Goal: Task Accomplishment & Management: Manage account settings

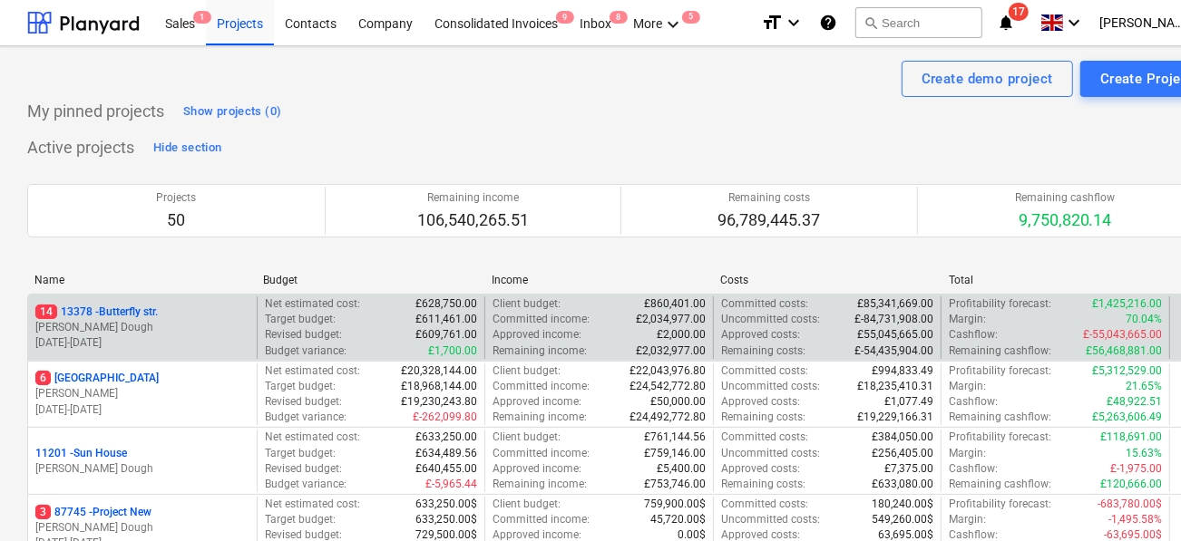
click at [193, 305] on div "14 13378 - Butterfly str." at bounding box center [142, 312] width 214 height 15
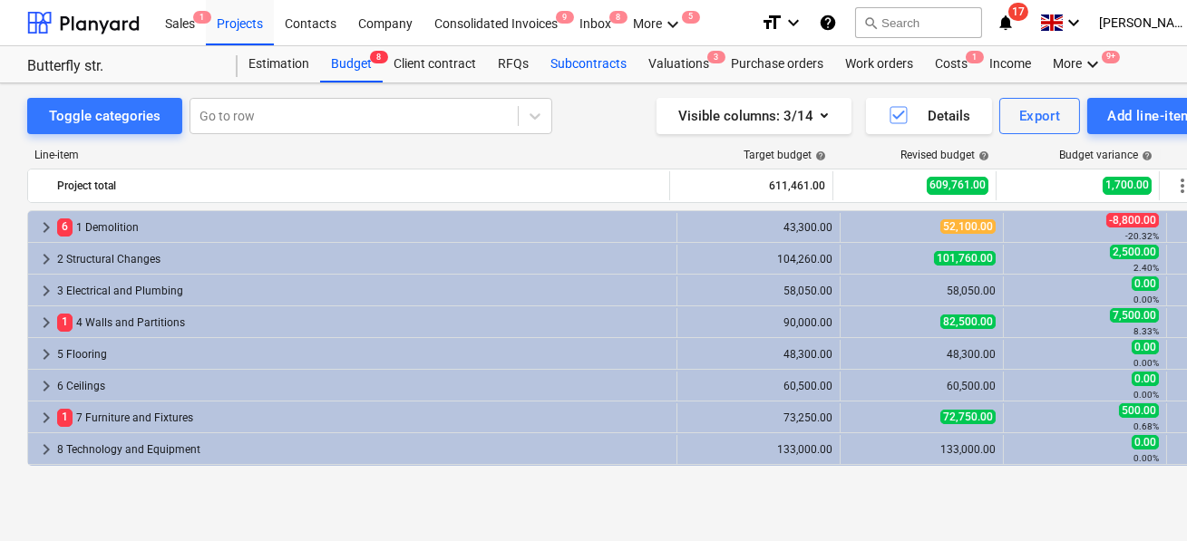
click at [565, 73] on div "Subcontracts" at bounding box center [589, 64] width 98 height 36
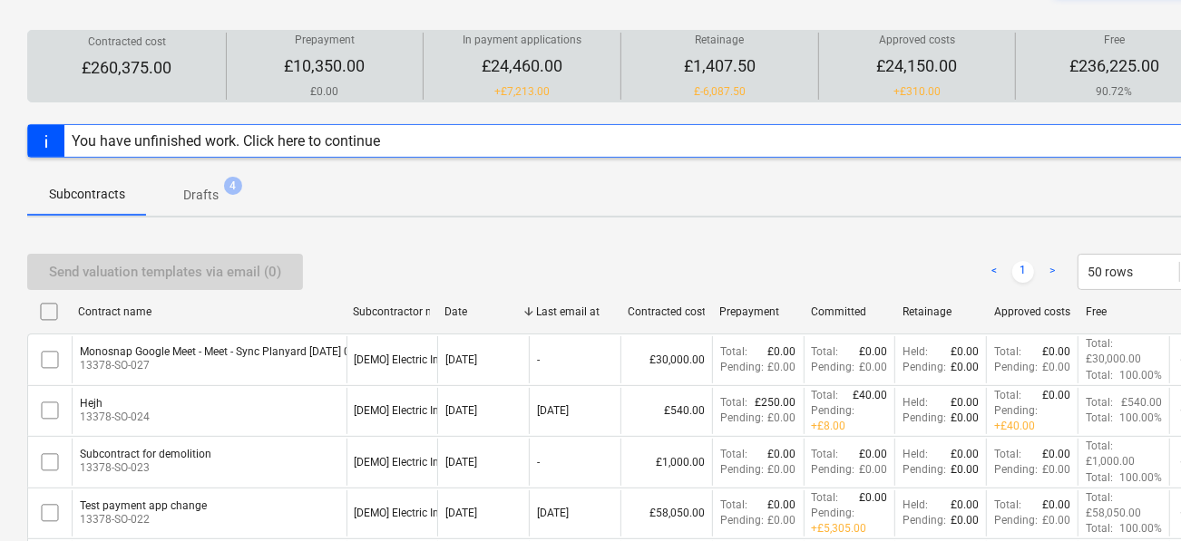
scroll to position [137, 0]
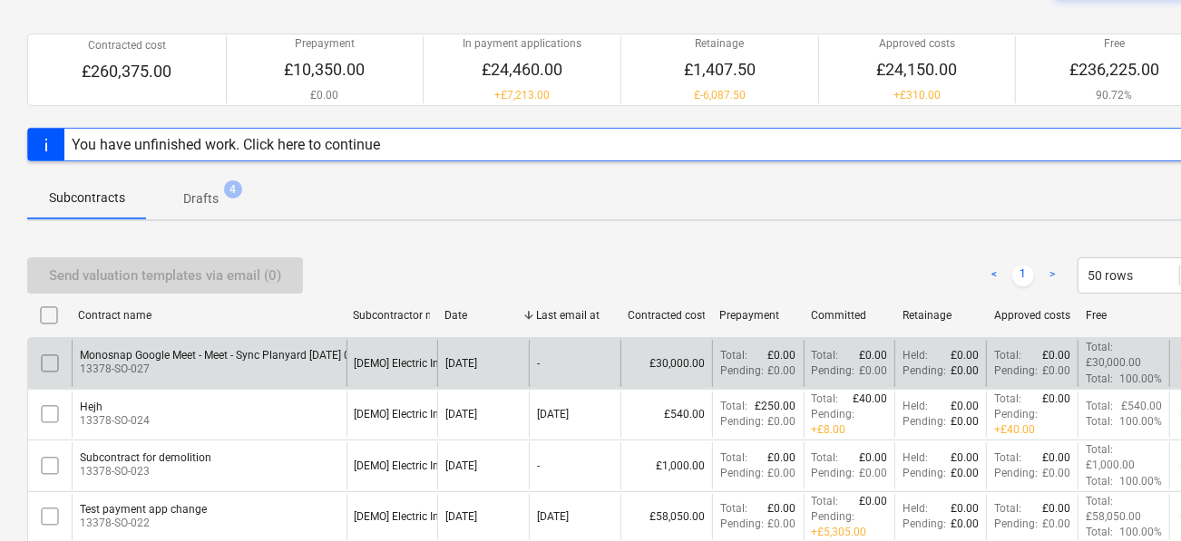
click at [305, 370] on p "13378-SO-027" at bounding box center [244, 369] width 329 height 15
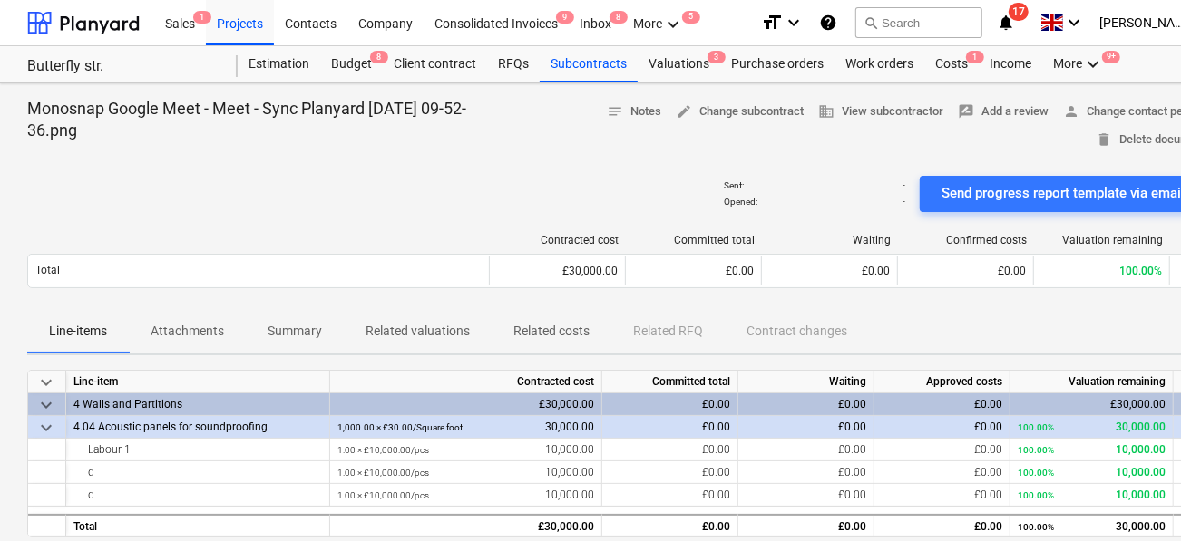
scroll to position [0, 59]
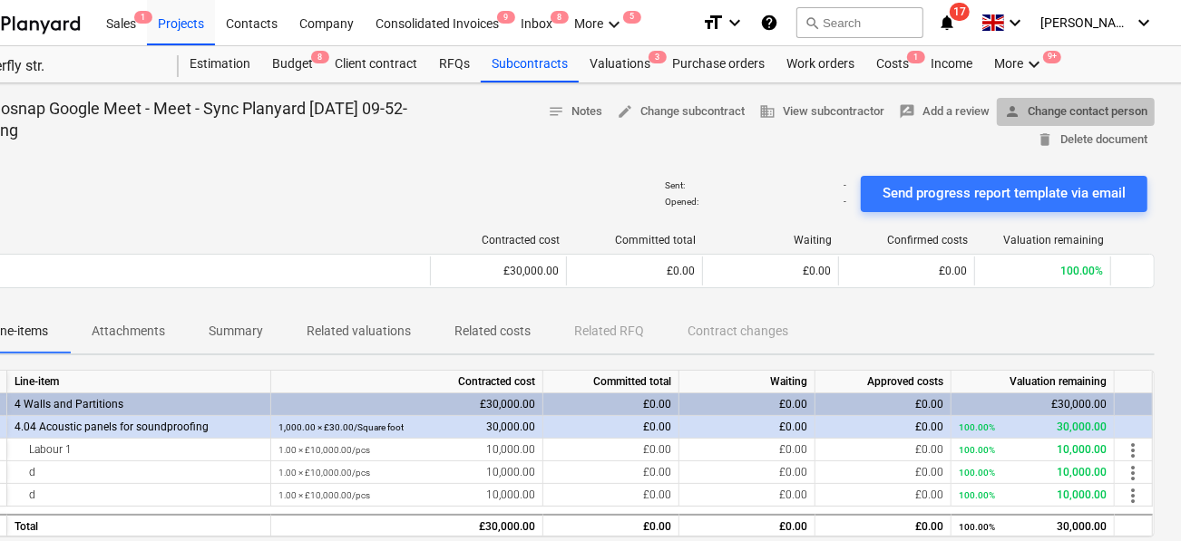
click at [1029, 119] on span "person Change contact person" at bounding box center [1075, 112] width 143 height 21
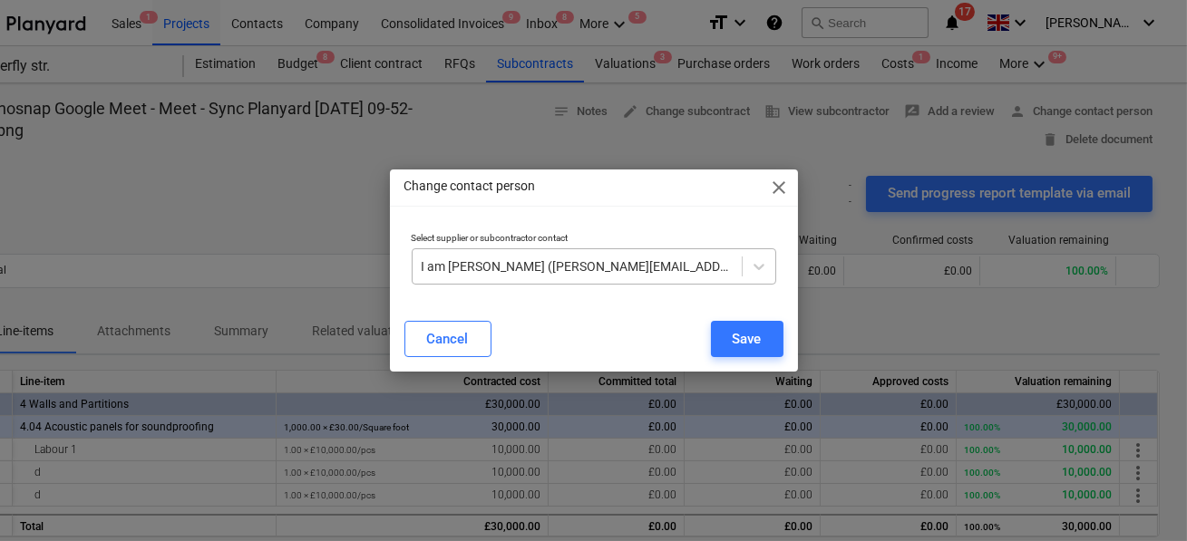
click at [623, 266] on div at bounding box center [577, 267] width 311 height 18
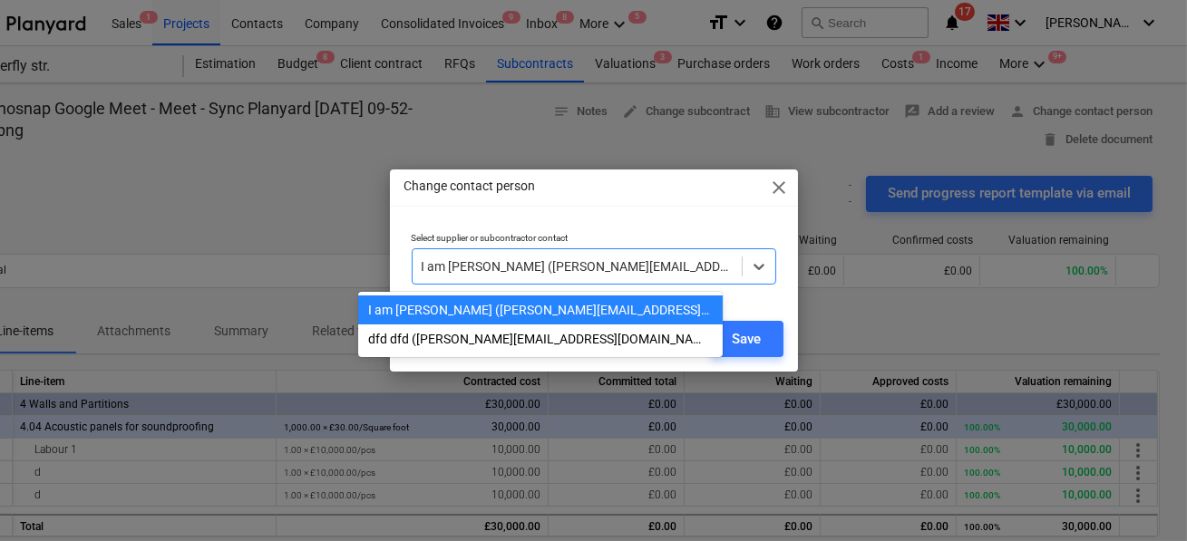
click at [592, 196] on div "Change contact person close" at bounding box center [594, 188] width 408 height 36
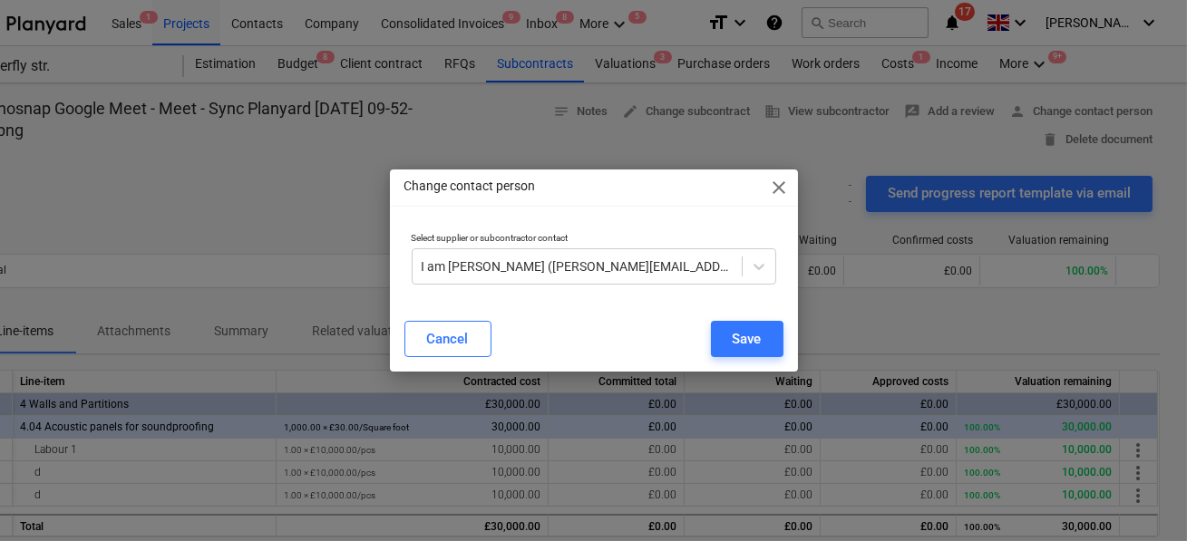
click at [780, 178] on span "close" at bounding box center [780, 188] width 22 height 22
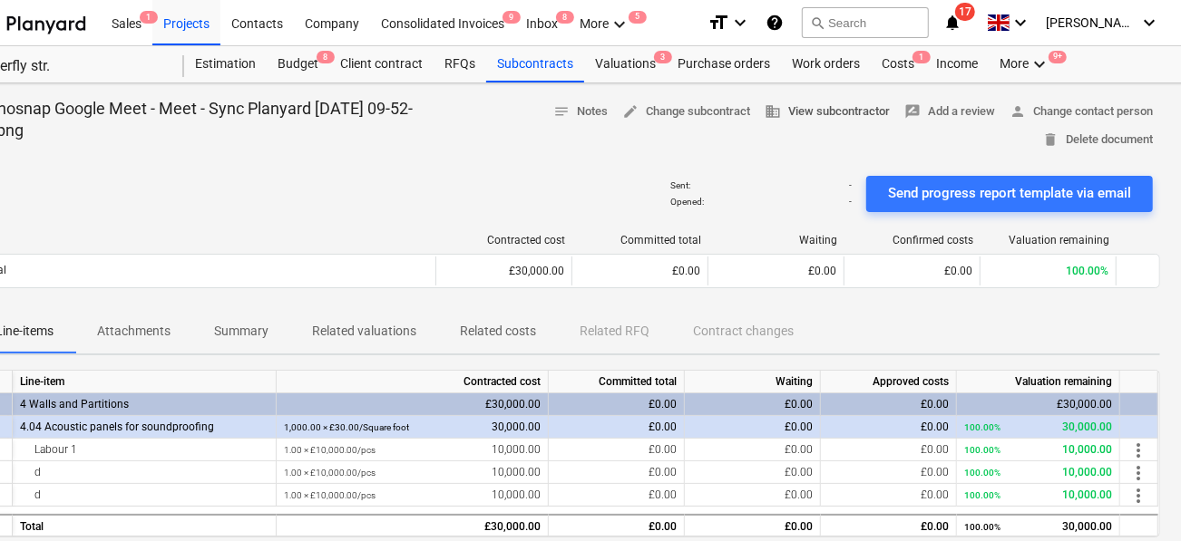
click at [786, 110] on span "business View subcontractor" at bounding box center [827, 112] width 125 height 21
click at [673, 103] on span "edit Change subcontract" at bounding box center [686, 112] width 128 height 21
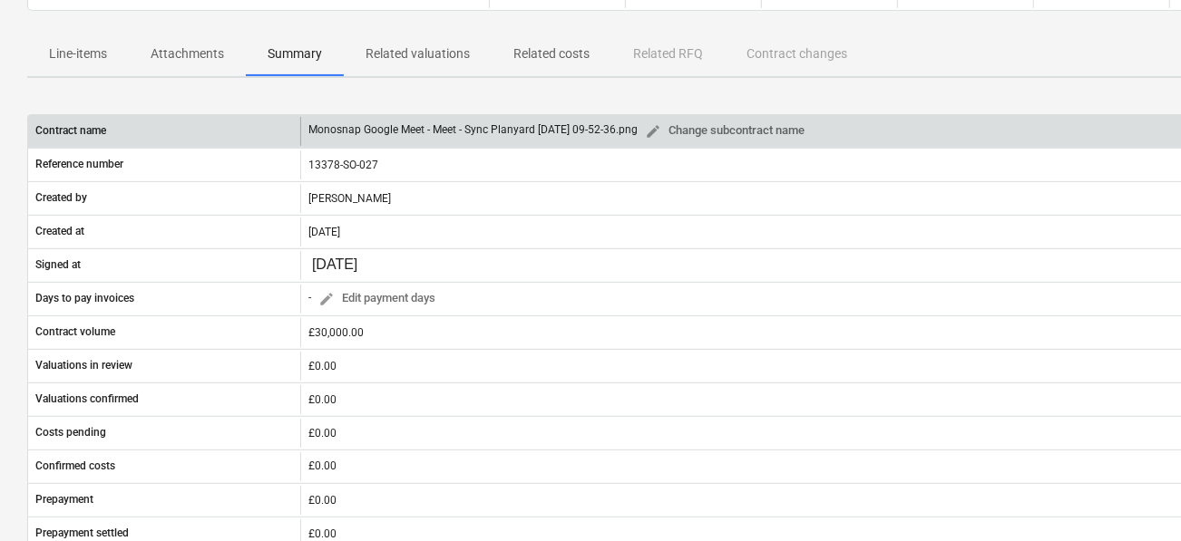
scroll to position [211, 0]
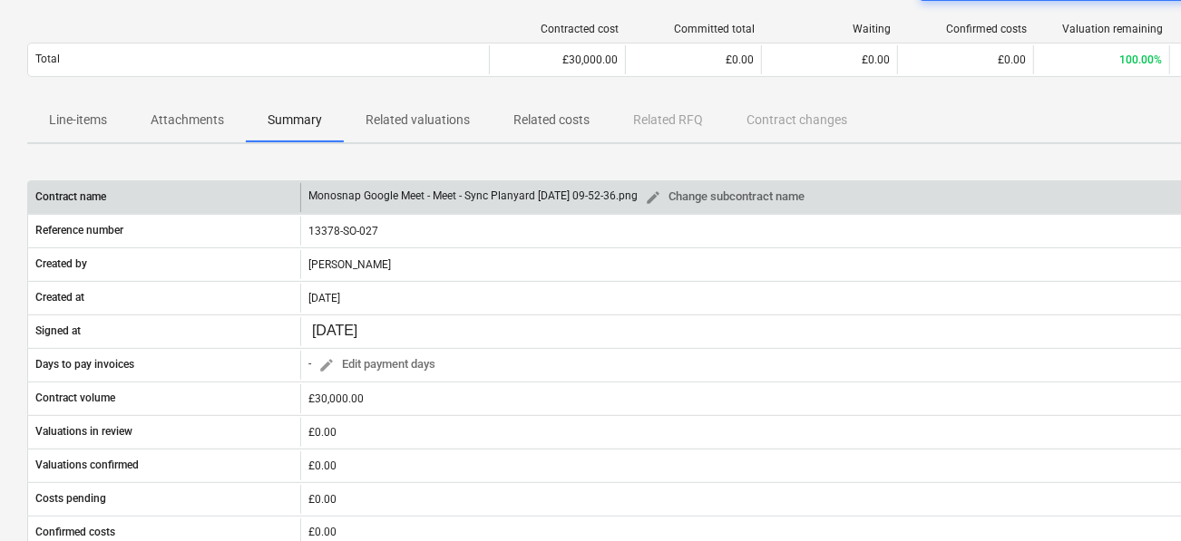
click at [434, 124] on p "Related valuations" at bounding box center [418, 120] width 104 height 19
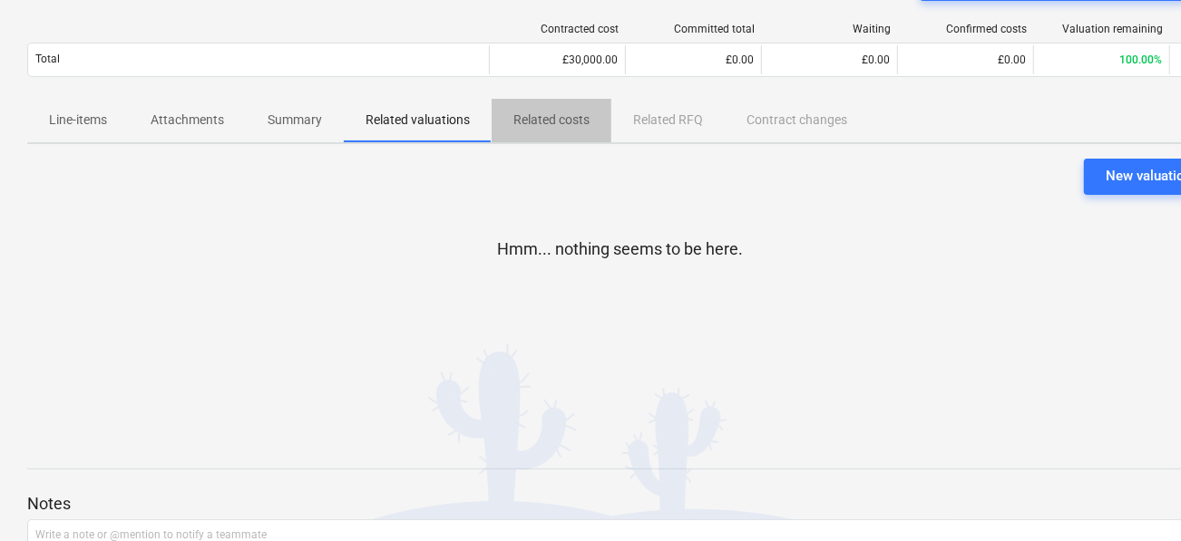
click at [529, 126] on p "Related costs" at bounding box center [551, 120] width 76 height 19
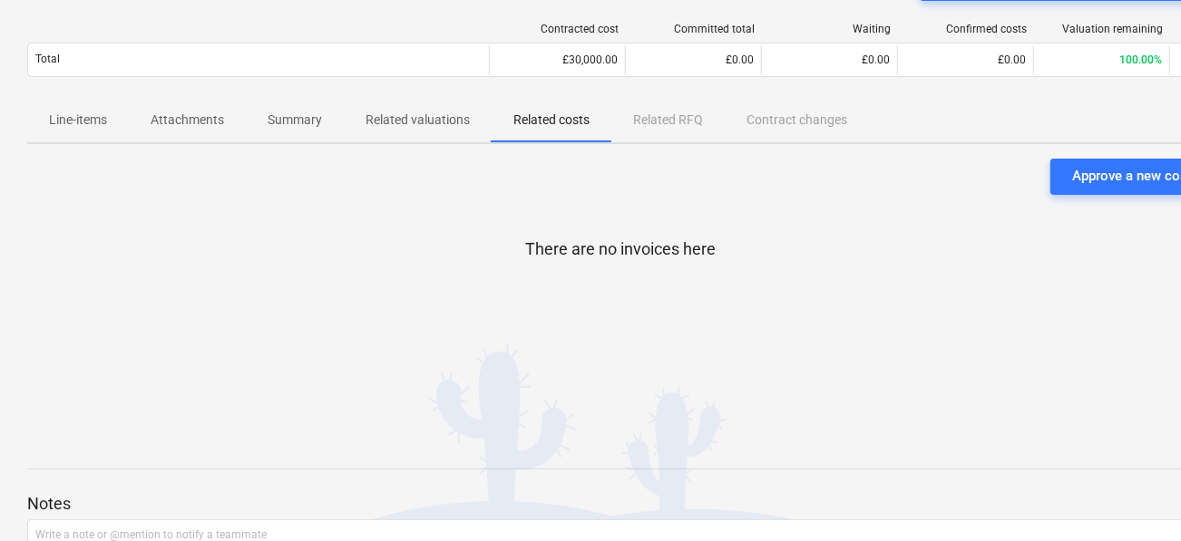
click at [426, 128] on span "Related valuations" at bounding box center [418, 120] width 148 height 30
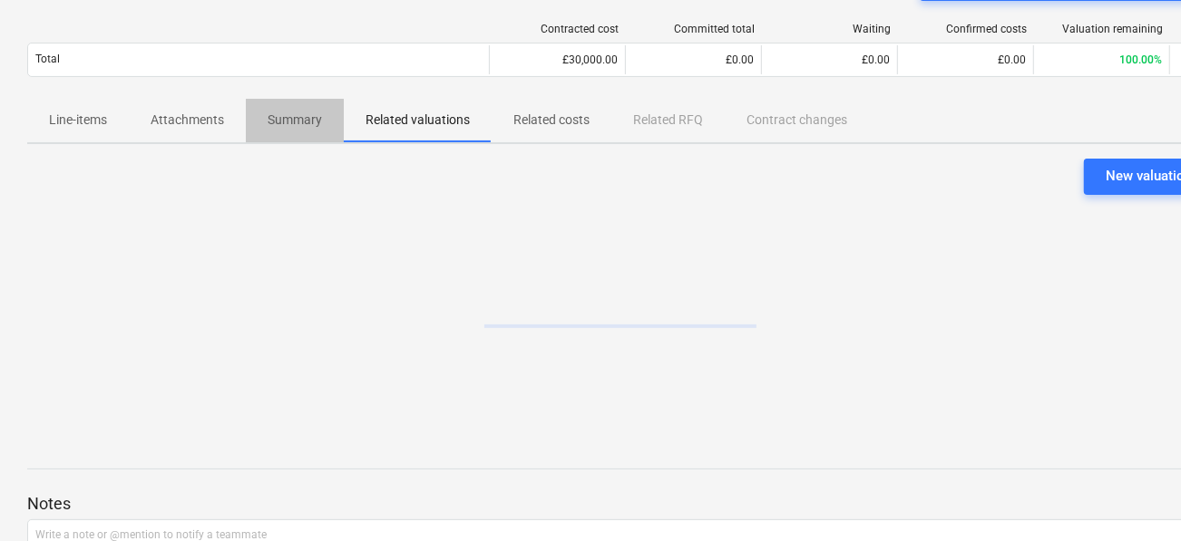
click at [286, 121] on p "Summary" at bounding box center [295, 120] width 54 height 19
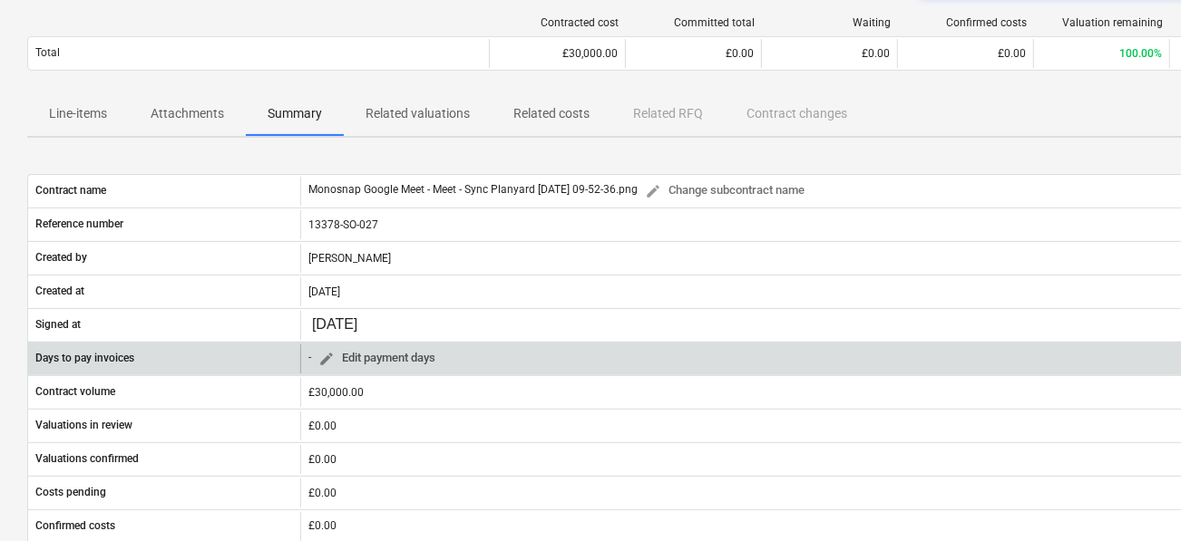
scroll to position [203, 0]
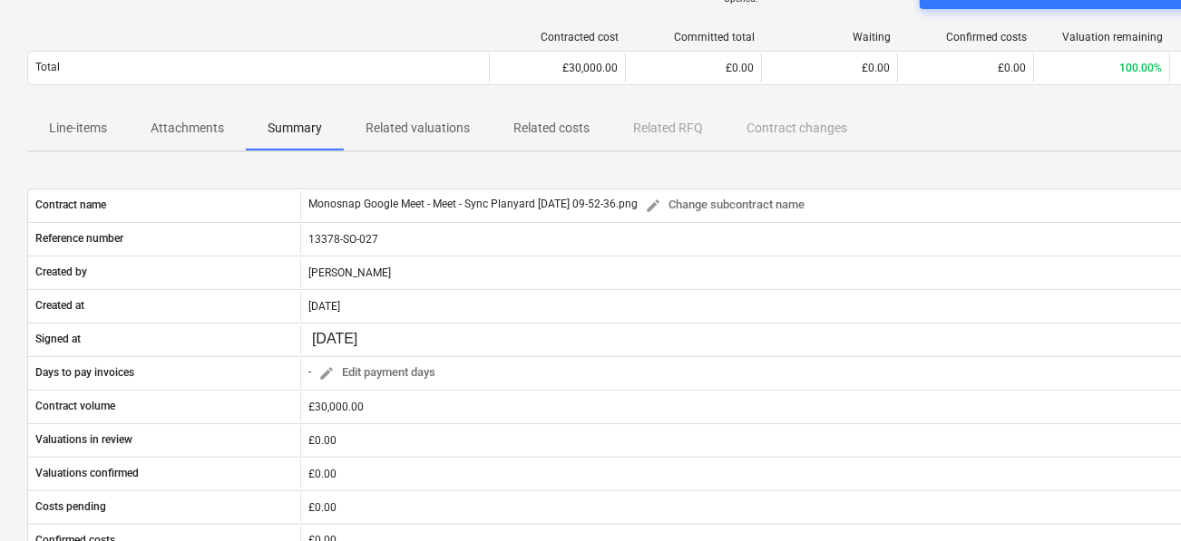
click at [535, 128] on p "Related costs" at bounding box center [551, 128] width 76 height 19
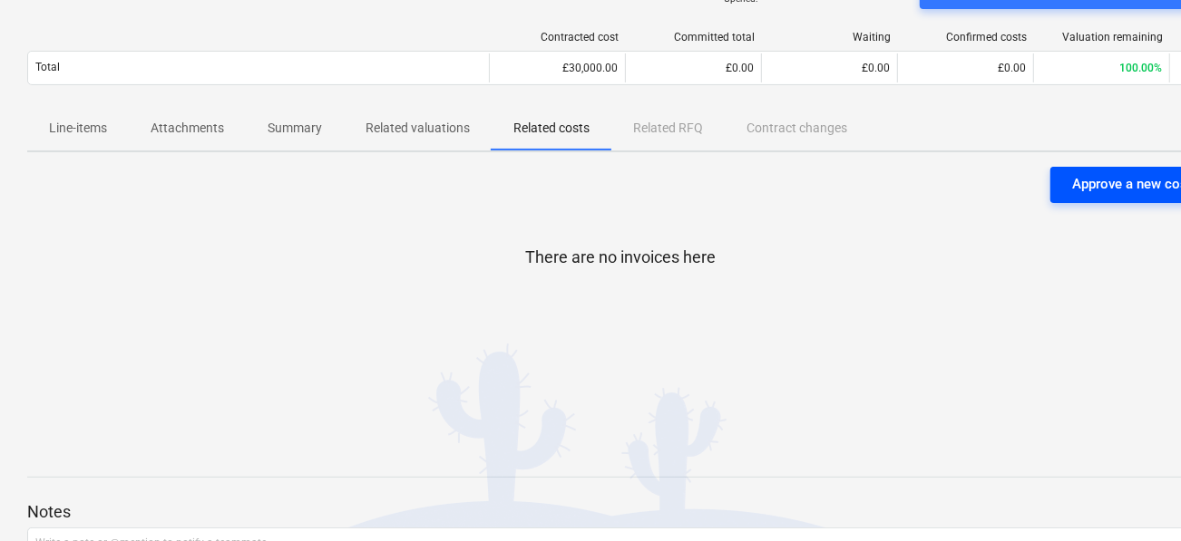
click at [1074, 180] on div "Approve a new cost" at bounding box center [1132, 184] width 120 height 24
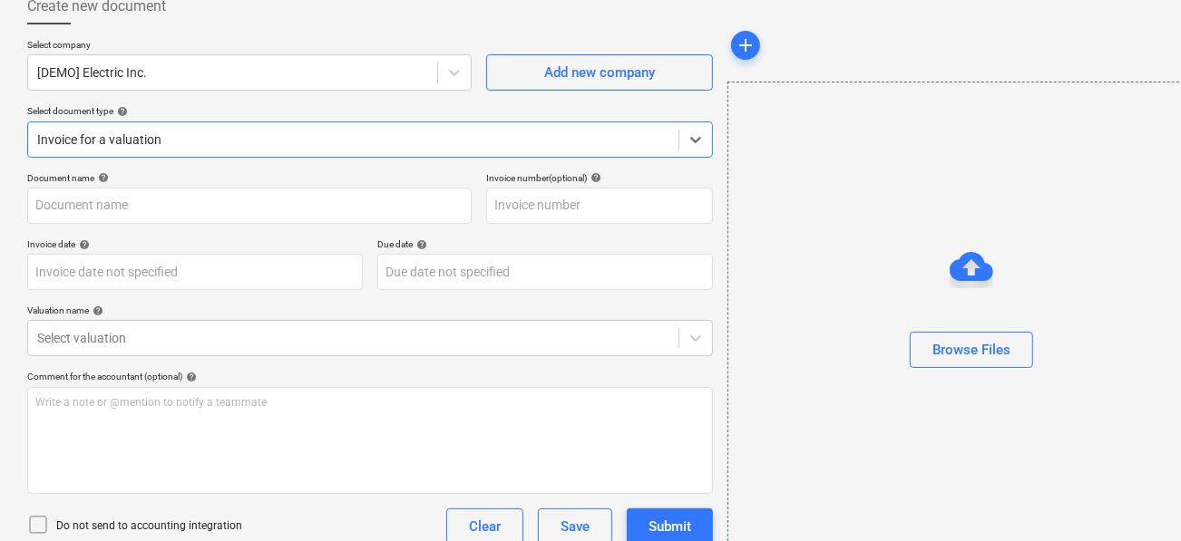
scroll to position [105, 0]
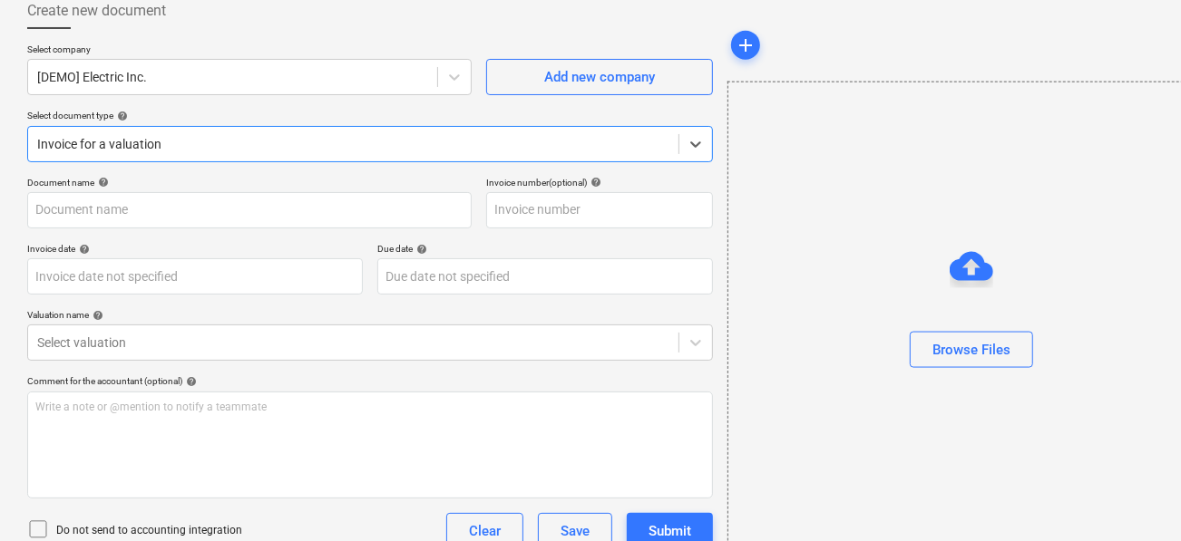
click at [319, 154] on div "Invoice for a valuation" at bounding box center [353, 144] width 650 height 25
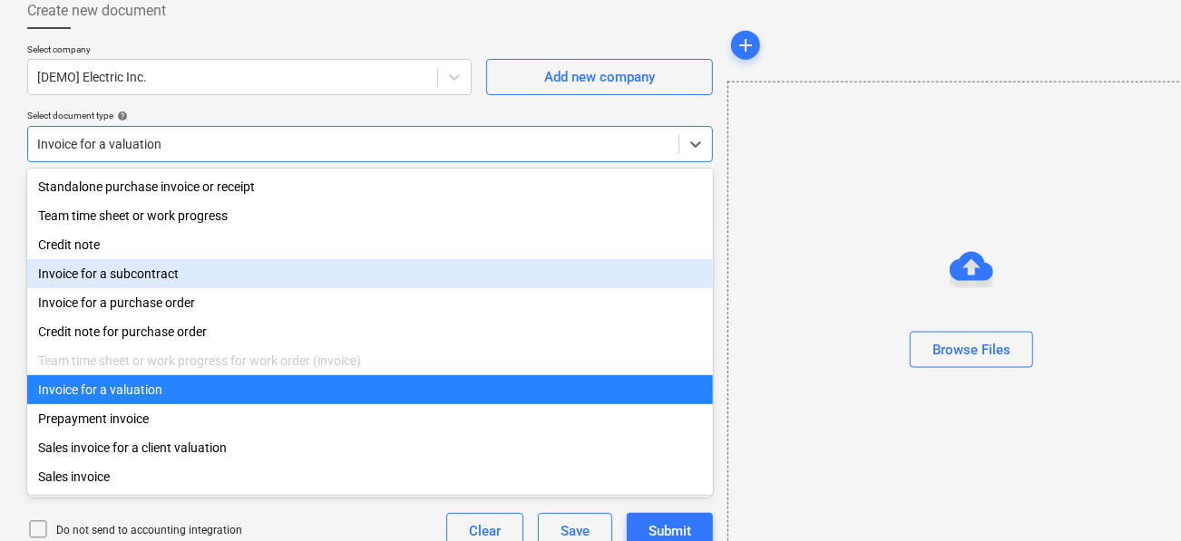
click at [252, 266] on div "Invoice for a subcontract" at bounding box center [370, 273] width 686 height 29
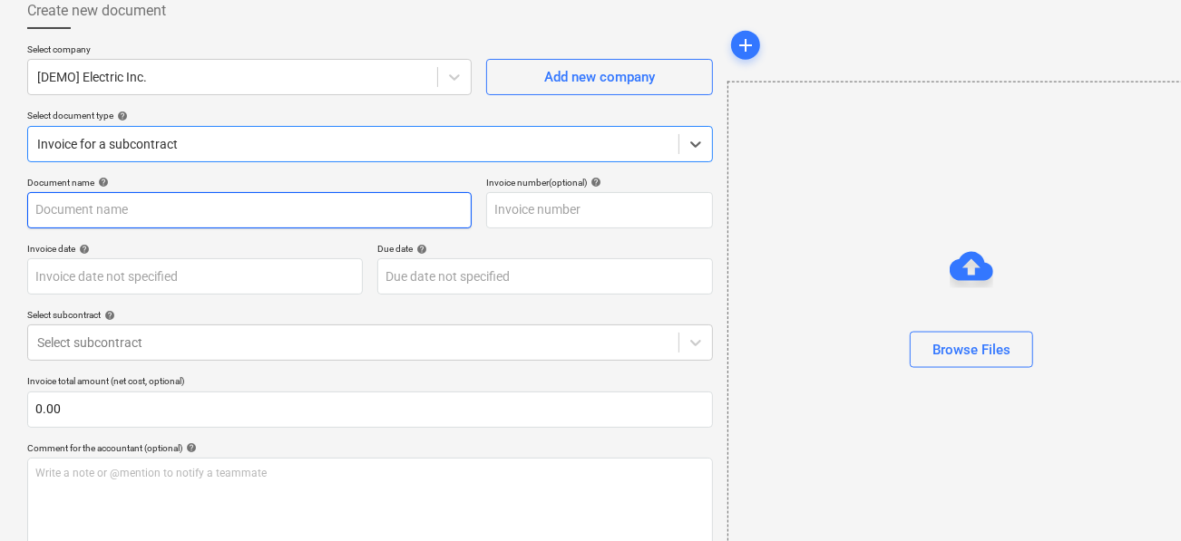
click at [272, 213] on input "text" at bounding box center [249, 210] width 444 height 36
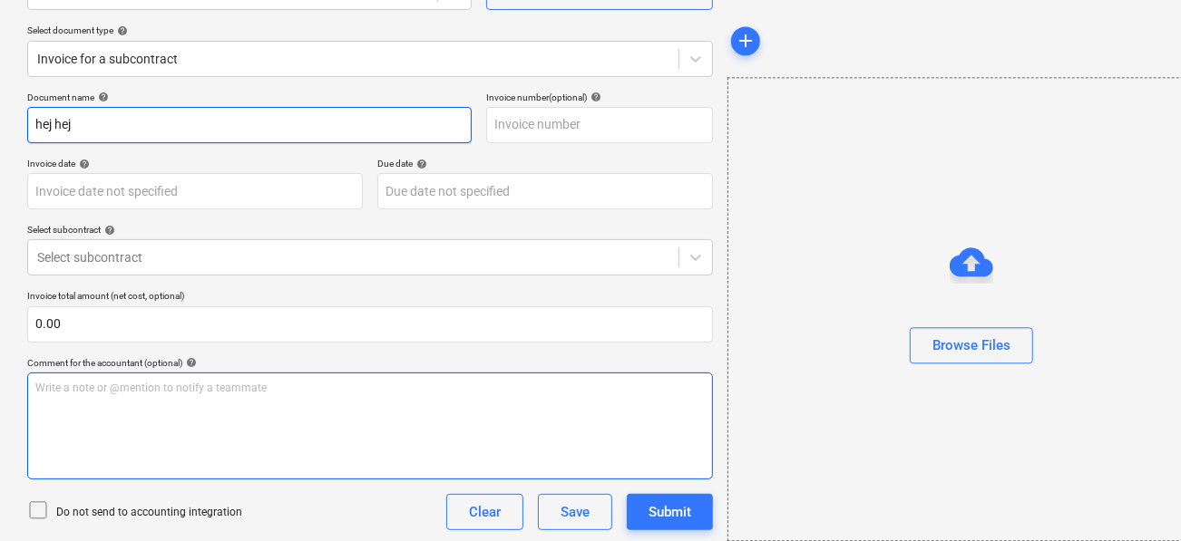
scroll to position [229, 0]
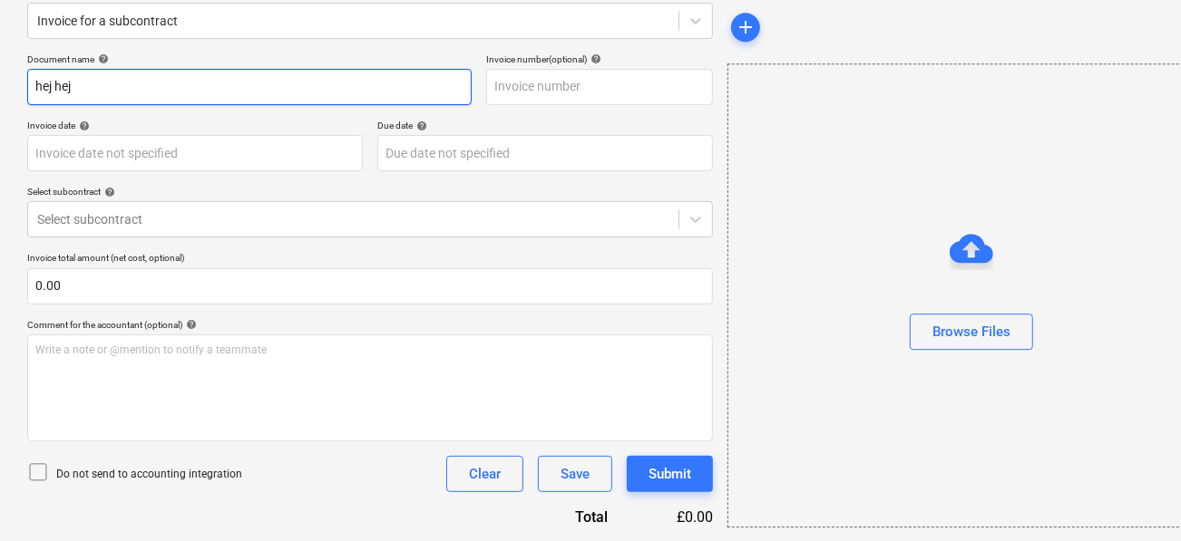
type input "hej hej"
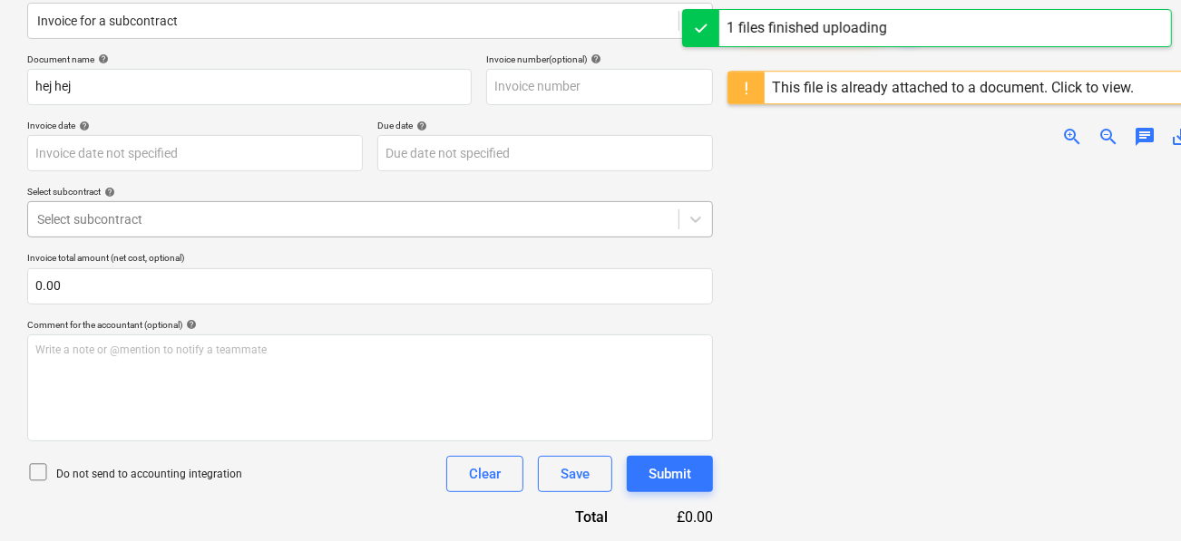
click at [399, 229] on div "Select subcontract" at bounding box center [353, 219] width 650 height 25
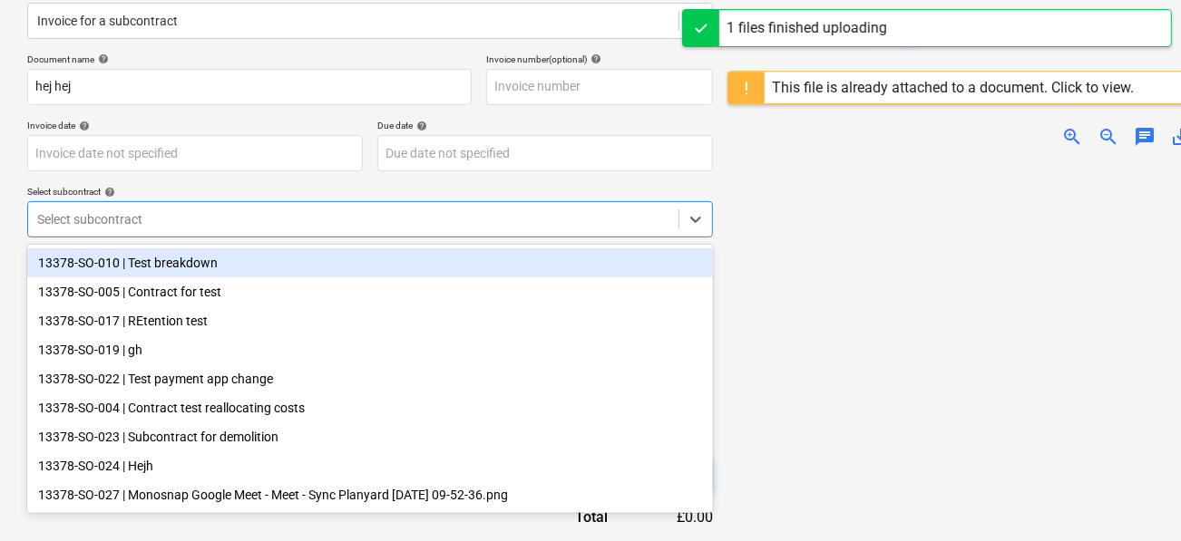
click at [378, 197] on p "Select subcontract help" at bounding box center [370, 193] width 686 height 15
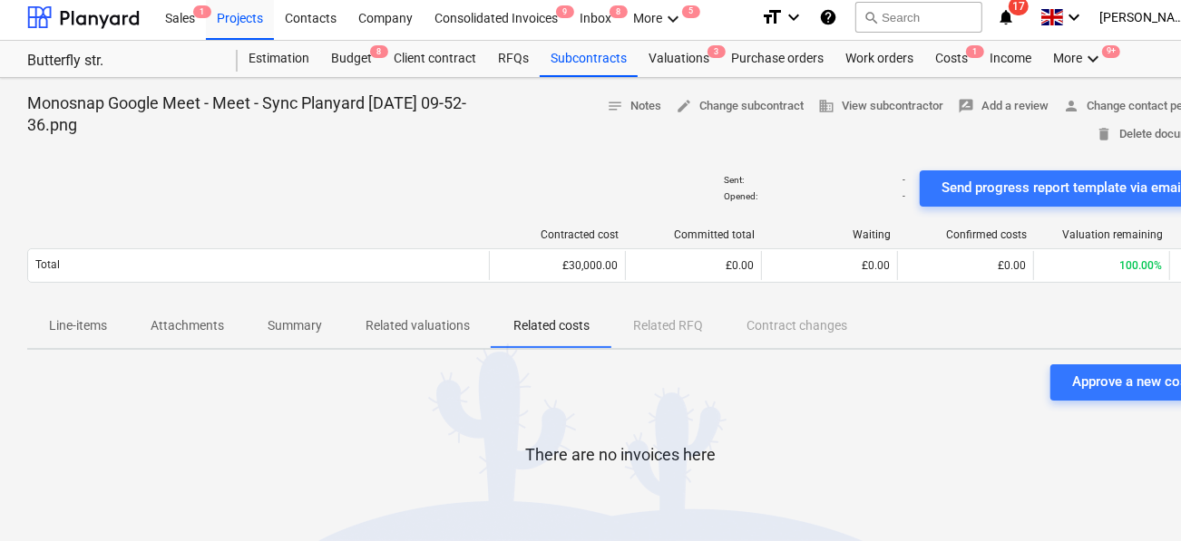
scroll to position [5, 0]
click at [1071, 377] on button "Approve a new cost" at bounding box center [1131, 384] width 163 height 36
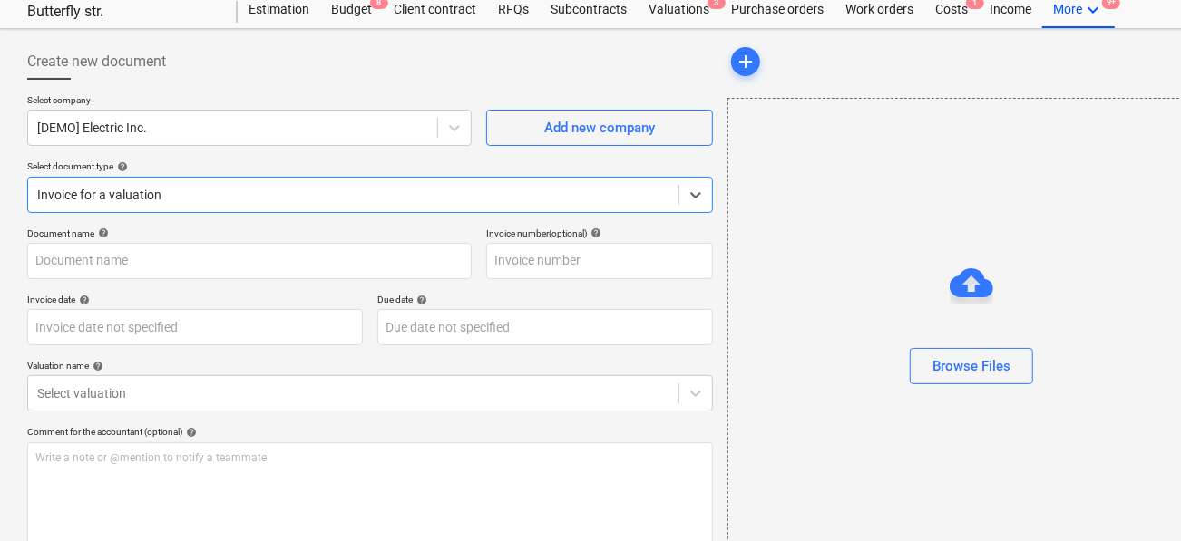
click at [301, 241] on body "Sales 1 Projects Contacts Company Consolidated Invoices 9 Inbox 8 More keyboard…" at bounding box center [590, 216] width 1181 height 541
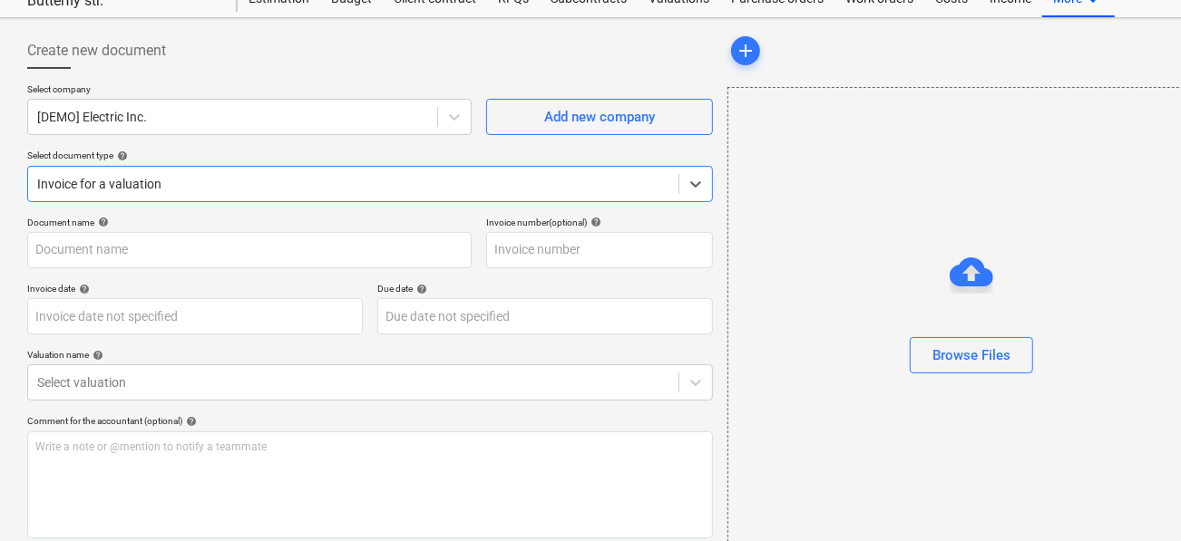
scroll to position [74, 0]
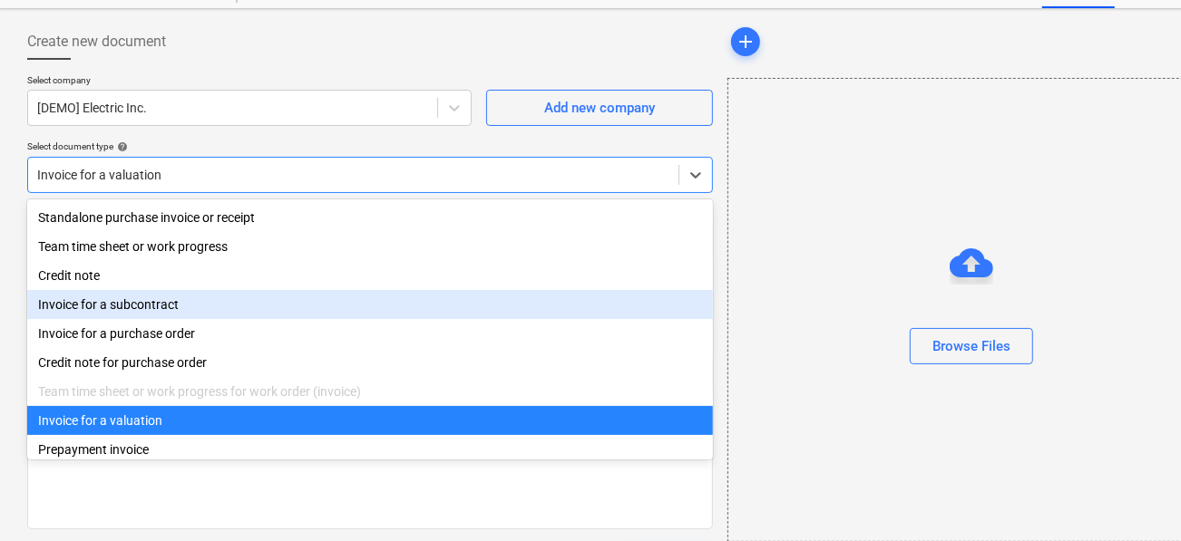
click at [219, 314] on div "Invoice for a subcontract" at bounding box center [370, 304] width 686 height 29
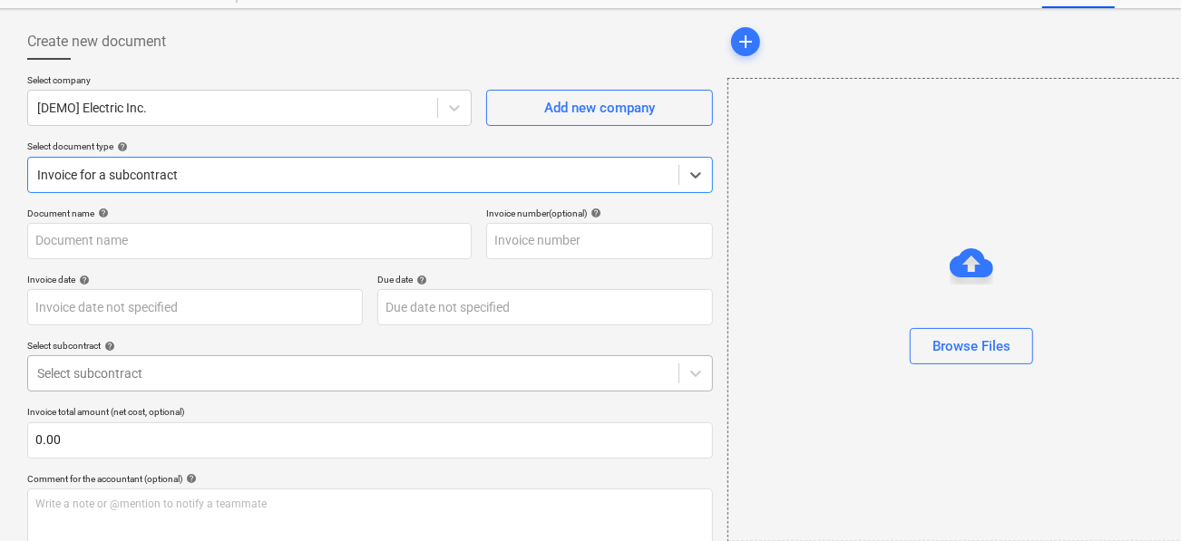
scroll to position [211, 0]
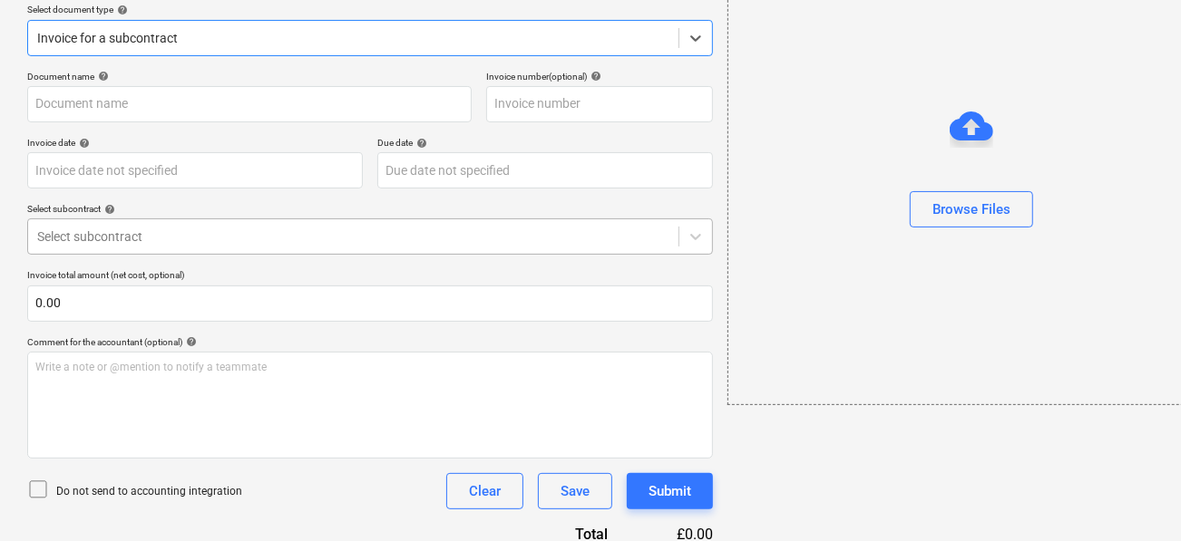
click at [200, 330] on body "Sales 1 Projects Contacts Company Consolidated Invoices 9 Inbox 8 More keyboard…" at bounding box center [590, 59] width 1181 height 541
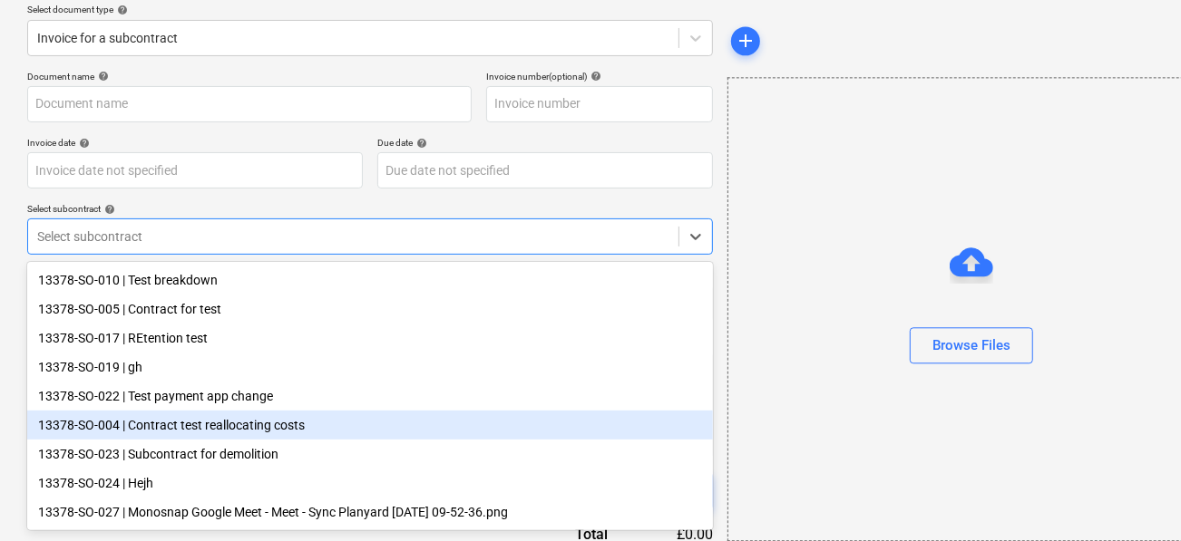
scroll to position [3, 0]
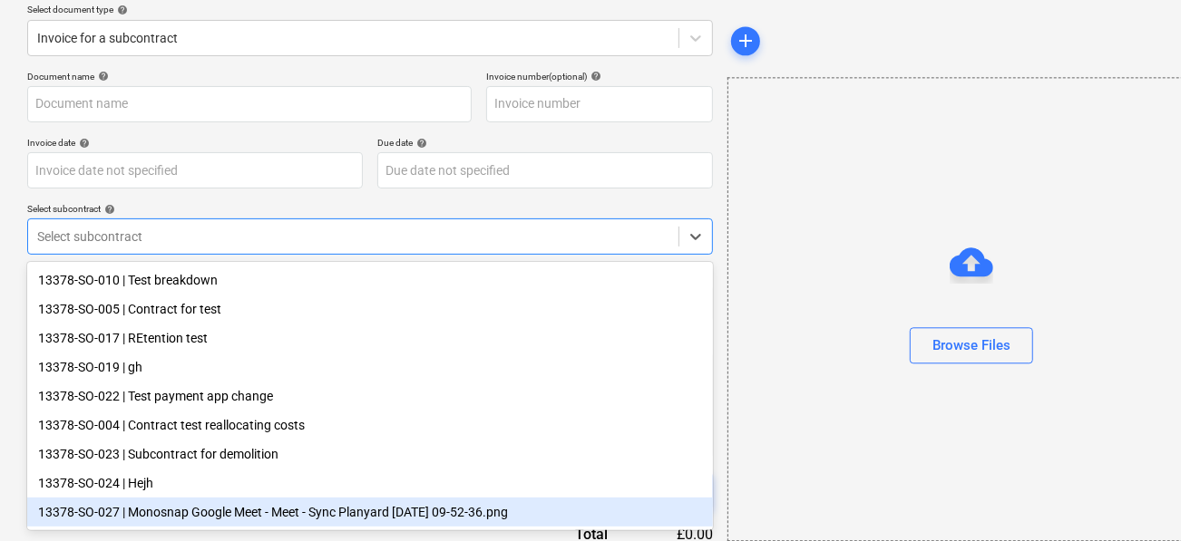
click at [212, 519] on div "13378-SO-027 | Monosnap Google Meet - Meet - Sync Planyard 2025-10-10 09-52-36.…" at bounding box center [370, 512] width 686 height 29
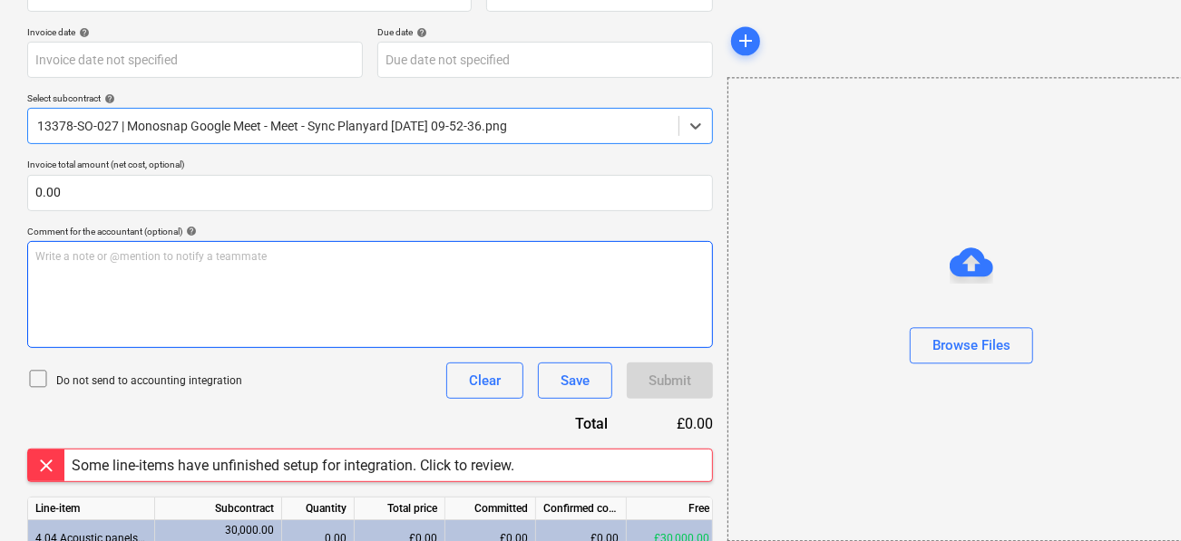
scroll to position [378, 0]
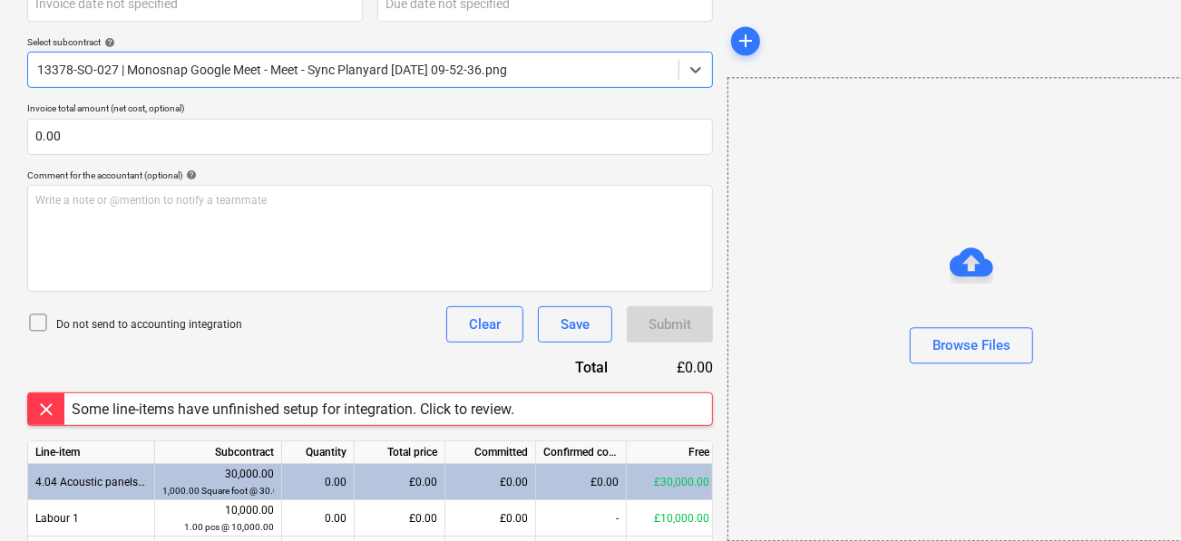
click at [74, 389] on div "Document name help Invoice number (optional) help Invoice date help Press the d…" at bounding box center [370, 286] width 686 height 765
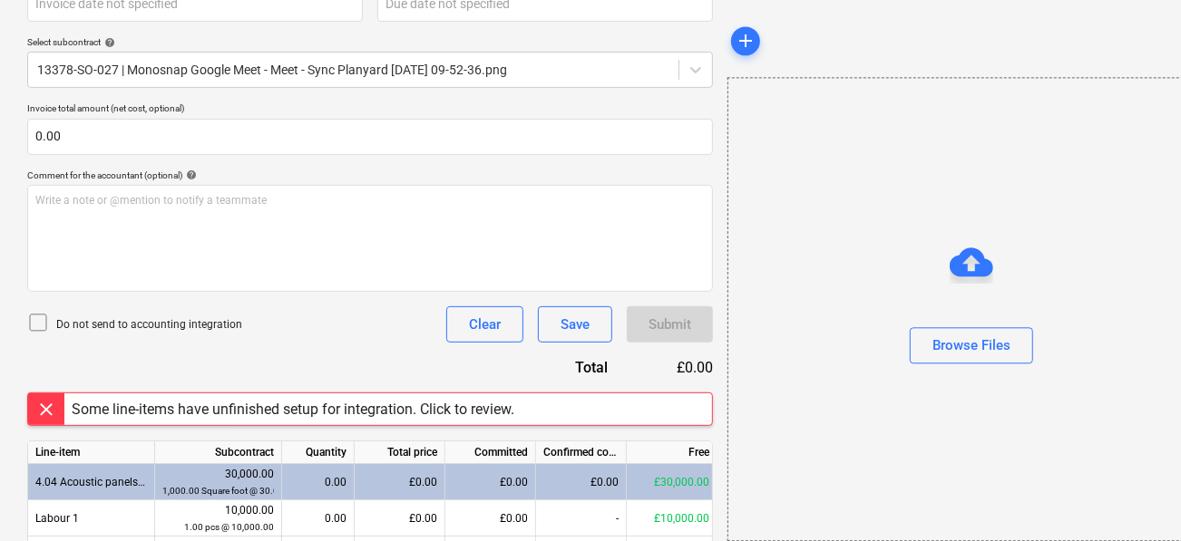
click at [88, 404] on div "Some line-items have unfinished setup for integration. Click to review." at bounding box center [293, 409] width 443 height 17
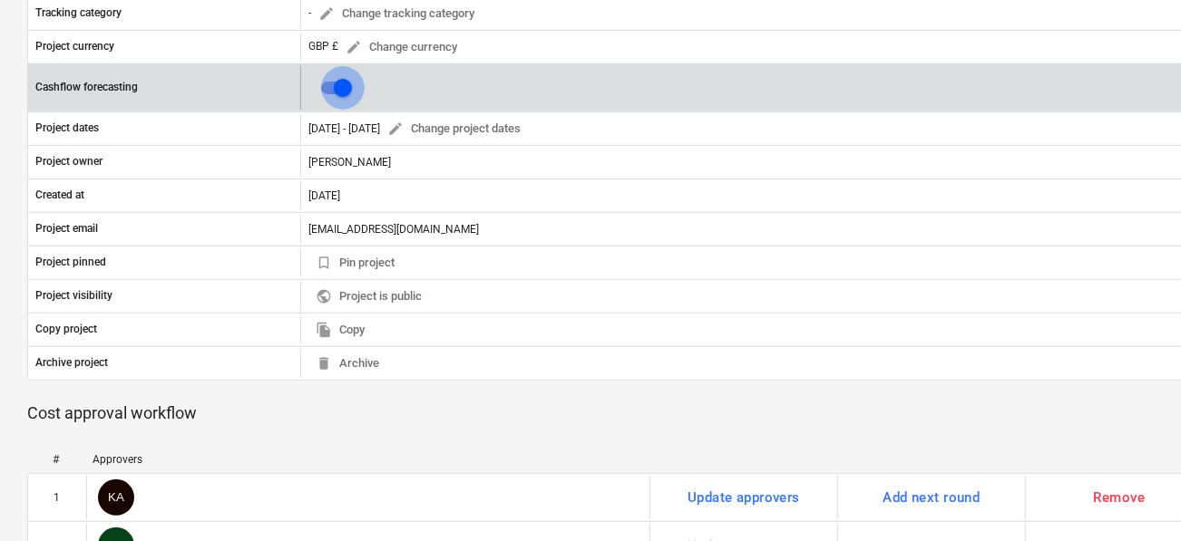
click at [343, 80] on input "checkbox" at bounding box center [343, 88] width 44 height 44
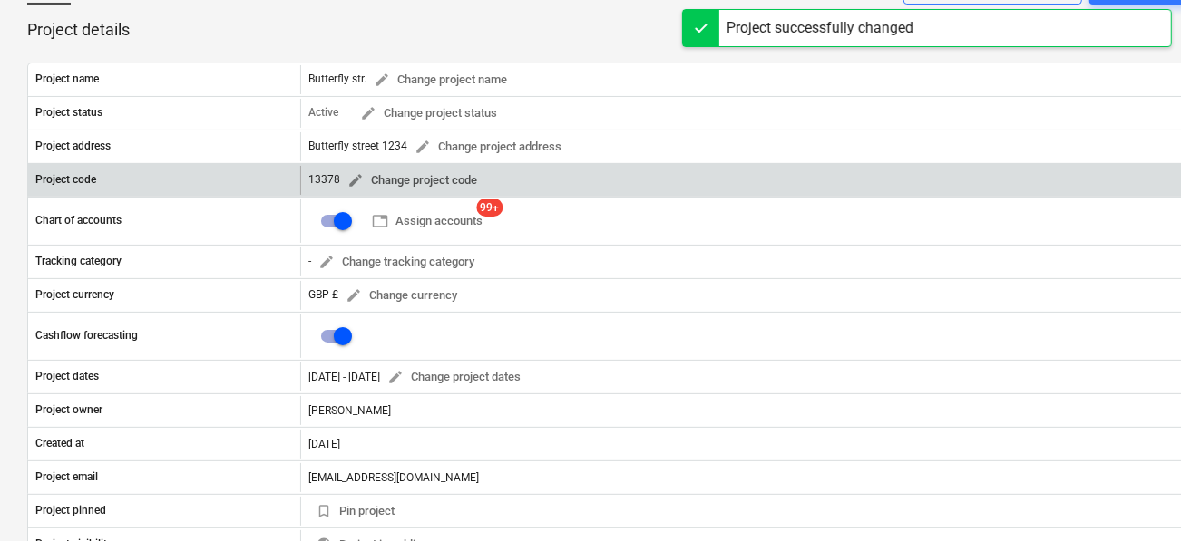
scroll to position [109, 0]
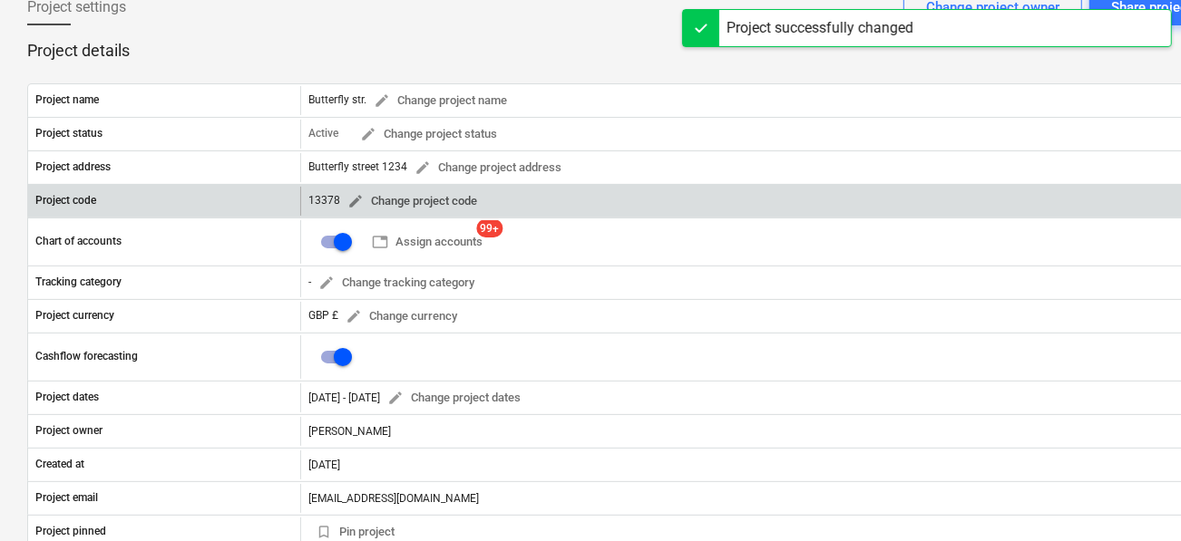
checkbox input "false"
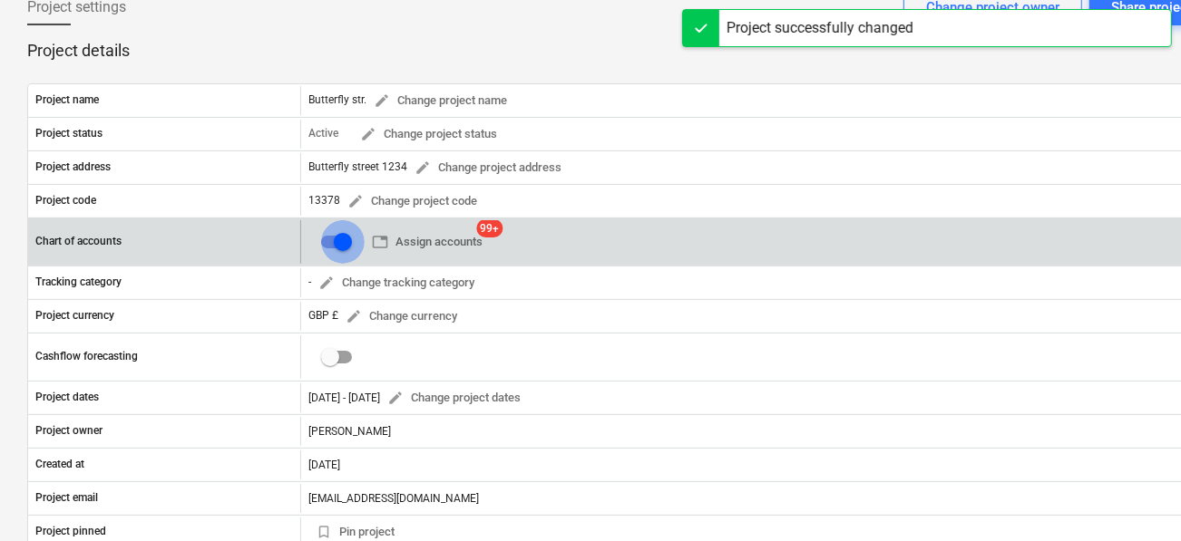
click at [340, 230] on input "checkbox" at bounding box center [343, 242] width 44 height 44
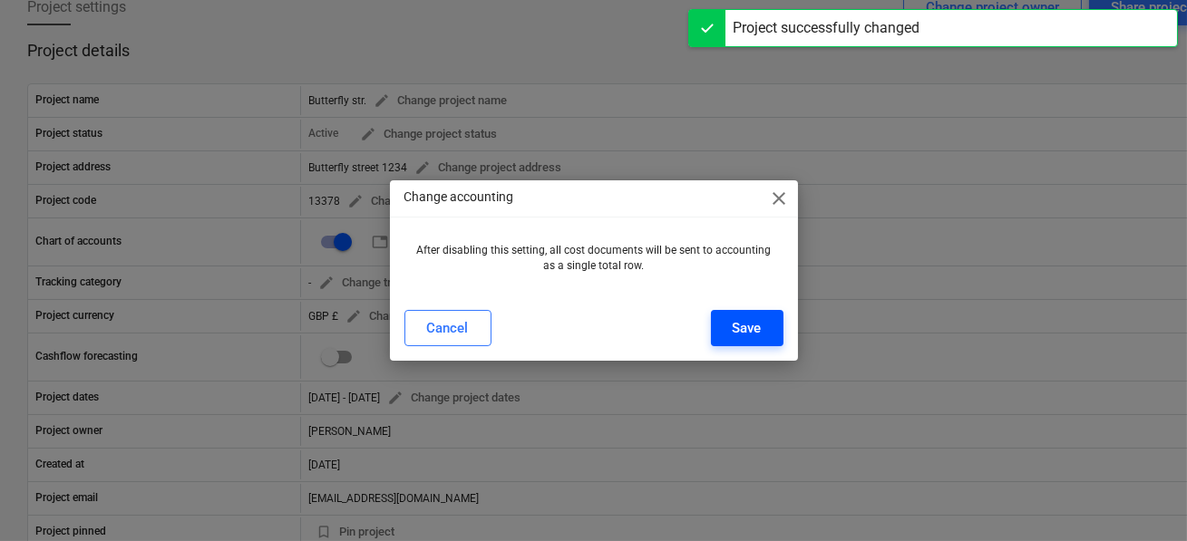
click at [726, 322] on button "Save" at bounding box center [747, 328] width 73 height 36
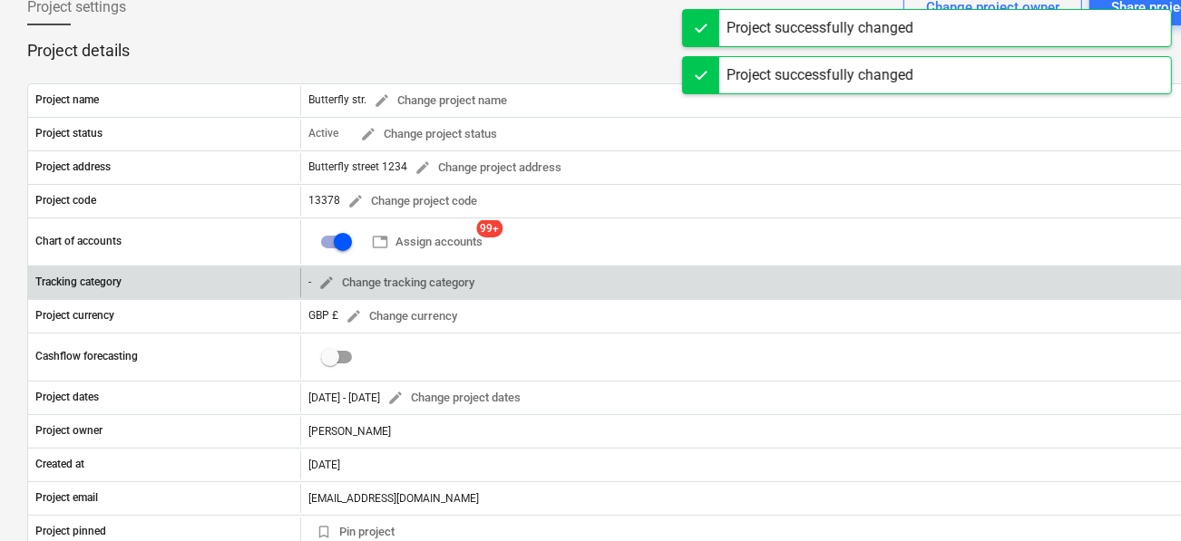
scroll to position [0, 0]
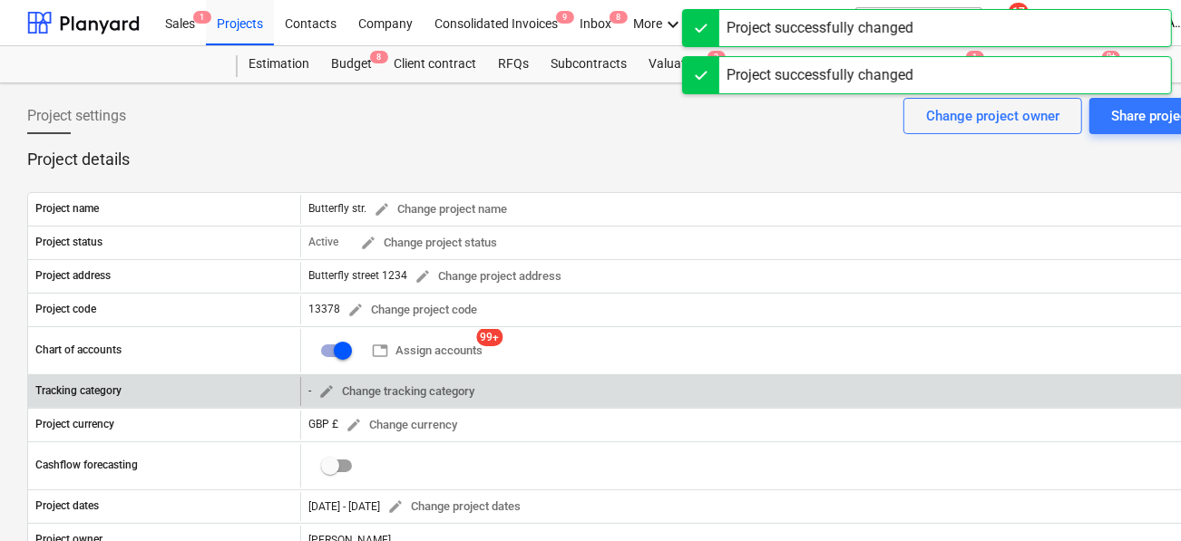
checkbox input "false"
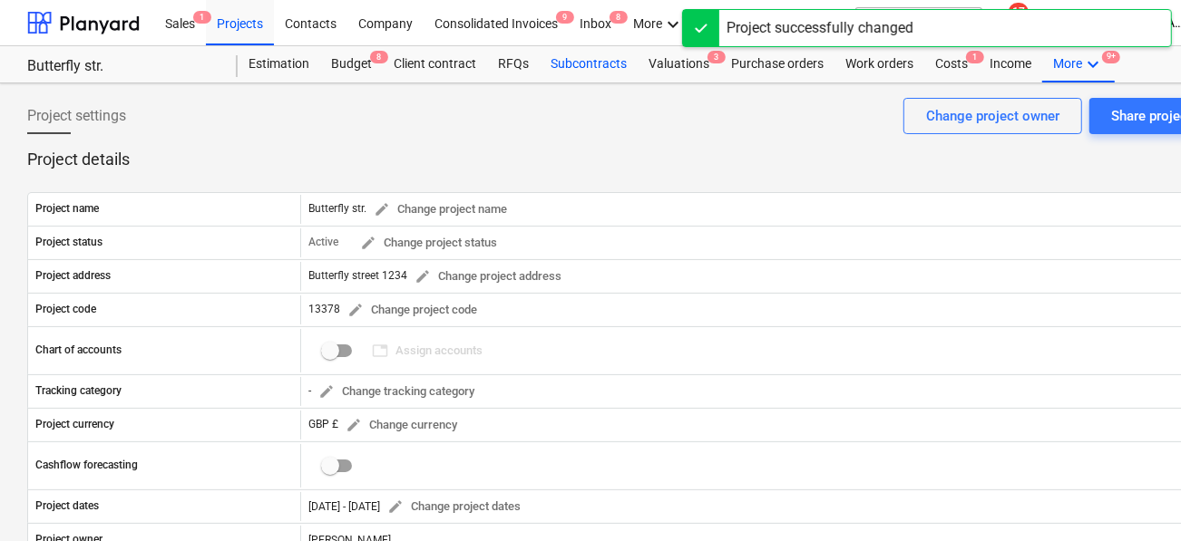
click at [568, 71] on div "Subcontracts" at bounding box center [589, 64] width 98 height 36
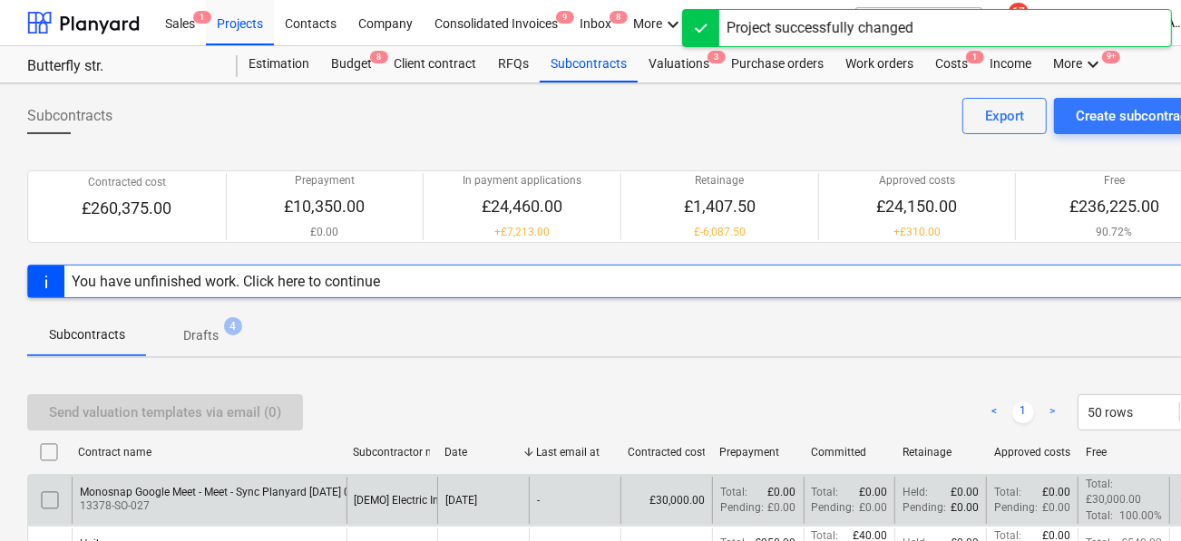
click at [270, 475] on div "Monosnap Google Meet - Meet - Sync Planyard 2025-10-10 09-52-36.png 13378-SO-02…" at bounding box center [620, 499] width 1186 height 51
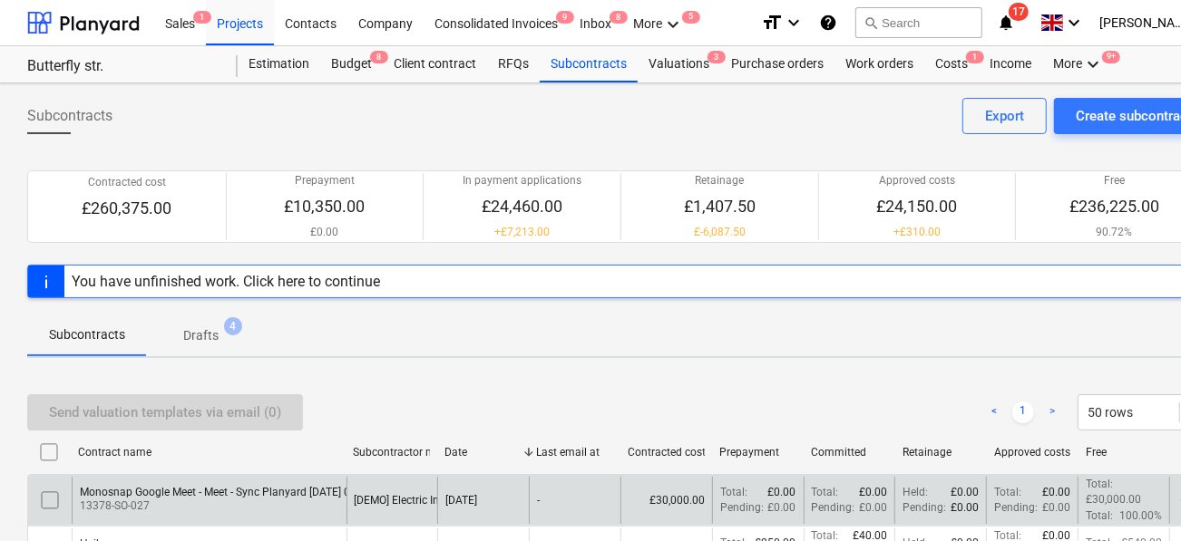
click at [268, 496] on div "Monosnap Google Meet - Meet - Sync Planyard 2025-10-10 09-52-36.png" at bounding box center [244, 492] width 329 height 13
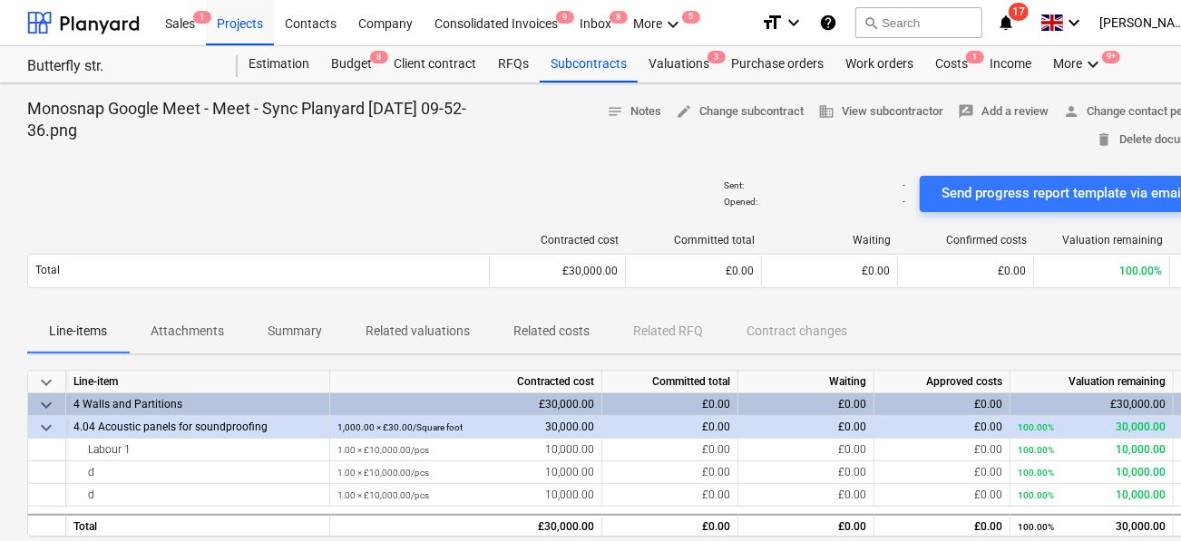
click at [527, 345] on span "Related costs" at bounding box center [552, 332] width 120 height 30
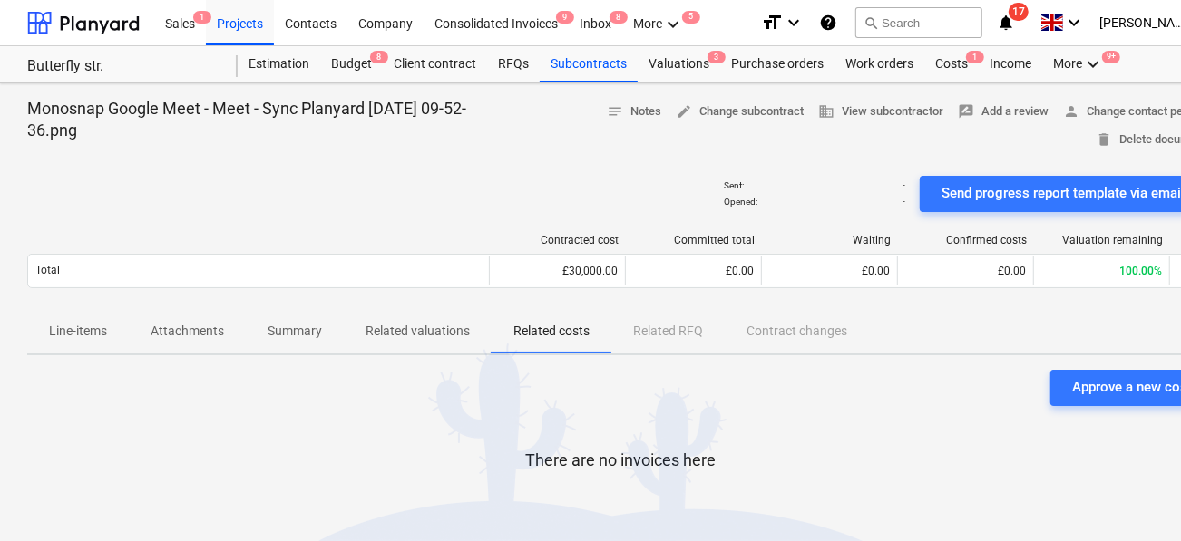
scroll to position [180, 0]
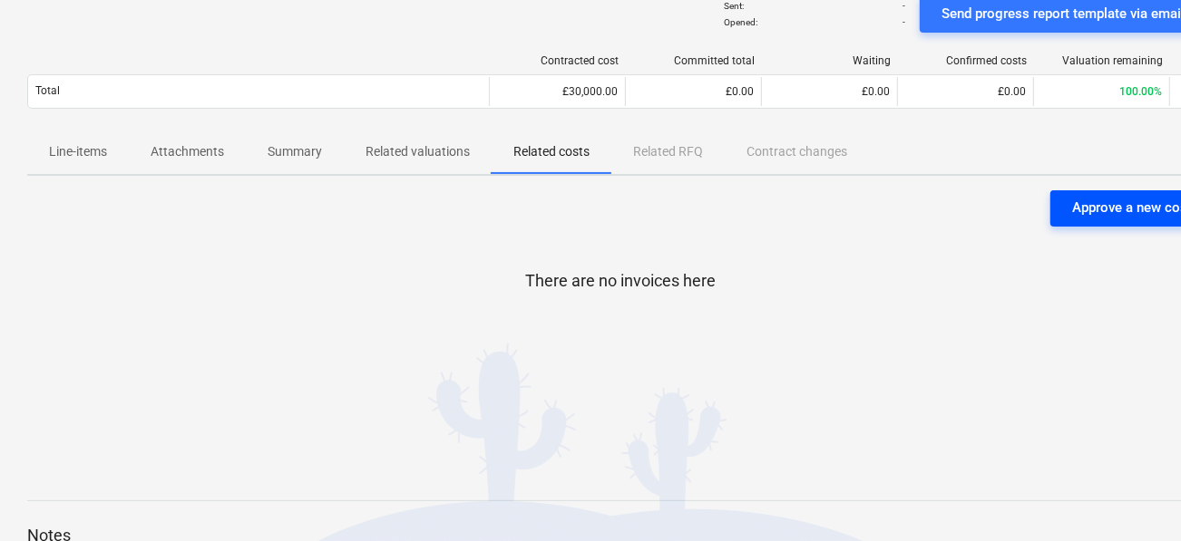
click at [1075, 208] on div "Approve a new cost" at bounding box center [1132, 208] width 120 height 24
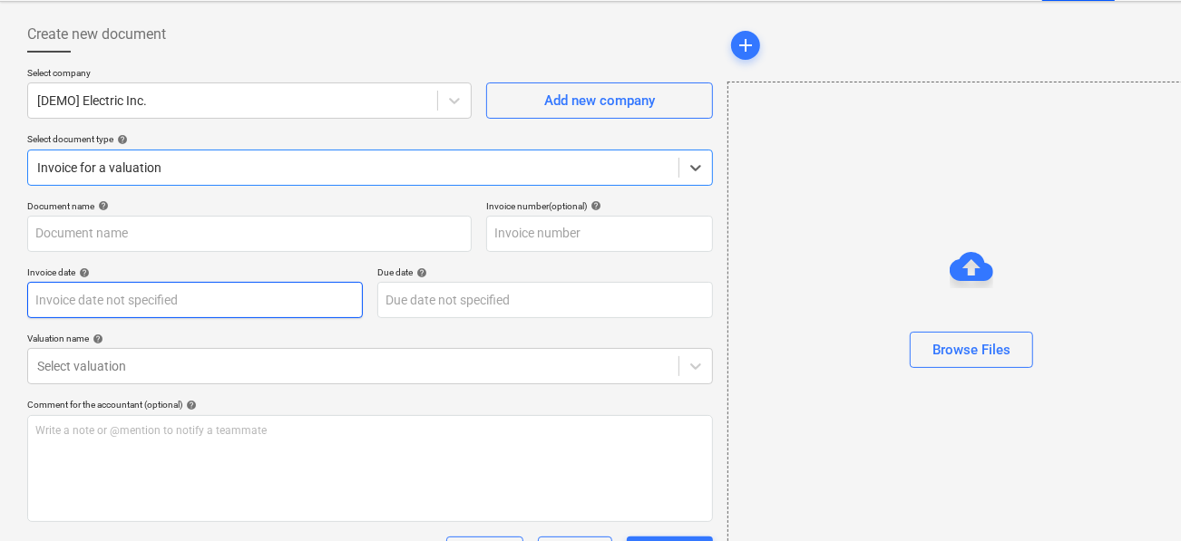
scroll to position [73, 0]
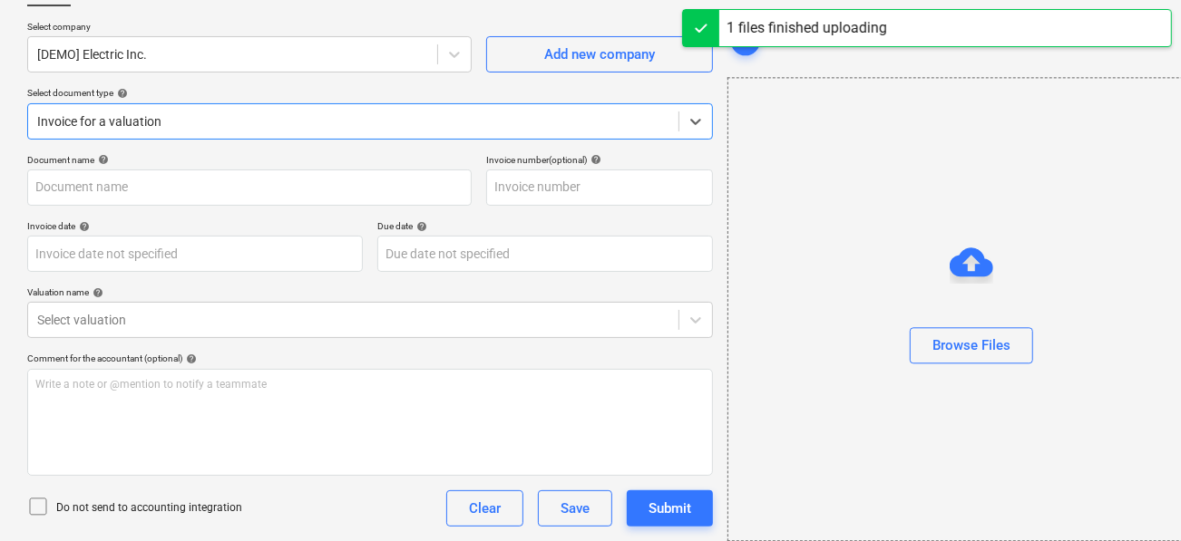
type input "Monosnap Google Meet - Meet - Sync Planyard 2025-10-10 09-52-36.png"
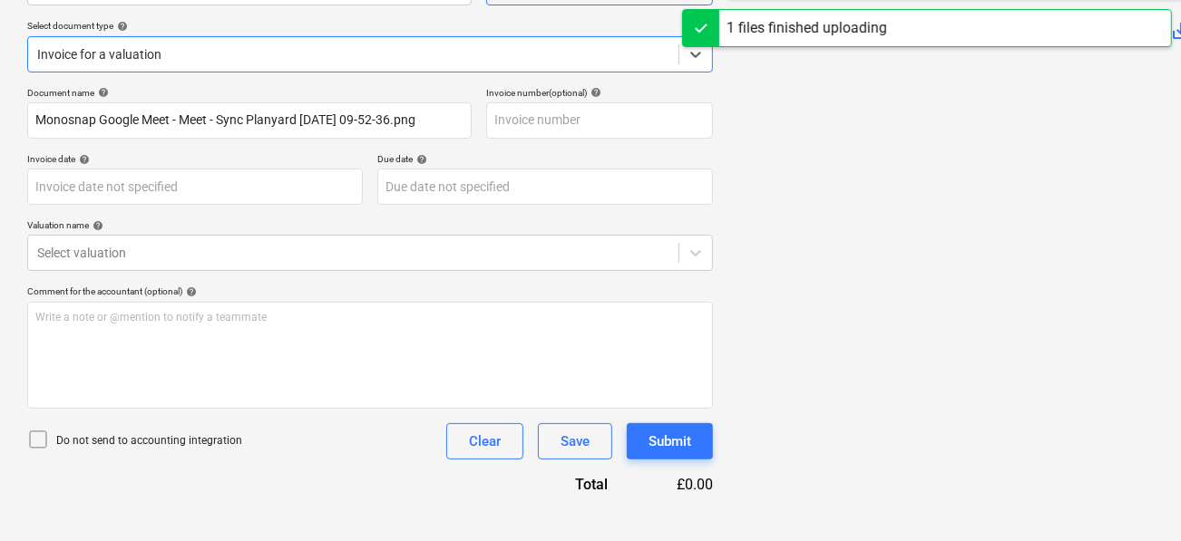
scroll to position [214, 0]
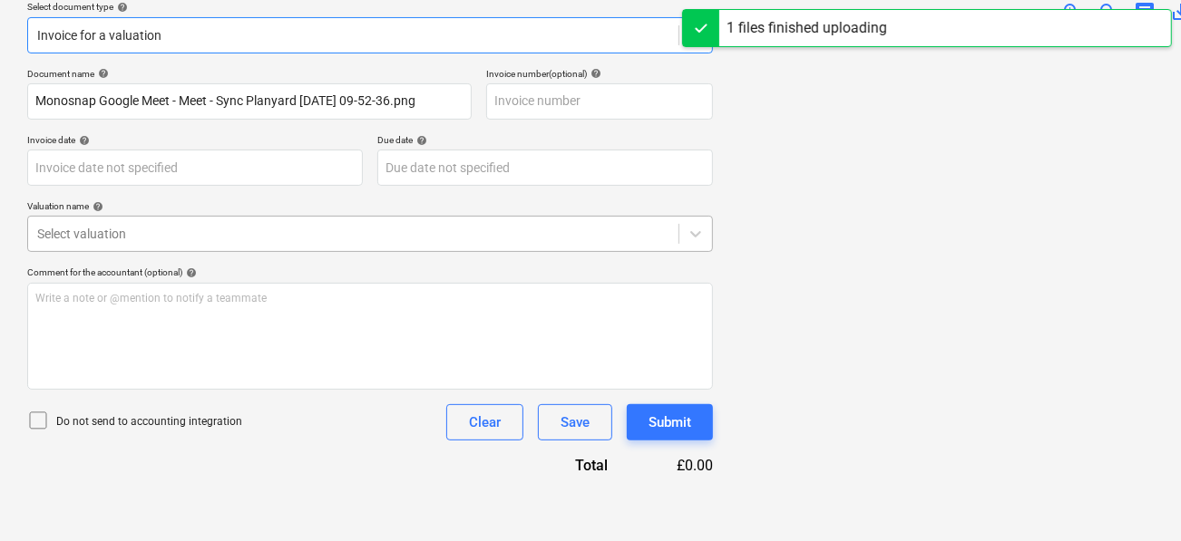
click at [228, 237] on div at bounding box center [353, 234] width 632 height 18
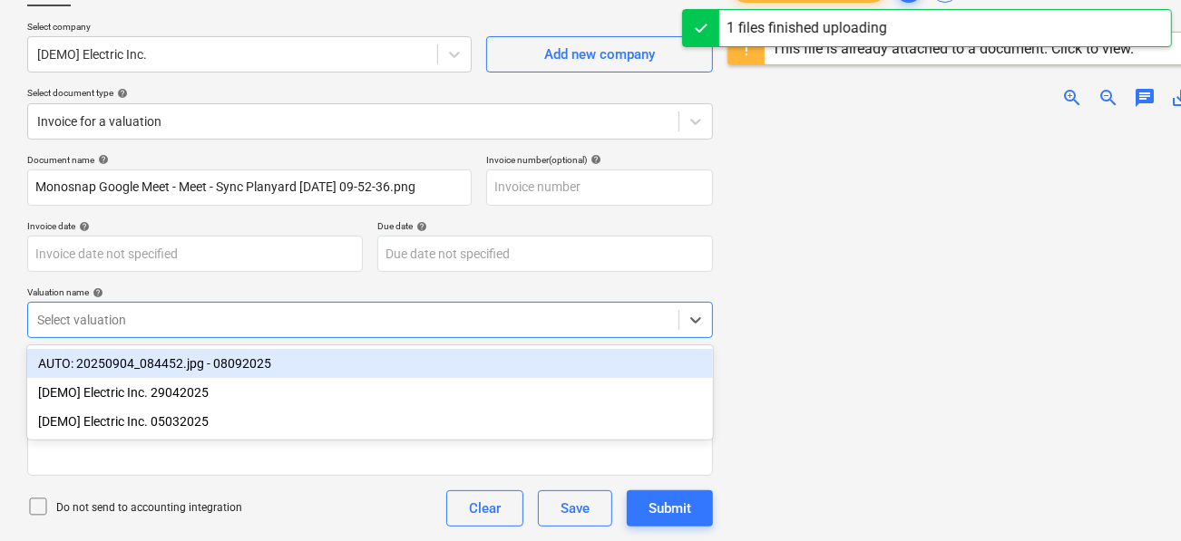
scroll to position [70, 0]
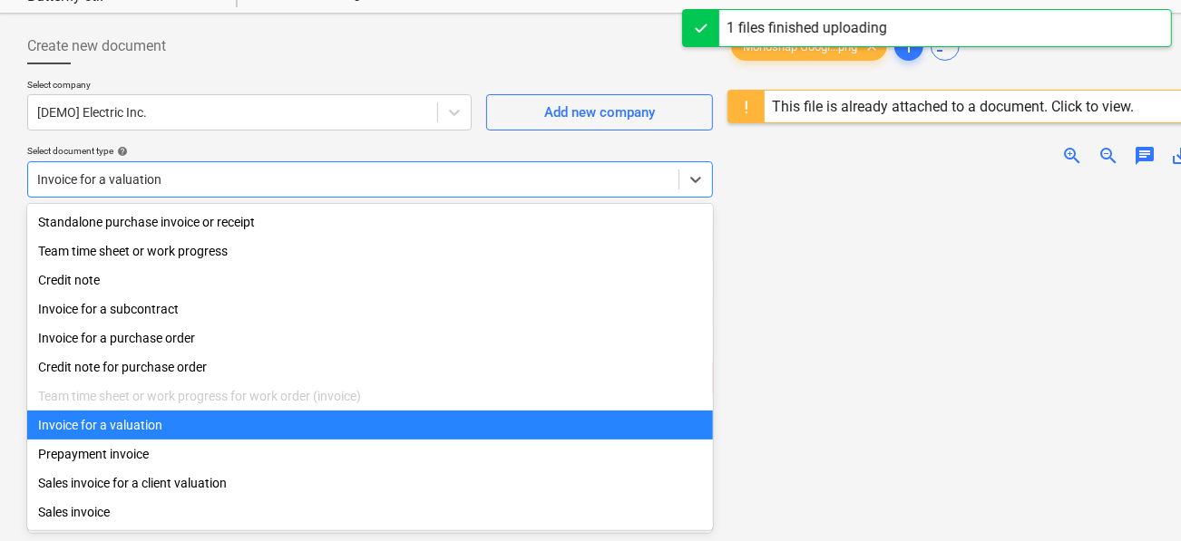
click at [236, 167] on div "Invoice for a valuation" at bounding box center [353, 179] width 650 height 25
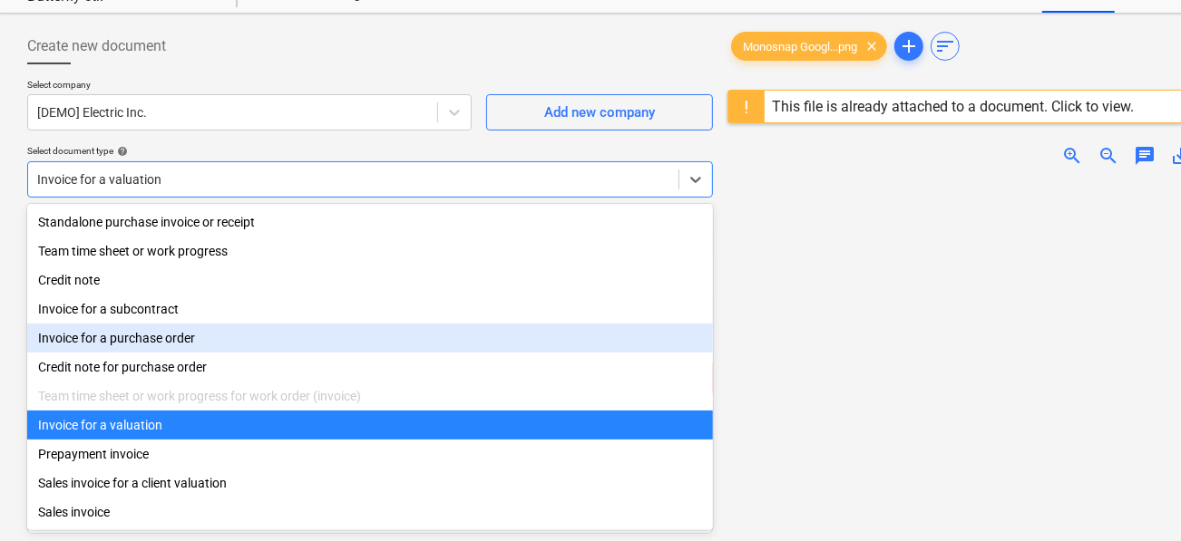
click at [193, 311] on div "Invoice for a subcontract" at bounding box center [370, 309] width 686 height 29
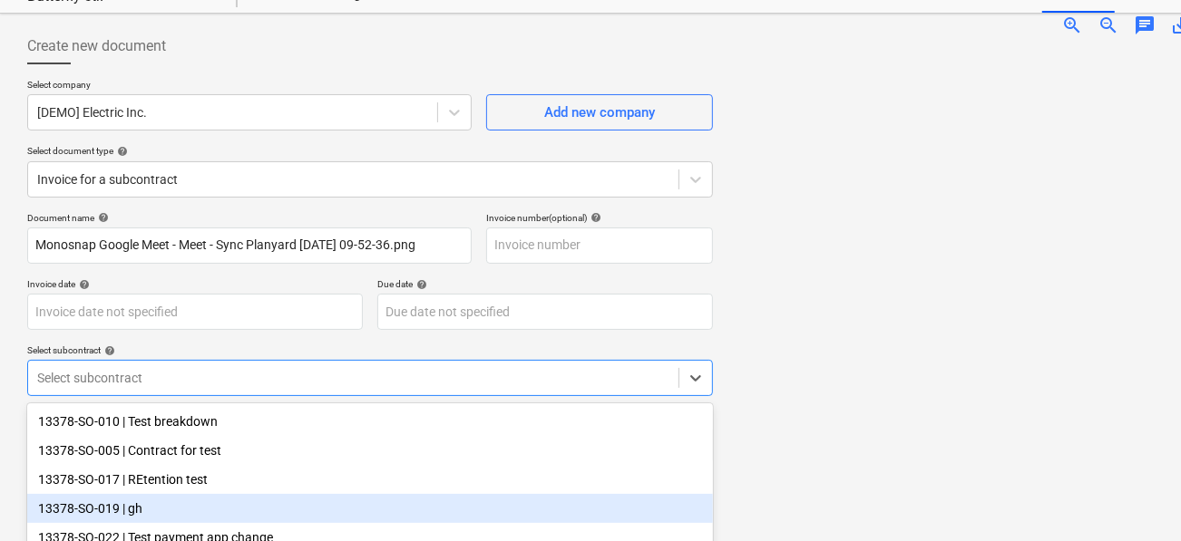
click at [166, 369] on body "Sales 1 Projects Contacts Company Consolidated Invoices 9 Inbox 8 More keyboard…" at bounding box center [590, 200] width 1181 height 541
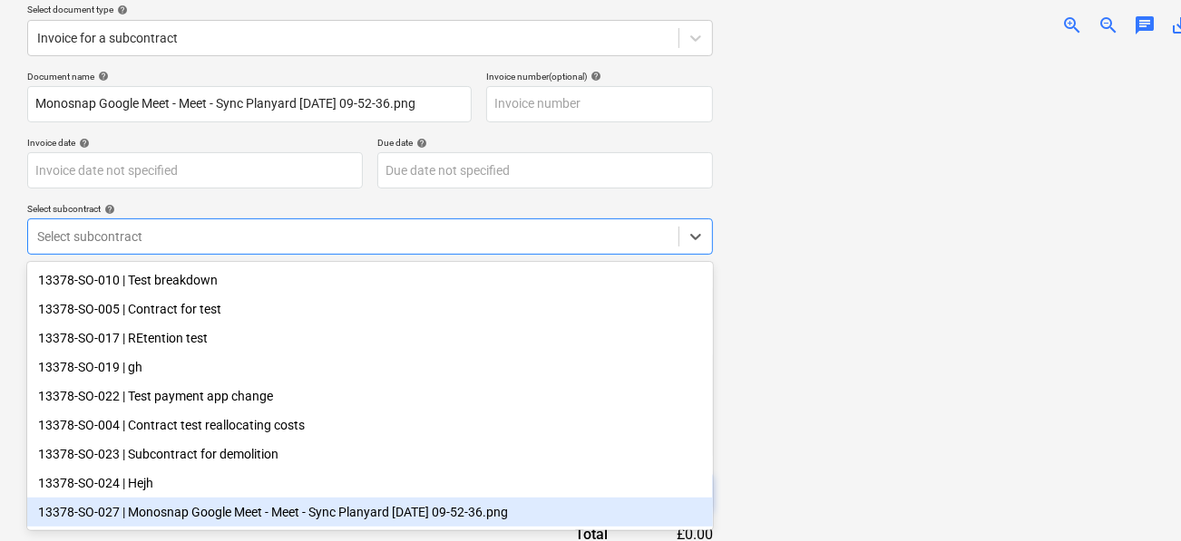
click at [199, 519] on div "13378-SO-027 | Monosnap Google Meet - Meet - Sync Planyard 2025-10-10 09-52-36.…" at bounding box center [370, 512] width 686 height 29
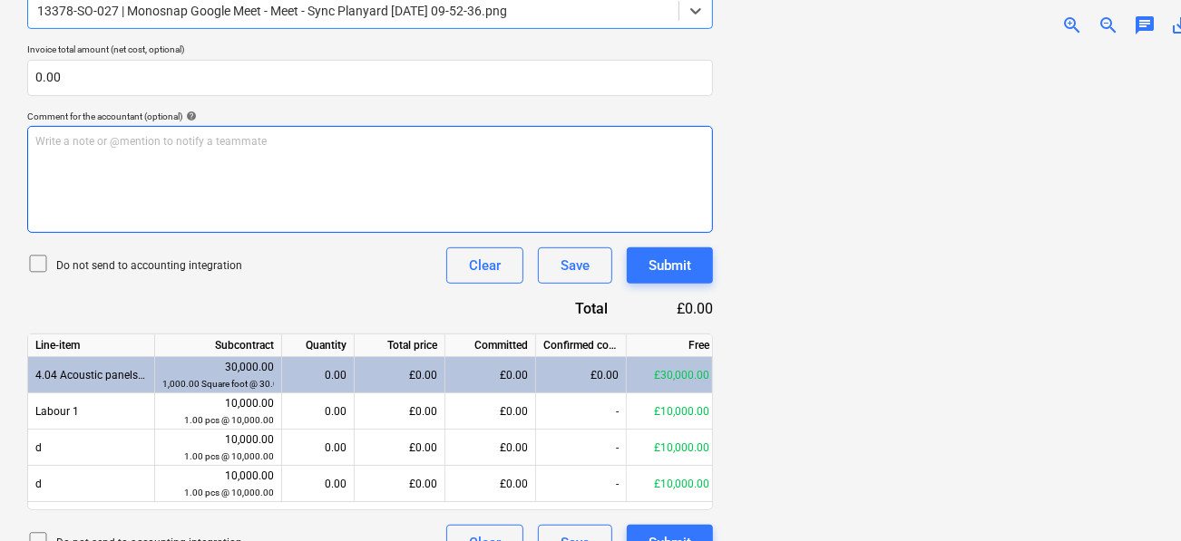
scroll to position [456, 0]
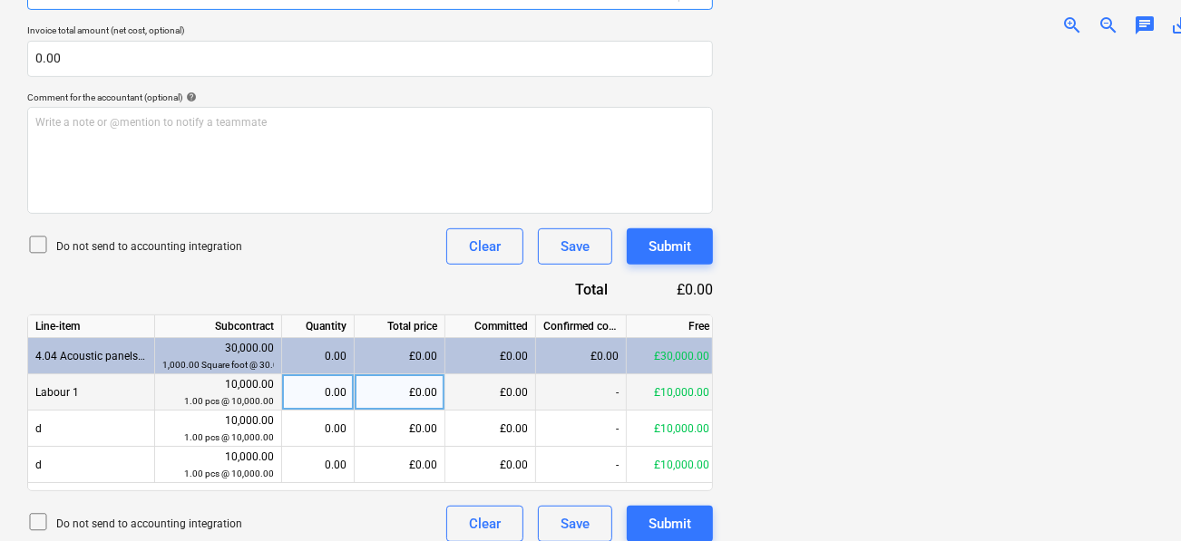
click at [423, 396] on div "£0.00" at bounding box center [400, 393] width 91 height 36
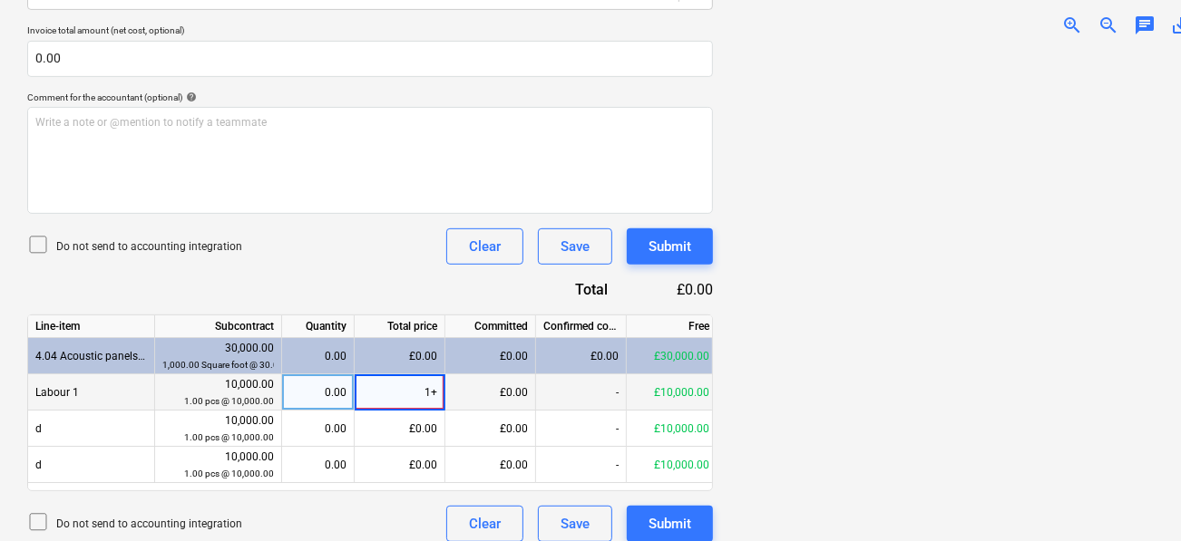
type input "1"
type input "0"
type input "100"
click at [401, 277] on div "Document name help Monosnap Google Meet - Meet - Sync Planyard 2025-10-10 09-52…" at bounding box center [370, 184] width 686 height 717
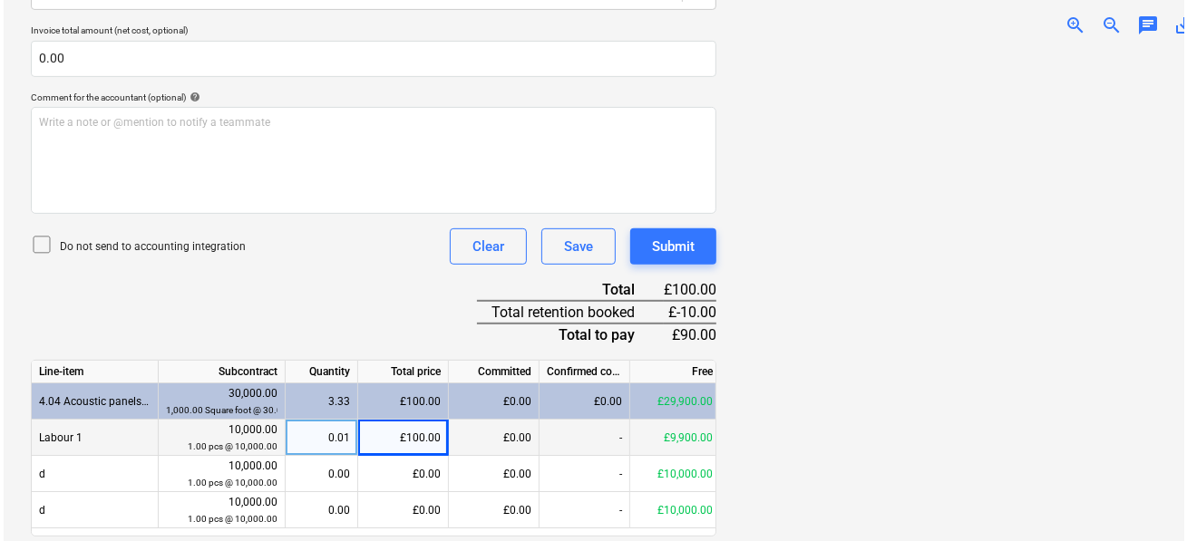
scroll to position [516, 0]
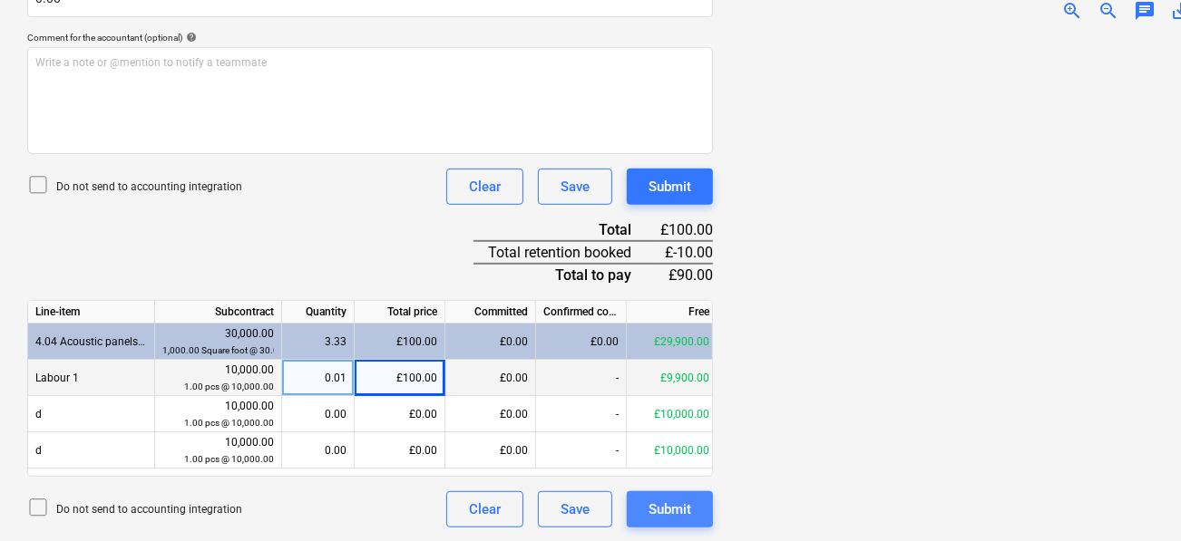
click at [640, 501] on button "Submit" at bounding box center [670, 510] width 86 height 36
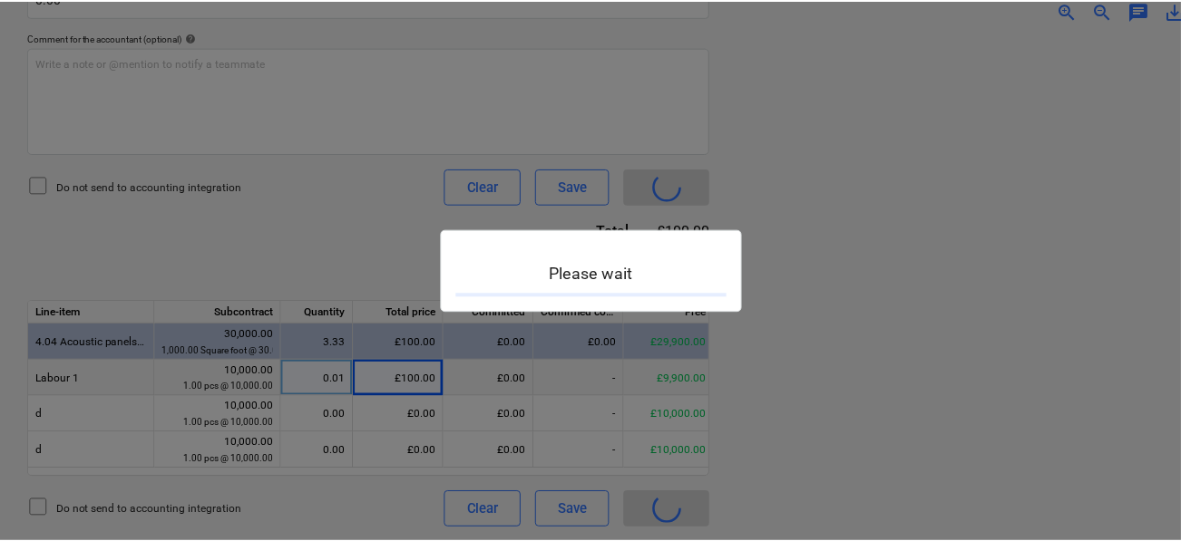
scroll to position [21, 0]
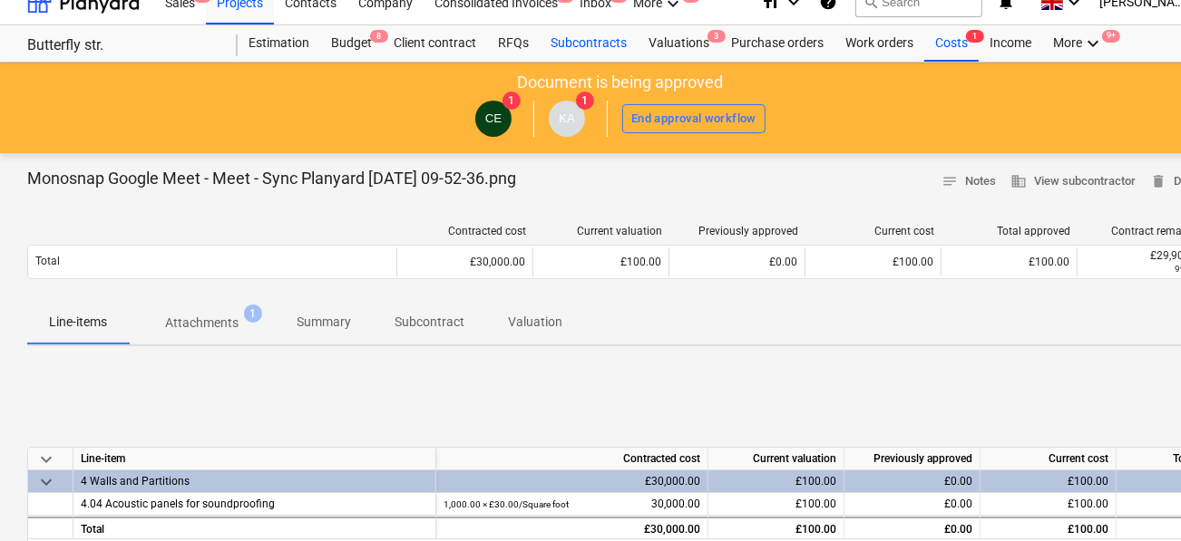
click at [587, 40] on div "Subcontracts" at bounding box center [589, 43] width 98 height 36
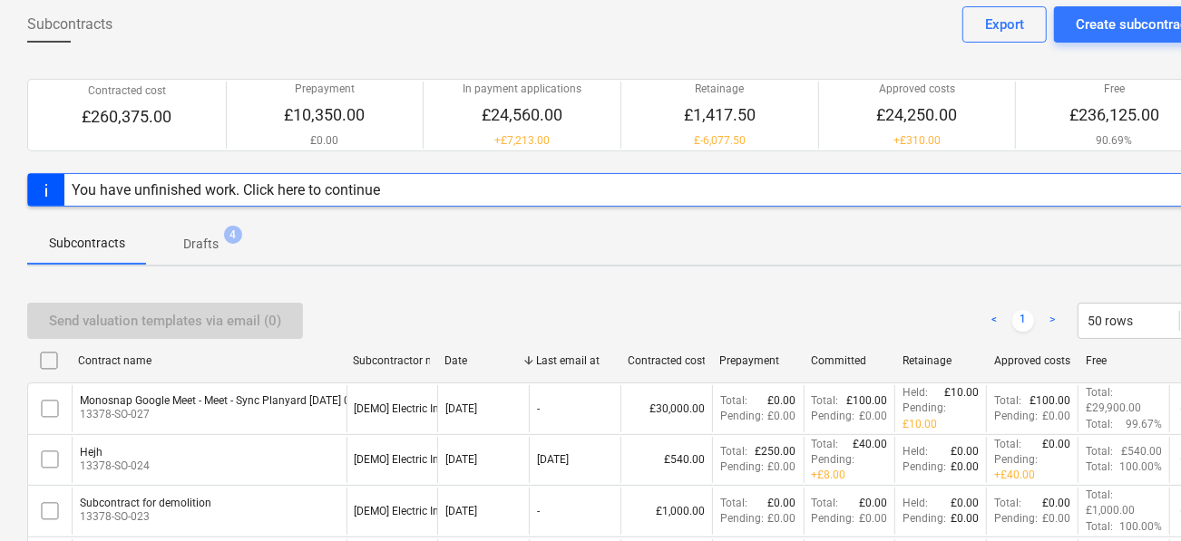
scroll to position [100, 0]
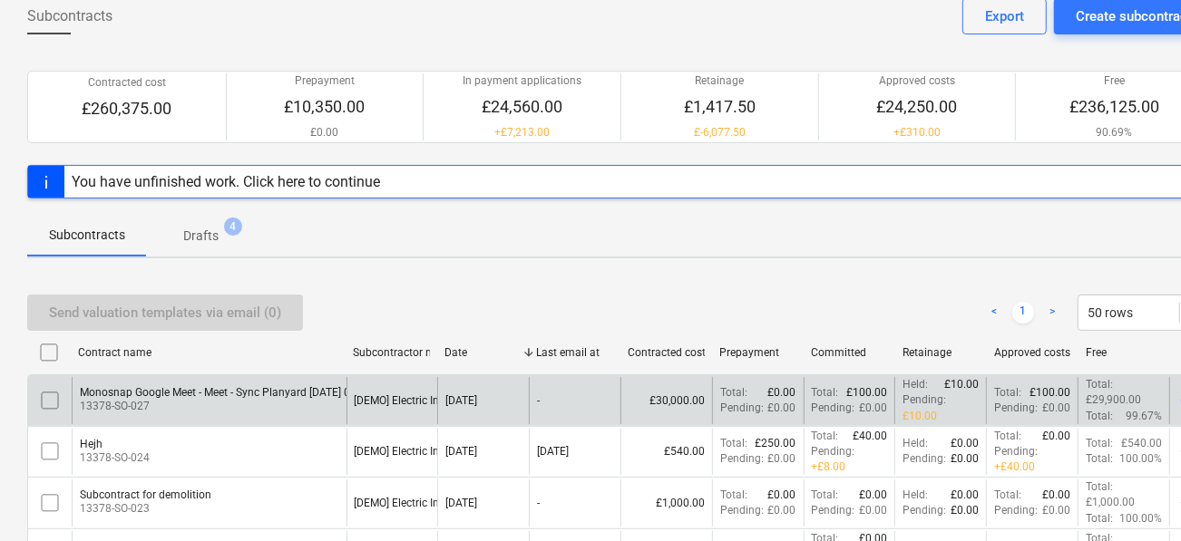
click at [332, 389] on div "Monosnap Google Meet - Meet - Sync Planyard 2025-10-10 09-52-36.png" at bounding box center [244, 392] width 329 height 13
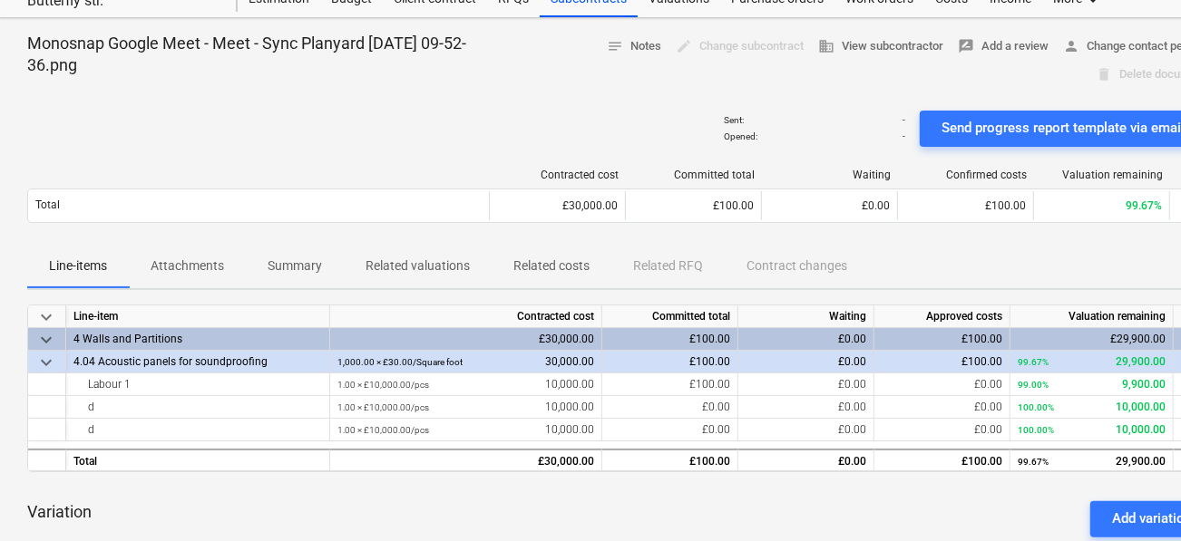
scroll to position [48, 0]
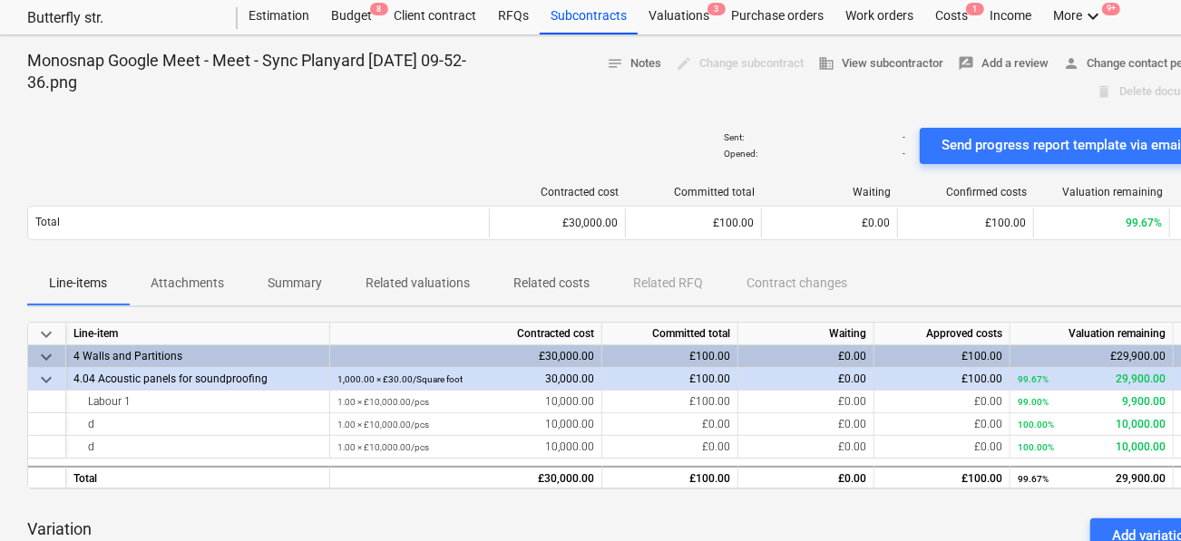
click at [736, 70] on div "edit Change subcontract" at bounding box center [739, 64] width 142 height 28
click at [742, 57] on div "edit Change subcontract" at bounding box center [739, 64] width 142 height 28
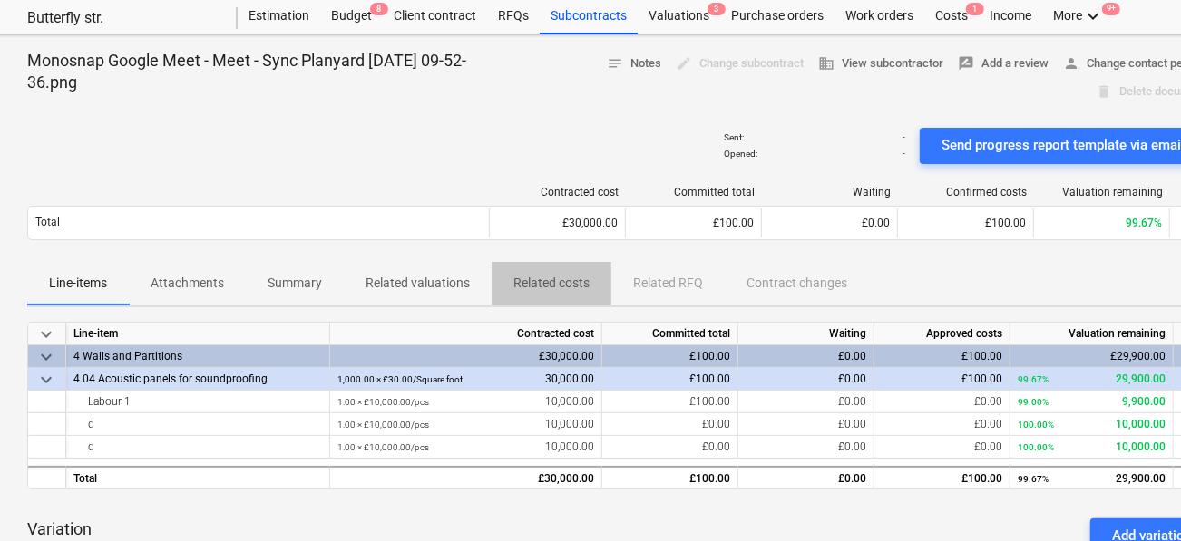
click at [561, 282] on p "Related costs" at bounding box center [551, 283] width 76 height 19
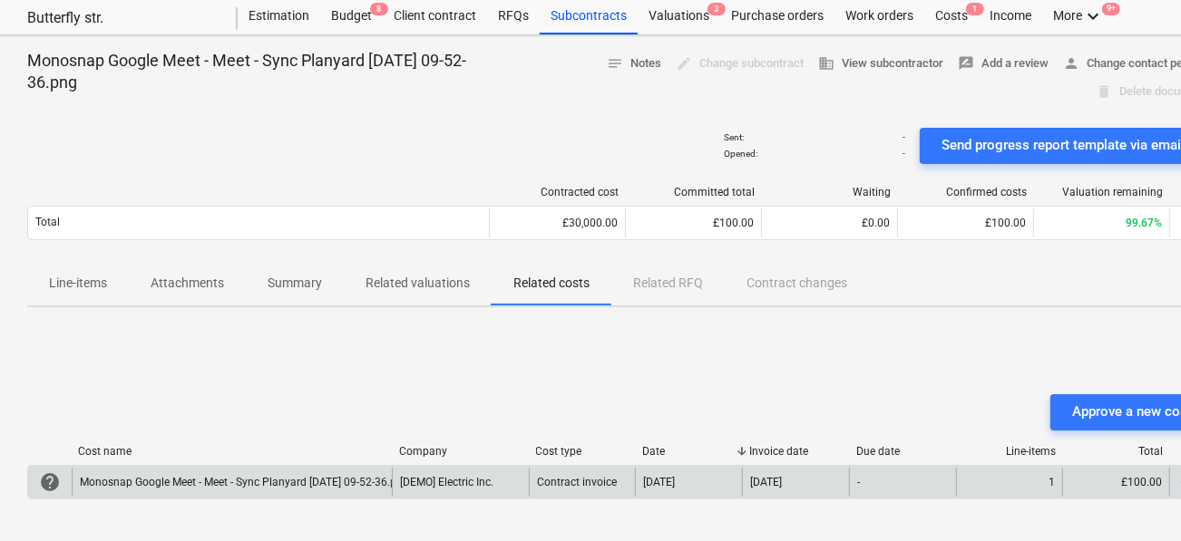
click at [519, 477] on div "[DEMO] Electric Inc." at bounding box center [460, 482] width 137 height 29
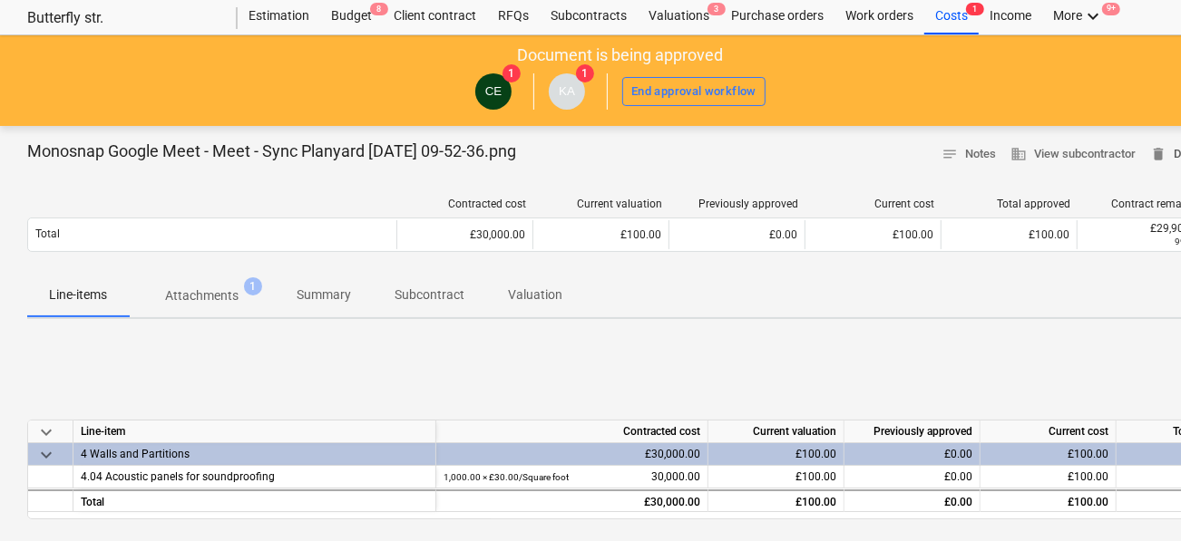
click at [1157, 149] on span "delete" at bounding box center [1158, 154] width 16 height 16
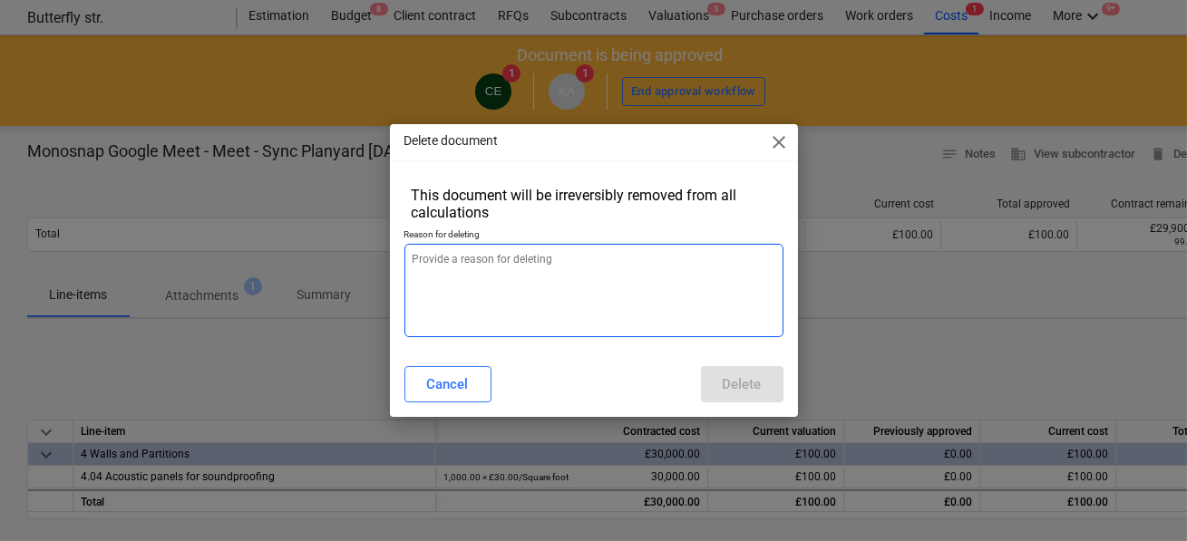
click at [732, 255] on textarea at bounding box center [594, 290] width 379 height 93
type textarea "x"
type textarea "a"
type textarea "x"
type textarea "as"
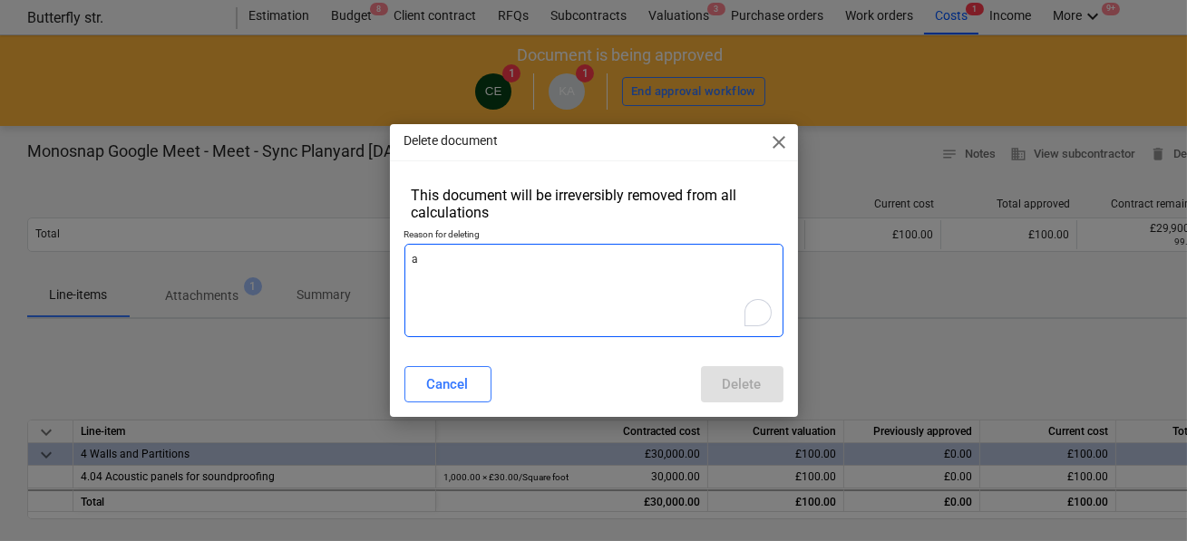
type textarea "x"
type textarea "asd"
type textarea "x"
type textarea "asda"
type textarea "x"
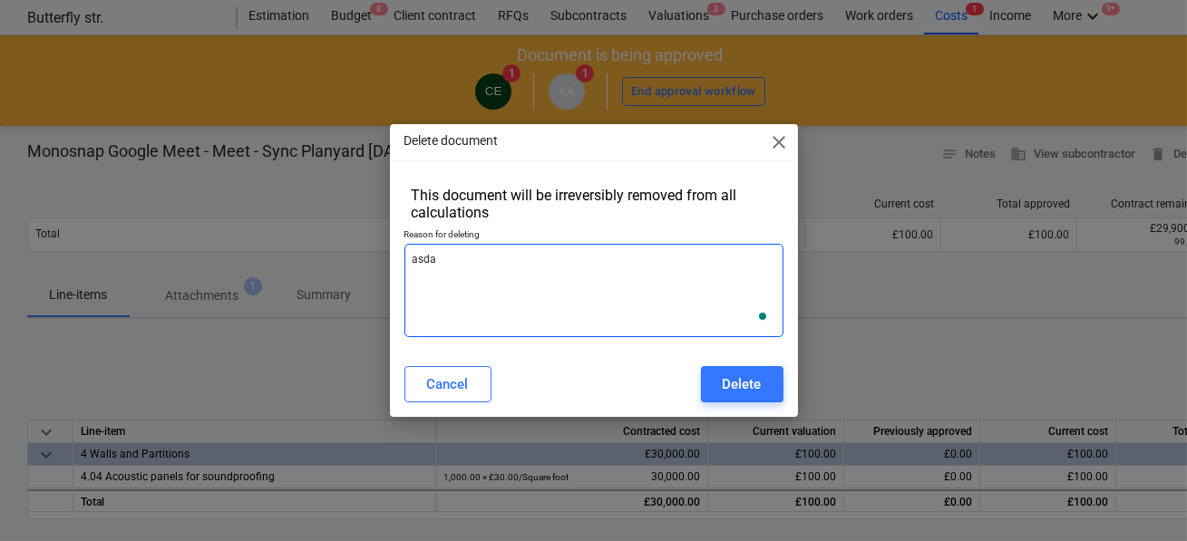
type textarea "asdas"
type textarea "x"
type textarea "asdas"
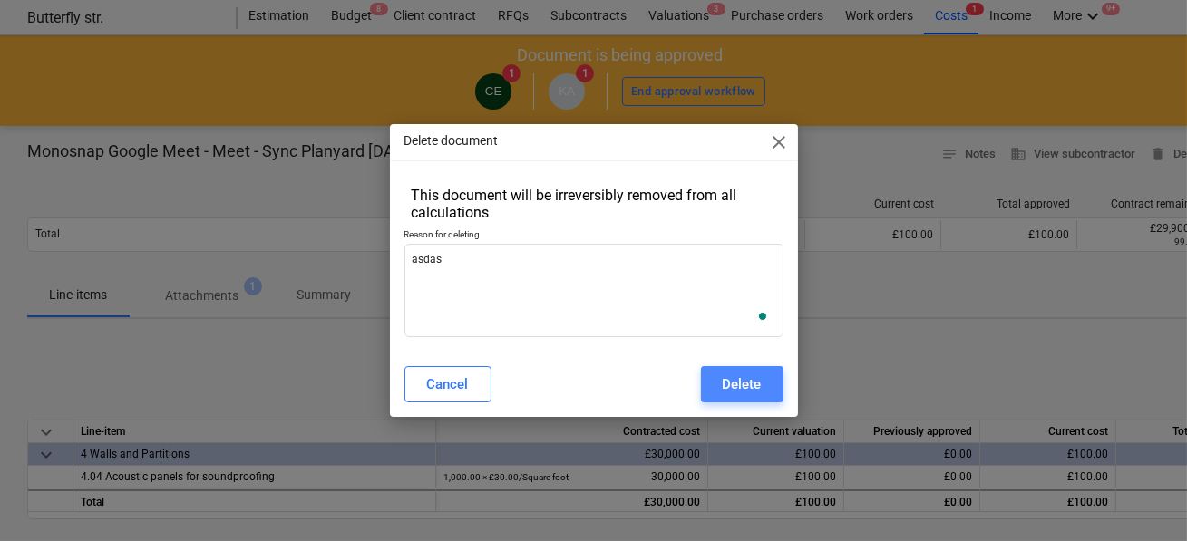
click at [738, 397] on button "Delete" at bounding box center [742, 384] width 83 height 36
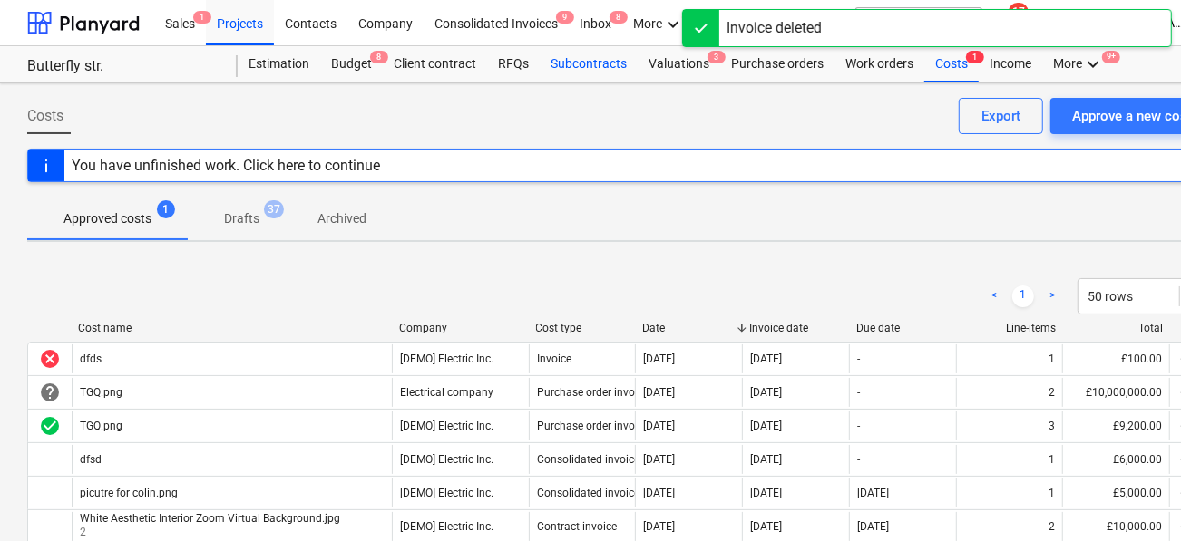
click at [565, 71] on div "Subcontracts" at bounding box center [589, 64] width 98 height 36
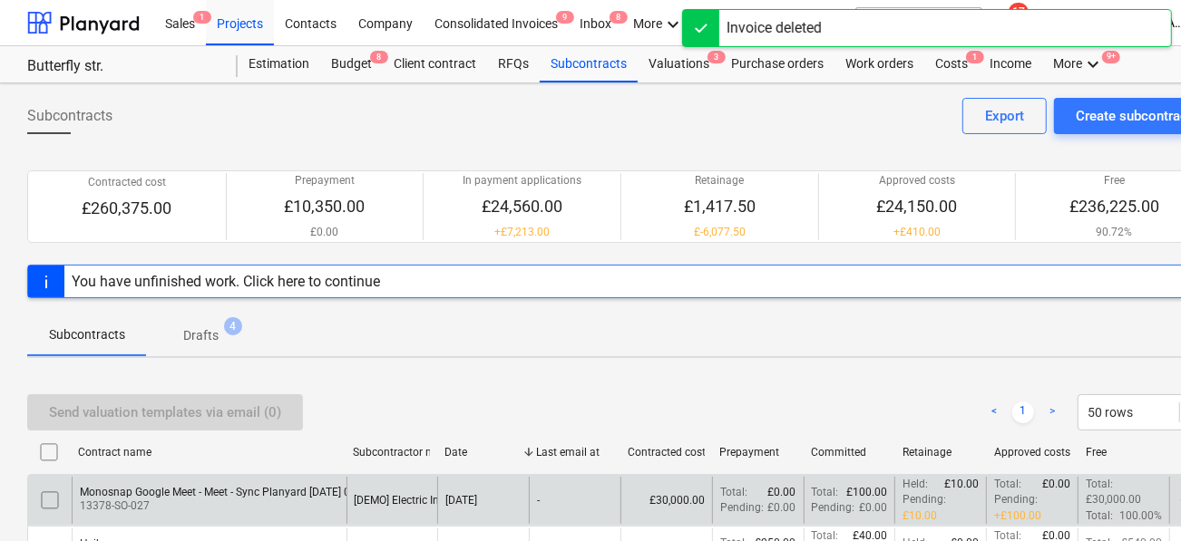
click at [223, 486] on div "Monosnap Google Meet - Meet - Sync Planyard 2025-10-10 09-52-36.png" at bounding box center [244, 492] width 329 height 13
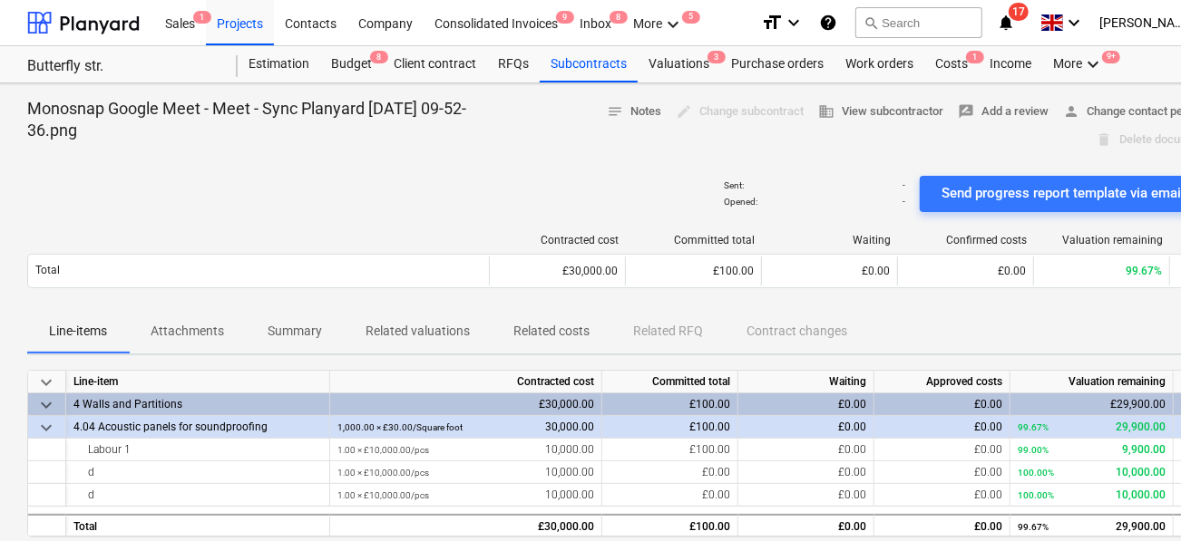
click at [577, 320] on span "Related costs" at bounding box center [552, 332] width 120 height 30
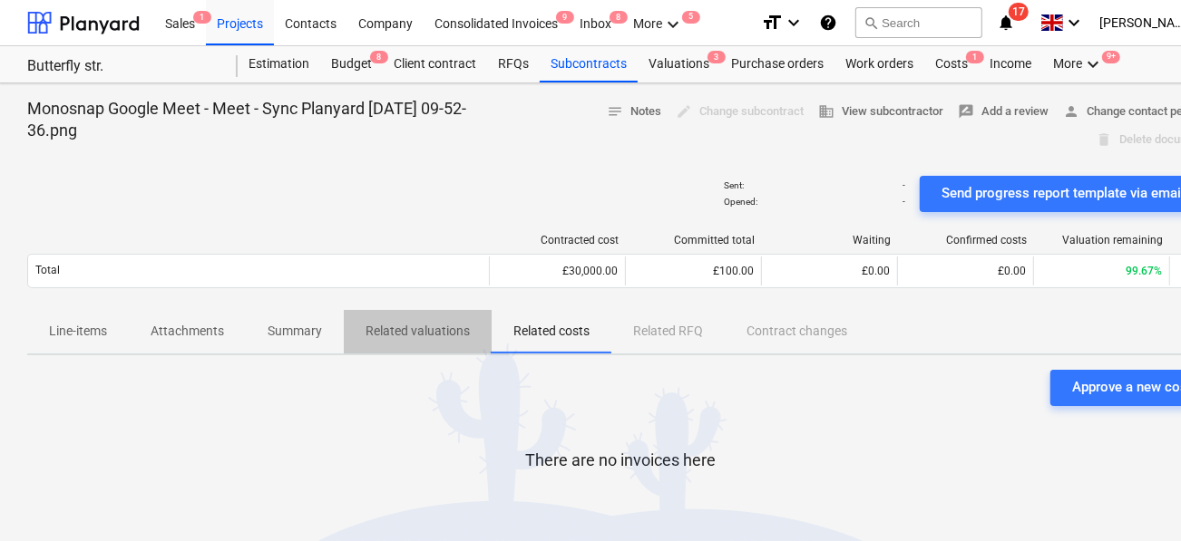
click at [467, 334] on p "Related valuations" at bounding box center [418, 331] width 104 height 19
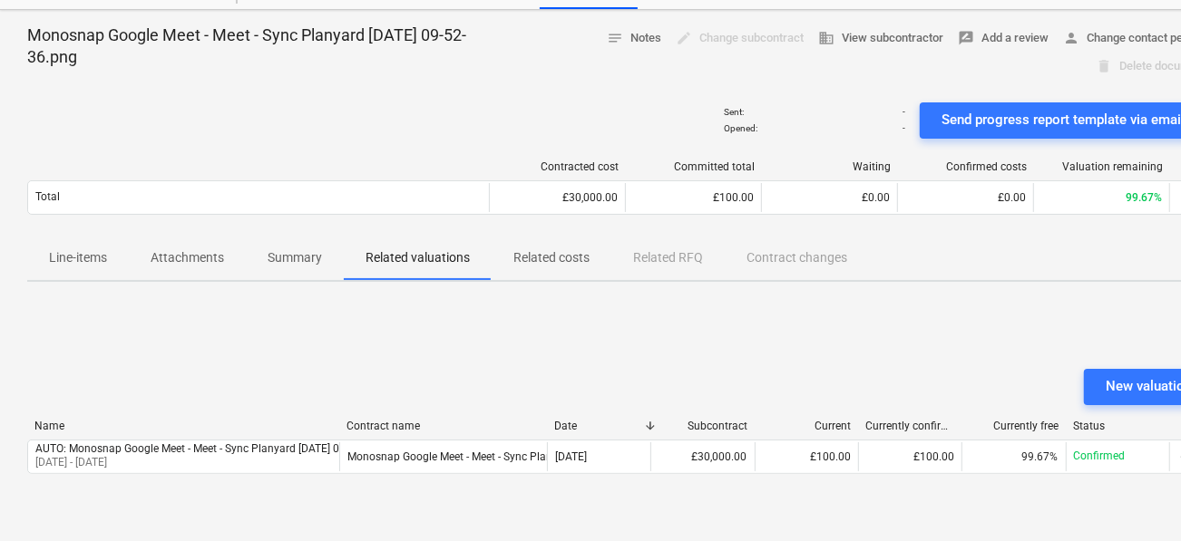
scroll to position [78, 0]
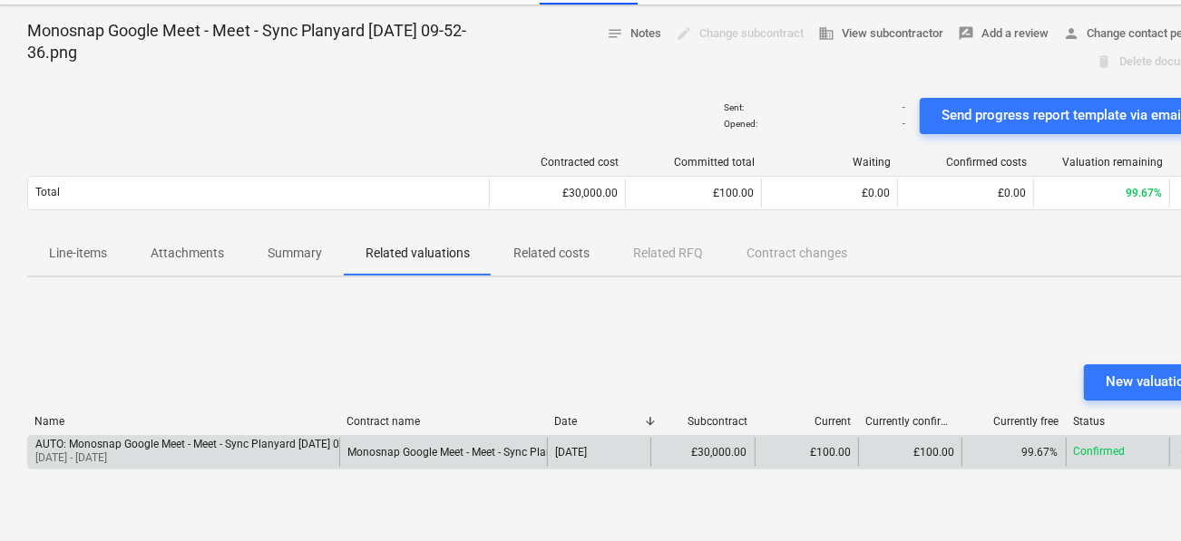
click at [379, 438] on div "Monosnap Google Meet - Meet - Sync Planyard 2025-10-10 09-52-36.png" at bounding box center [443, 452] width 208 height 29
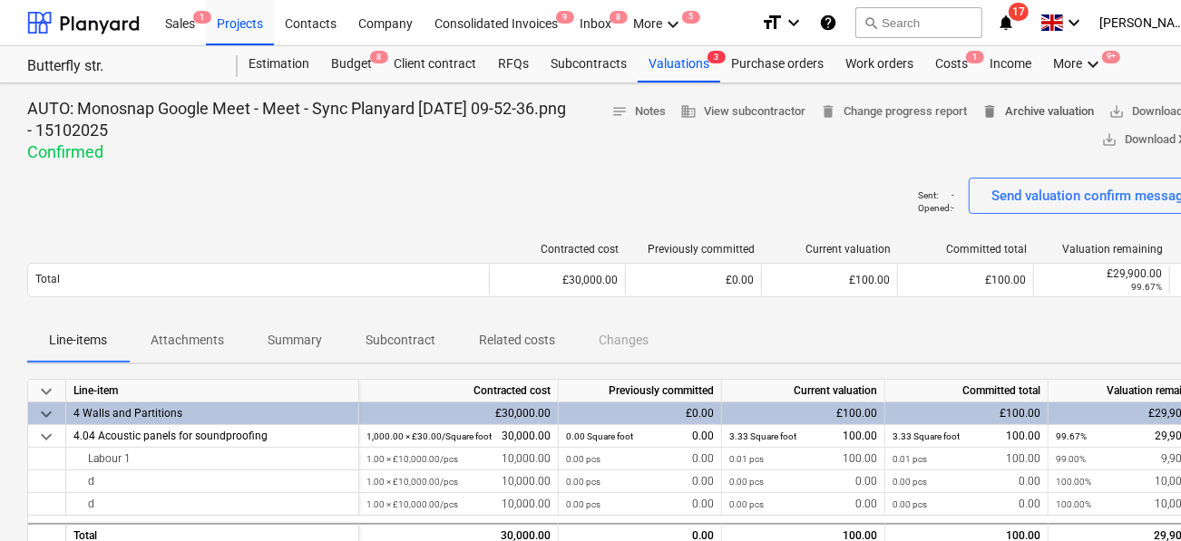
click at [1067, 112] on span "delete Archive valuation" at bounding box center [1037, 112] width 112 height 21
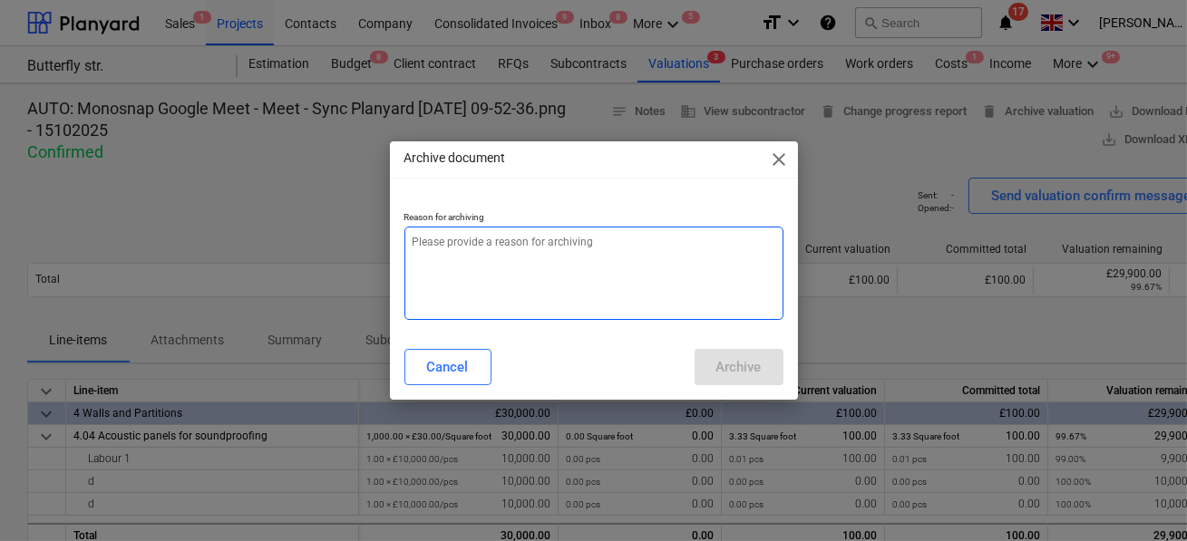
click at [694, 273] on textarea at bounding box center [594, 273] width 379 height 93
type textarea "x"
type textarea "l"
type textarea "x"
type textarea "lj"
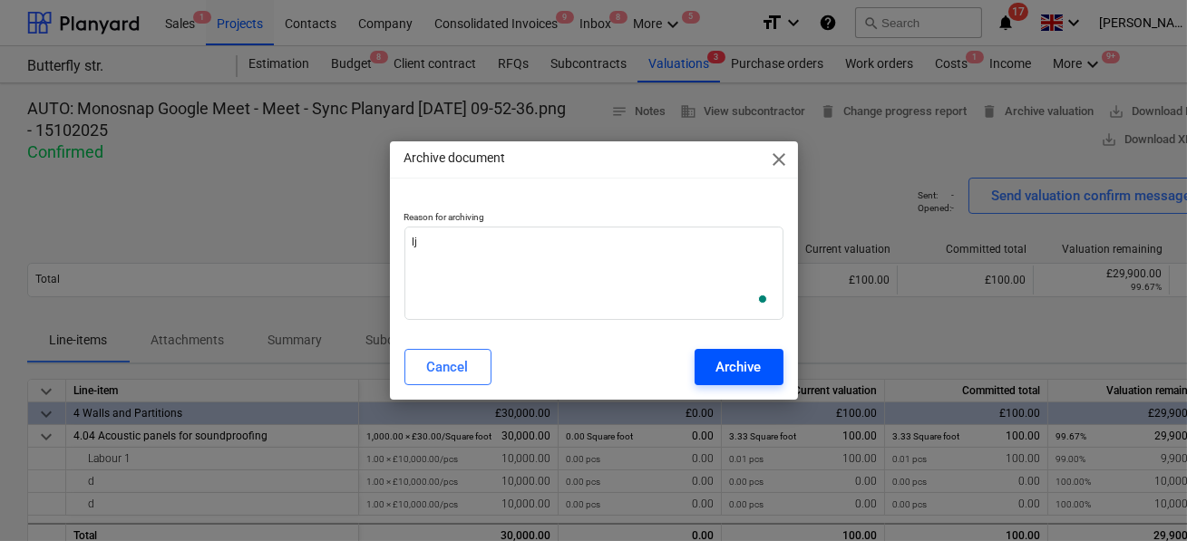
click at [734, 362] on div "Archive" at bounding box center [739, 368] width 45 height 24
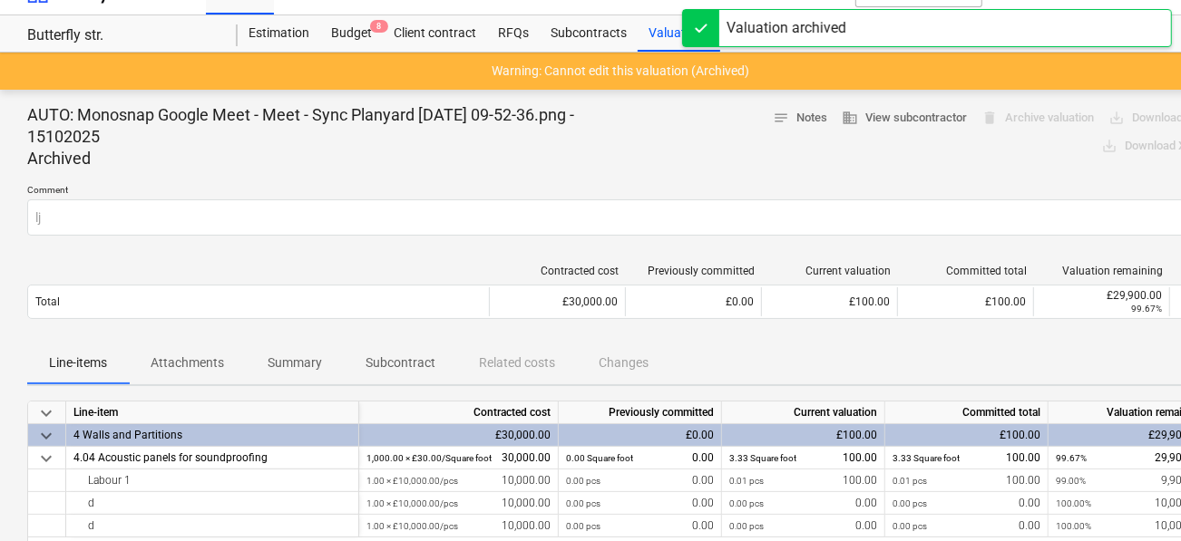
scroll to position [33, 0]
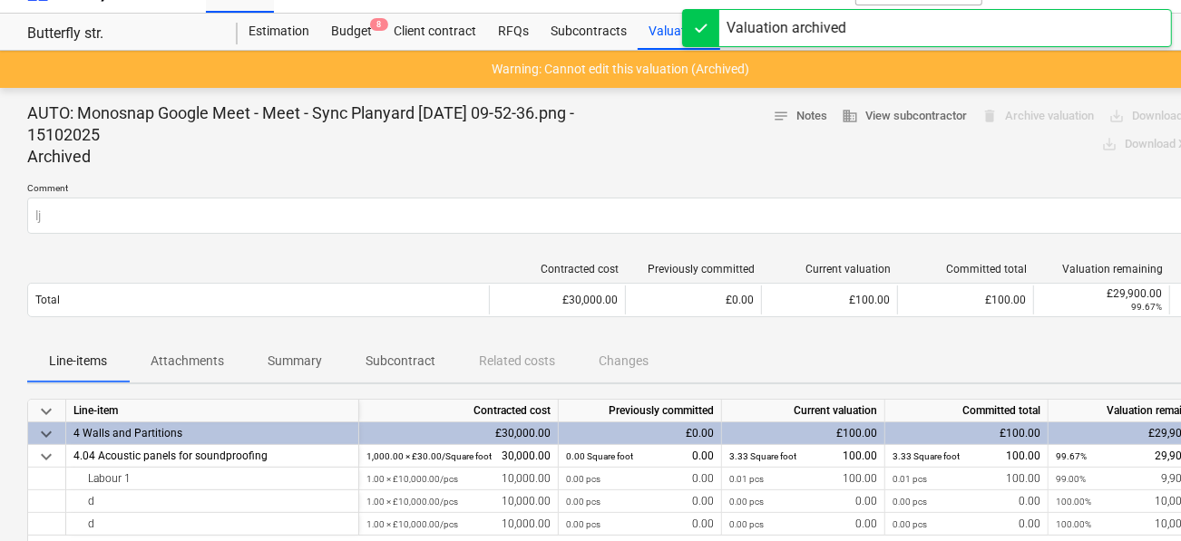
click at [380, 382] on div "Line-items Attachments Summary Subcontract Related costs Changes" at bounding box center [620, 361] width 1186 height 45
click at [386, 359] on p "Subcontract" at bounding box center [401, 361] width 70 height 19
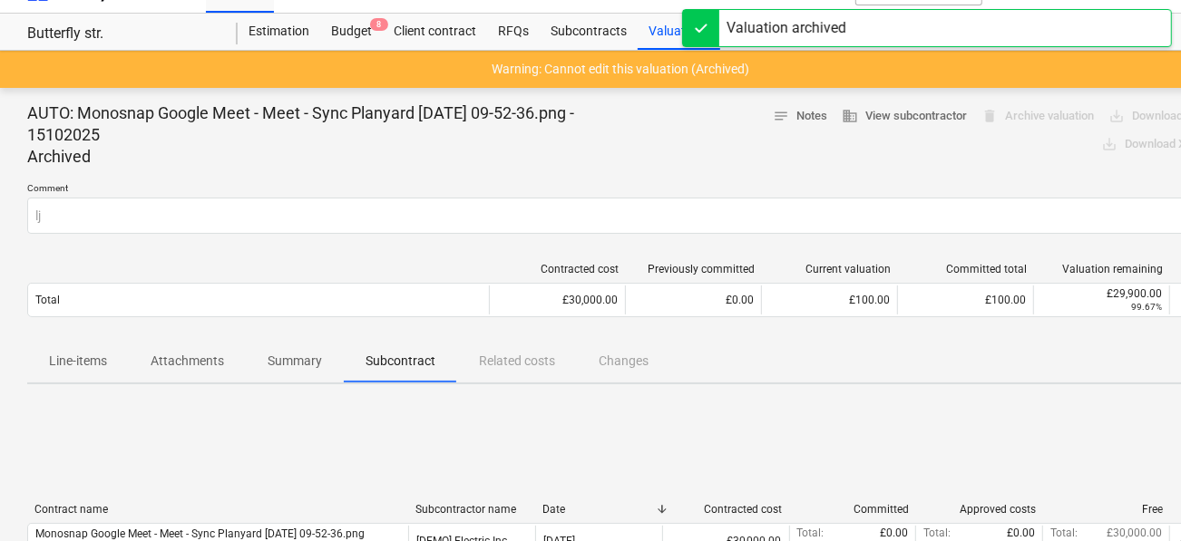
click at [157, 520] on div "Contract name Subcontractor name Date Contracted cost Committed Approved costs …" at bounding box center [620, 513] width 1186 height 20
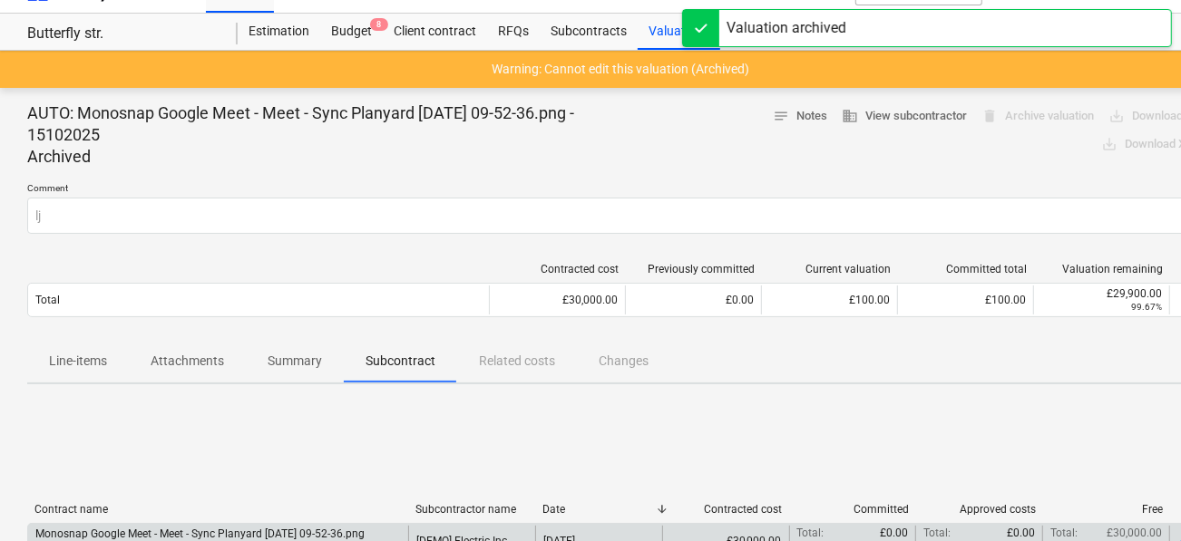
click at [155, 530] on div "Monosnap Google Meet - Meet - Sync Planyard 2025-10-10 09-52-36.png" at bounding box center [199, 534] width 329 height 13
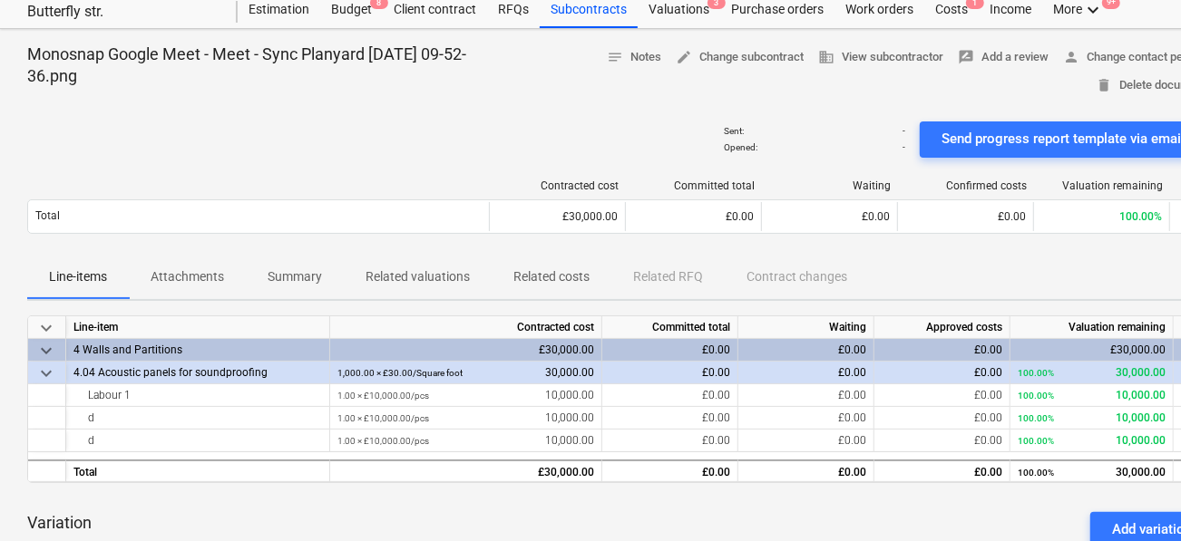
scroll to position [83, 0]
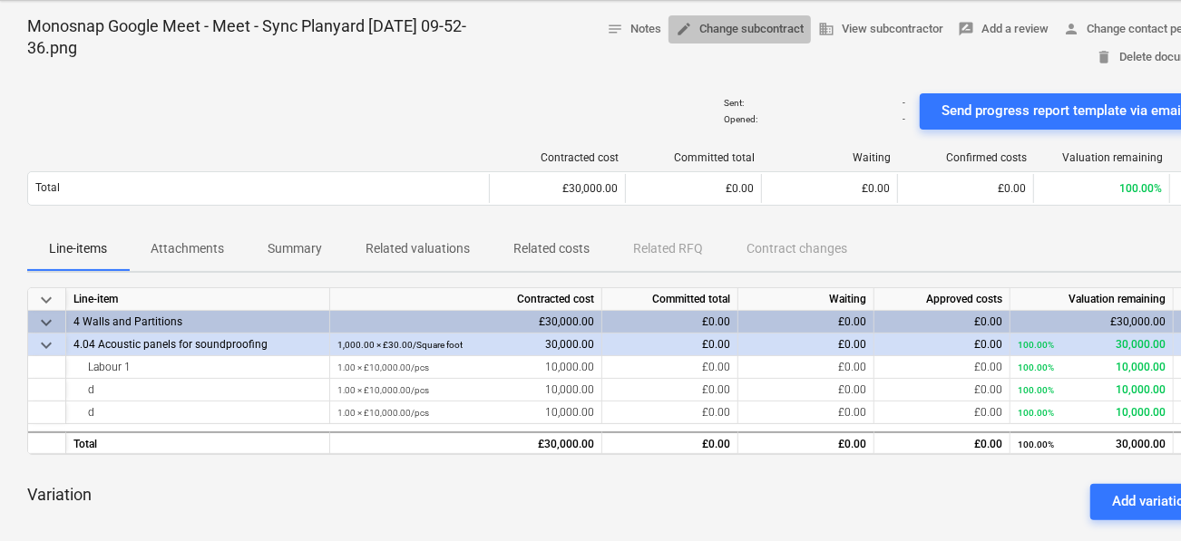
click at [704, 30] on span "edit Change subcontract" at bounding box center [740, 29] width 128 height 21
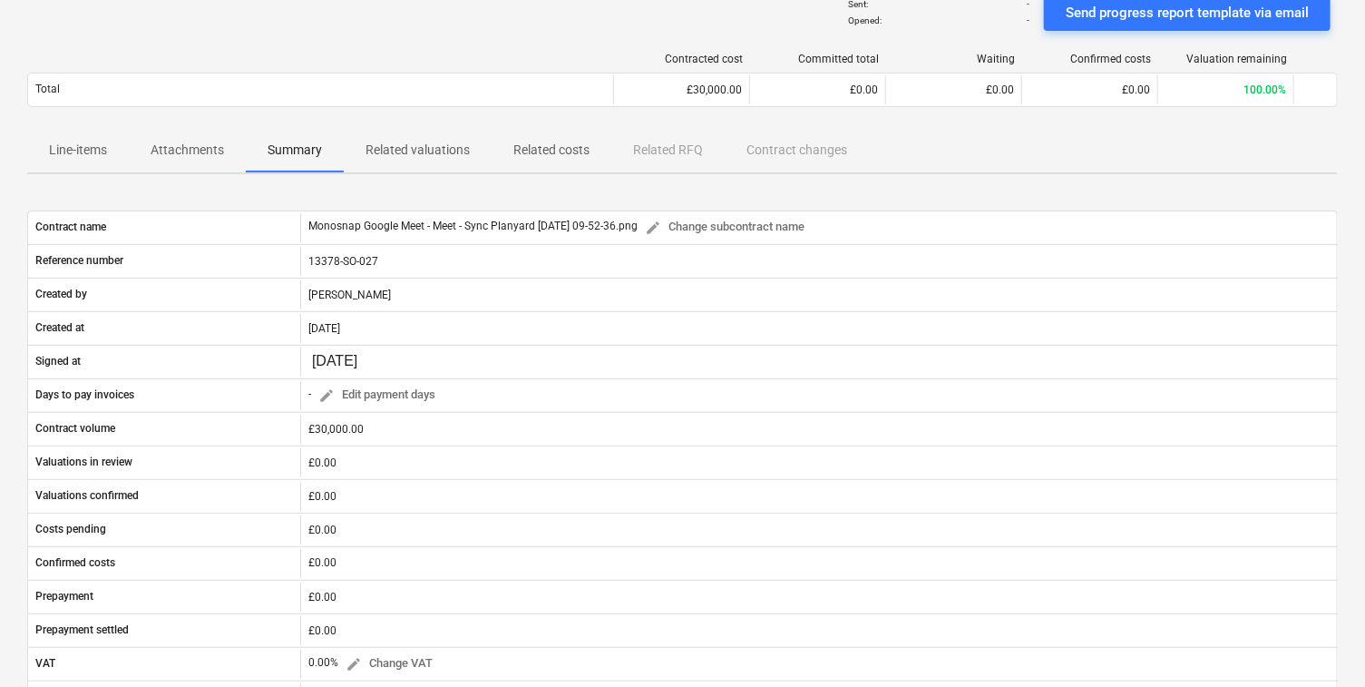
scroll to position [145, 0]
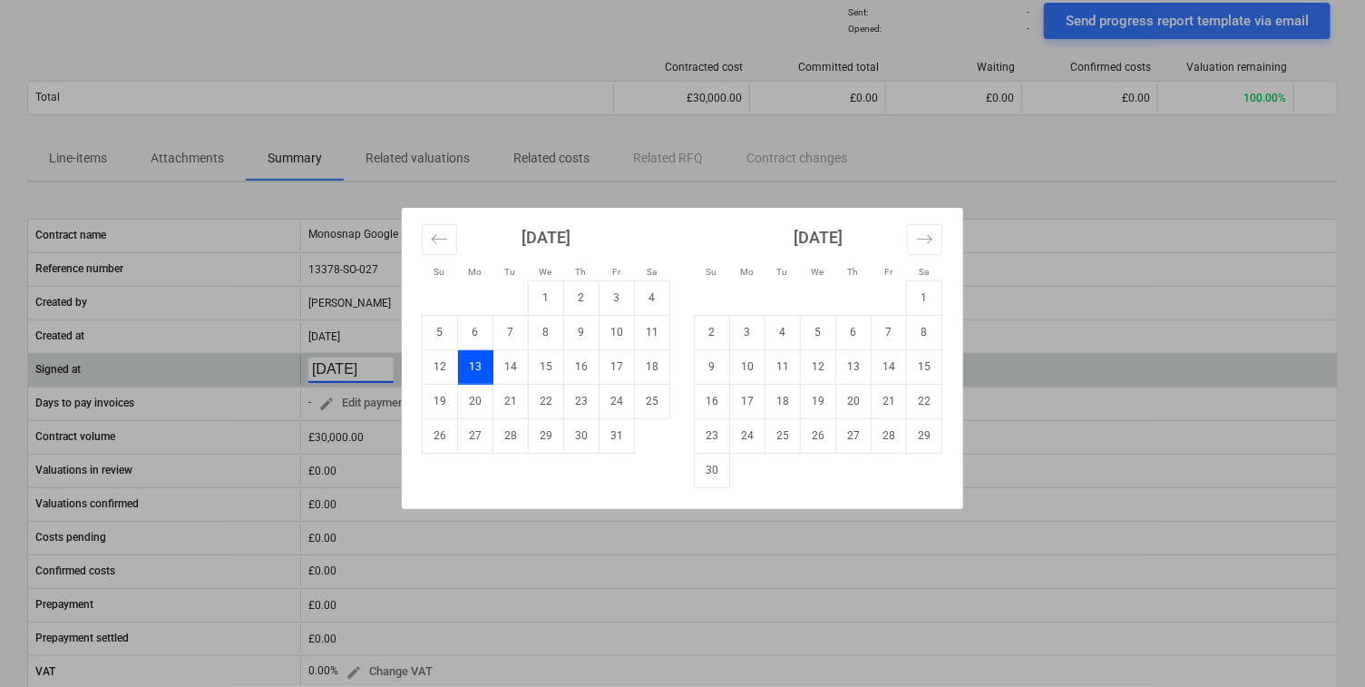
click at [330, 360] on body "Sales 1 Projects Contacts Company Consolidated Invoices 9 Inbox 8 Approvals 5 R…" at bounding box center [682, 198] width 1365 height 687
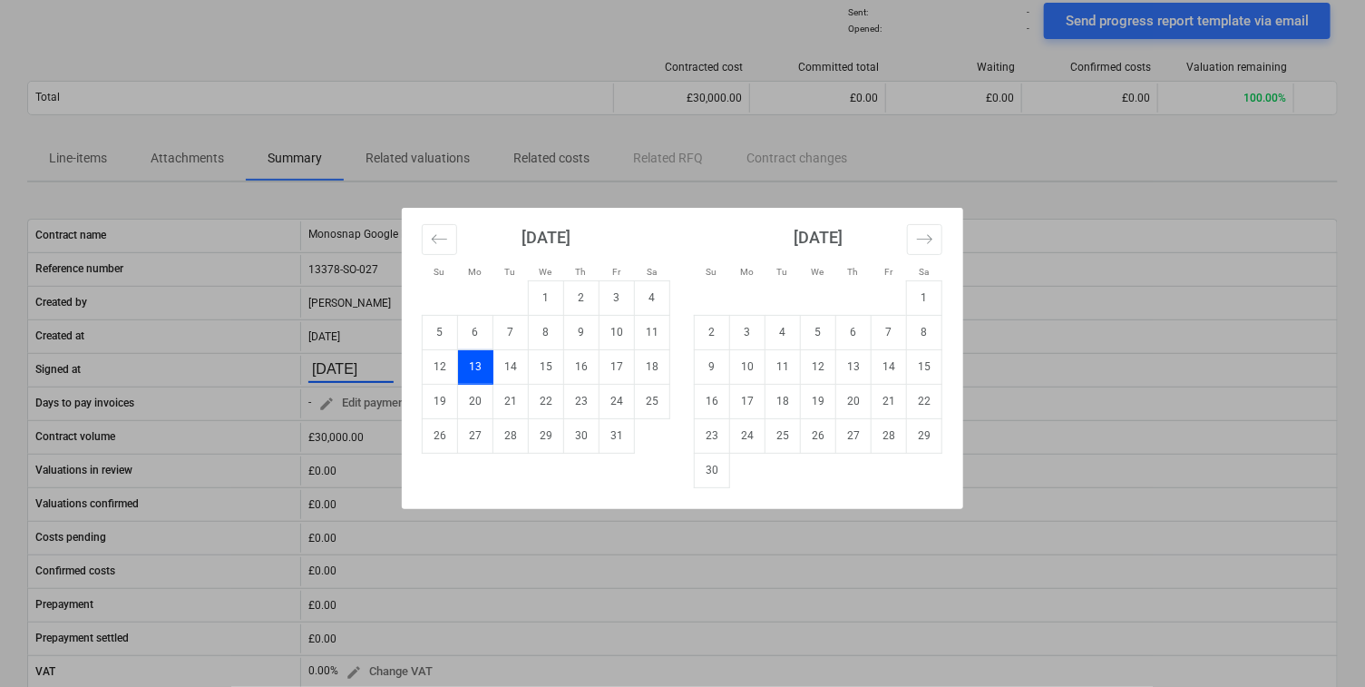
click at [345, 336] on div "Su Mo Tu We Th Fr Sa Su Mo Tu We Th Fr Sa September 2025 1 2 3 4 5 6 7 8 9 10 1…" at bounding box center [682, 343] width 1365 height 687
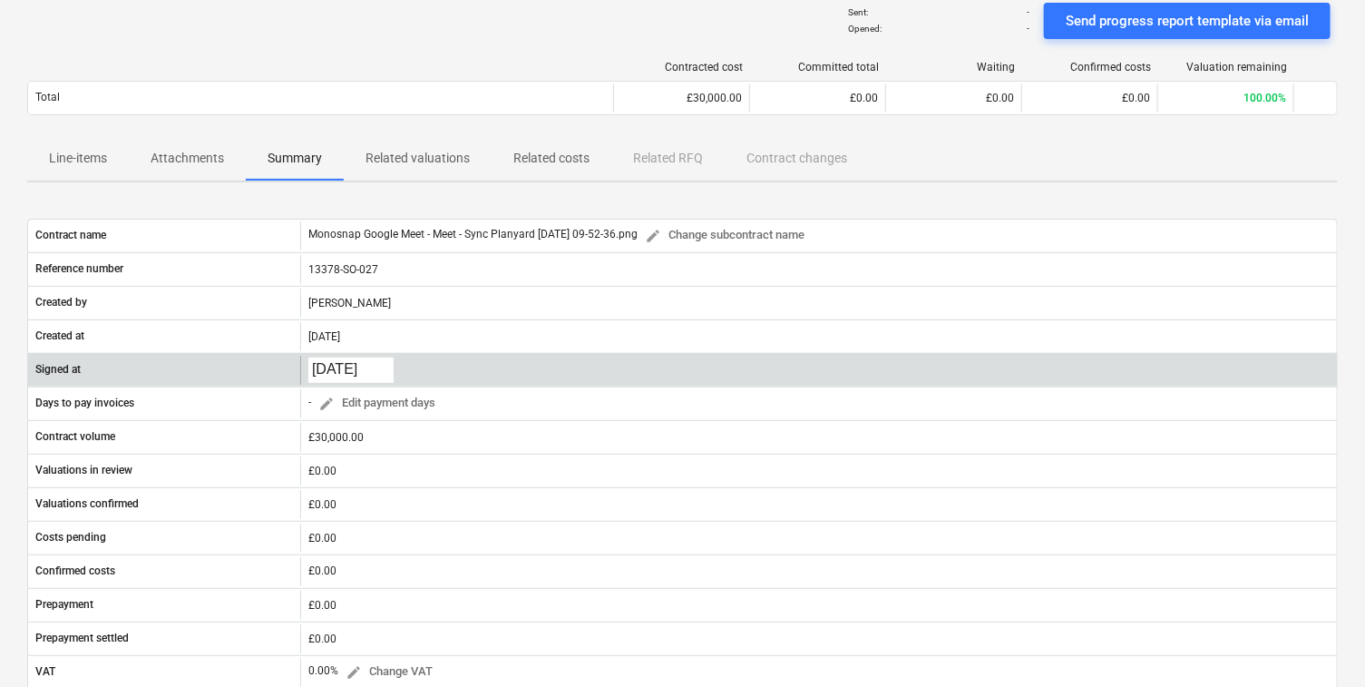
scroll to position [0, 0]
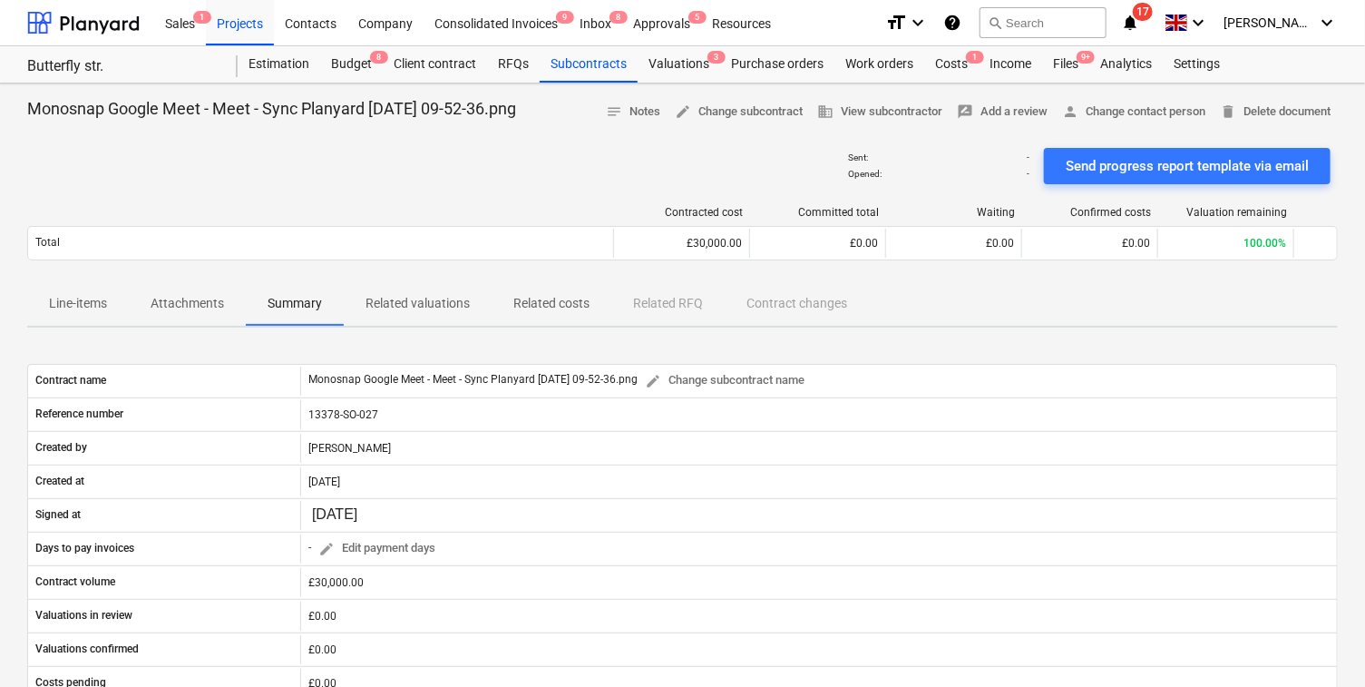
click at [88, 307] on p "Line-items" at bounding box center [78, 303] width 58 height 19
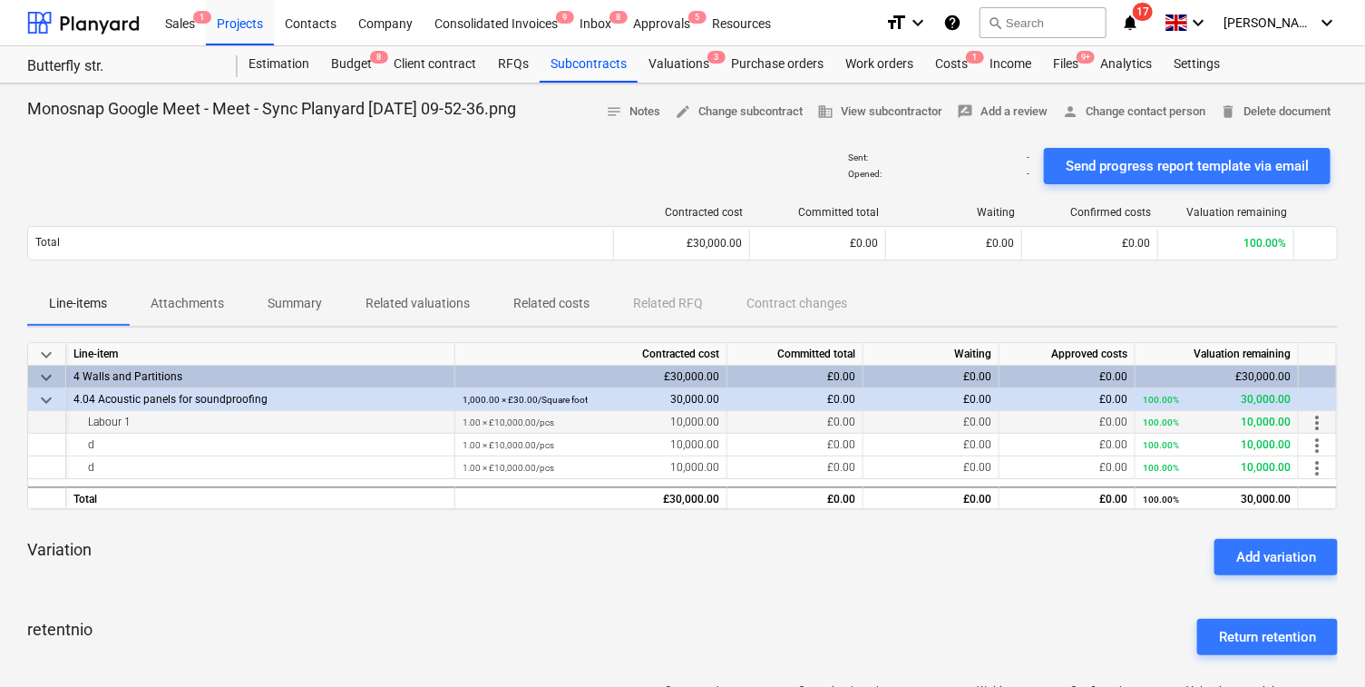
click at [1186, 423] on span "more_vert" at bounding box center [1317, 423] width 22 height 22
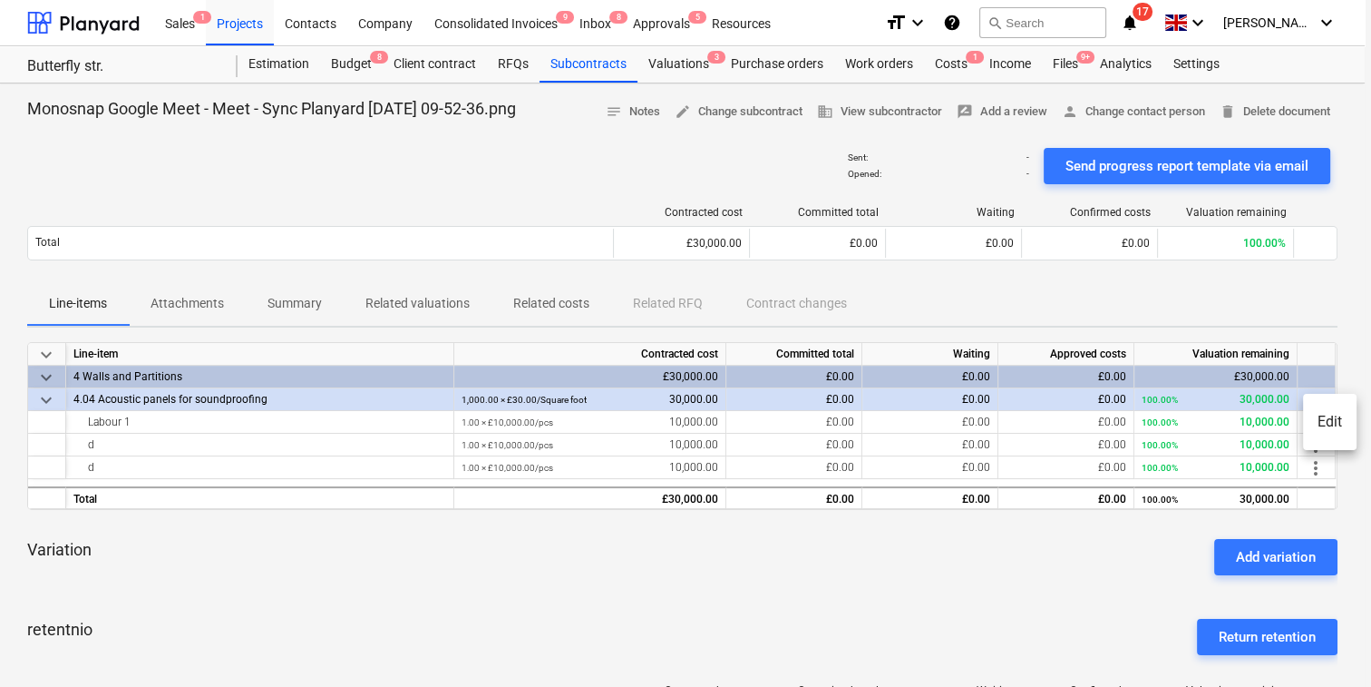
click at [1186, 414] on li "Edit" at bounding box center [1330, 422] width 54 height 42
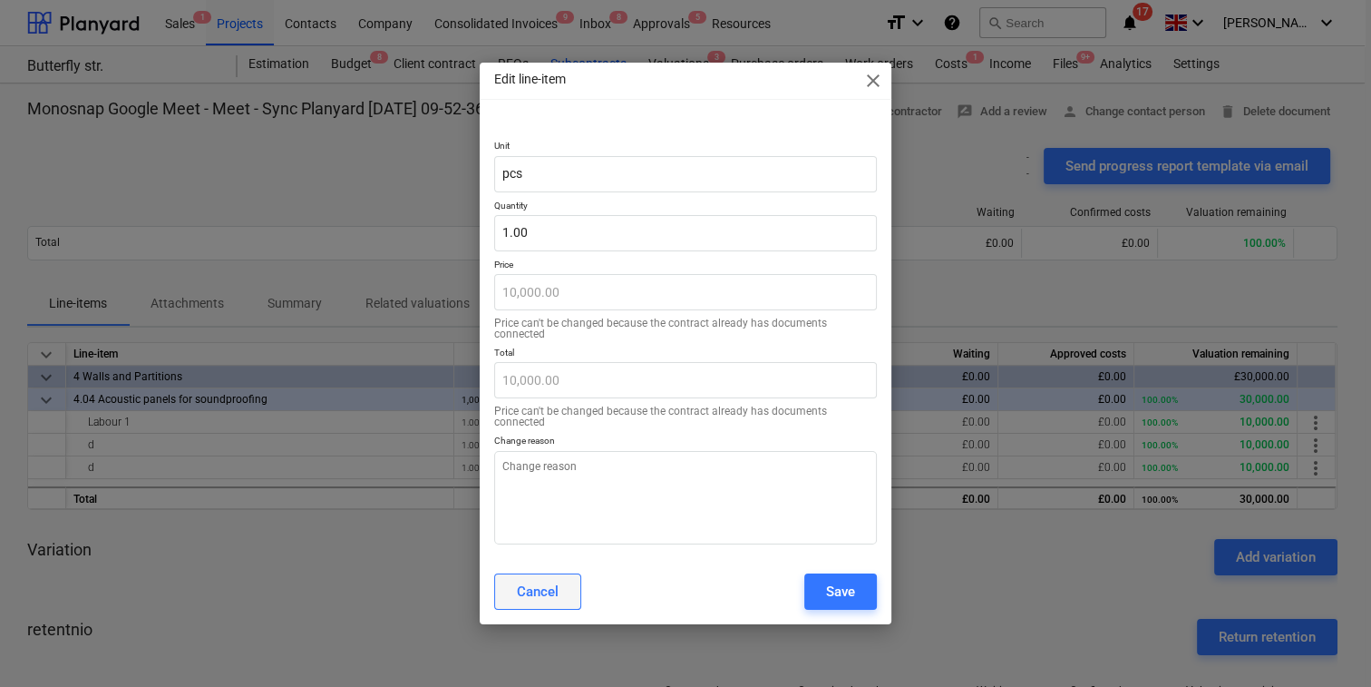
click at [534, 541] on button "Cancel" at bounding box center [537, 591] width 87 height 36
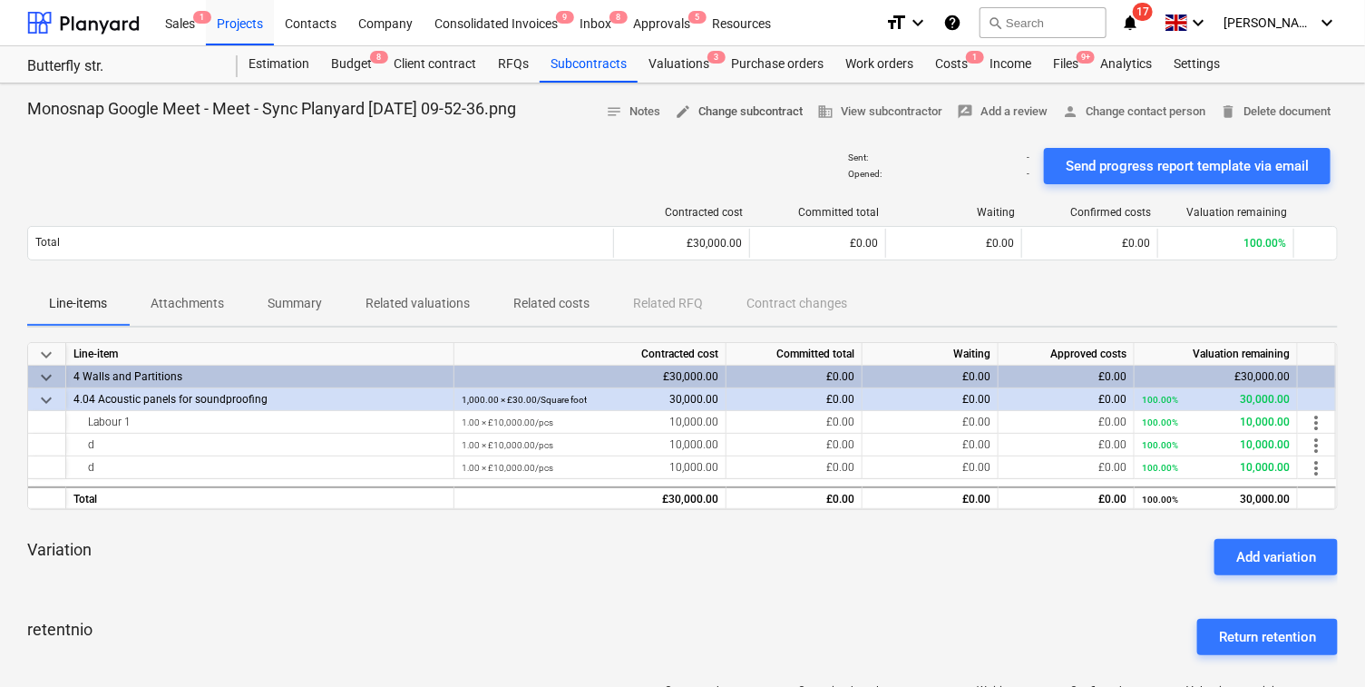
click at [738, 109] on span "edit Change subcontract" at bounding box center [739, 112] width 128 height 21
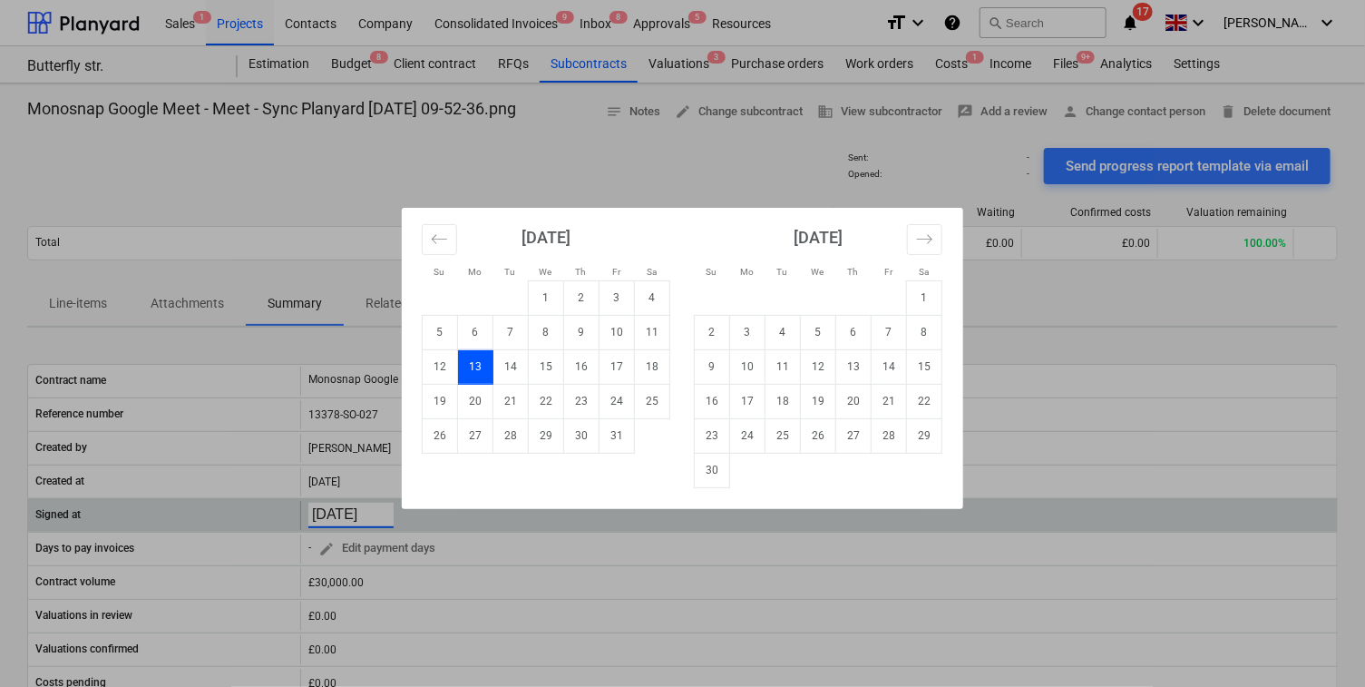
click at [343, 509] on body "Sales 1 Projects Contacts Company Consolidated Invoices 9 Inbox 8 Approvals 5 R…" at bounding box center [682, 343] width 1365 height 687
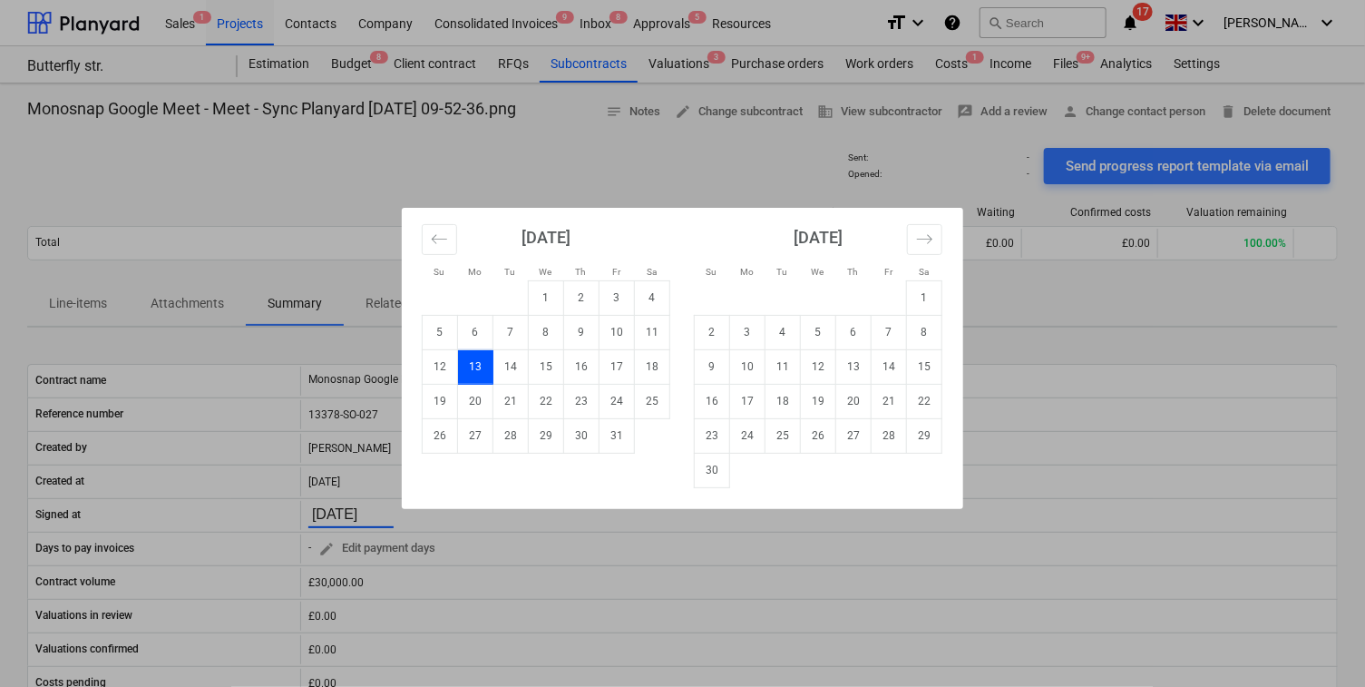
click at [317, 495] on div "Su Mo Tu We Th Fr Sa Su Mo Tu We Th Fr Sa September 2025 1 2 3 4 5 6 7 8 9 10 1…" at bounding box center [682, 343] width 1365 height 687
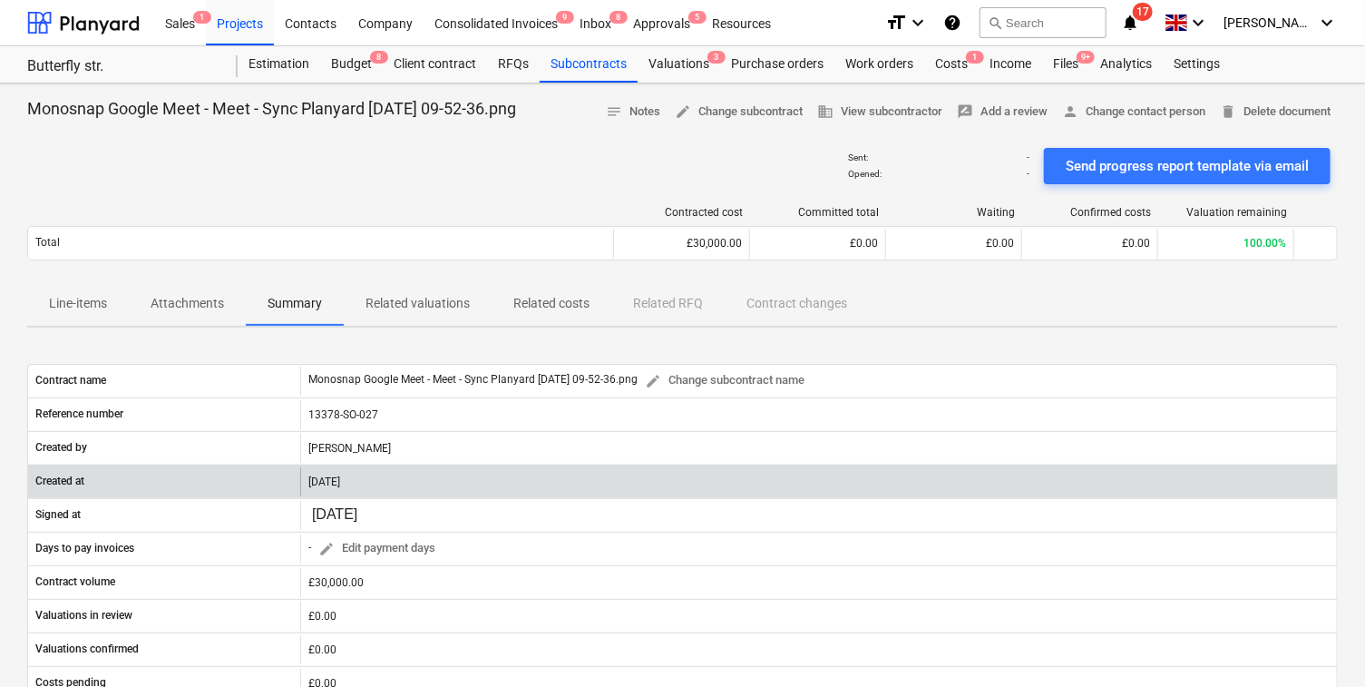
click at [324, 481] on div "13.10.2025" at bounding box center [818, 481] width 1037 height 29
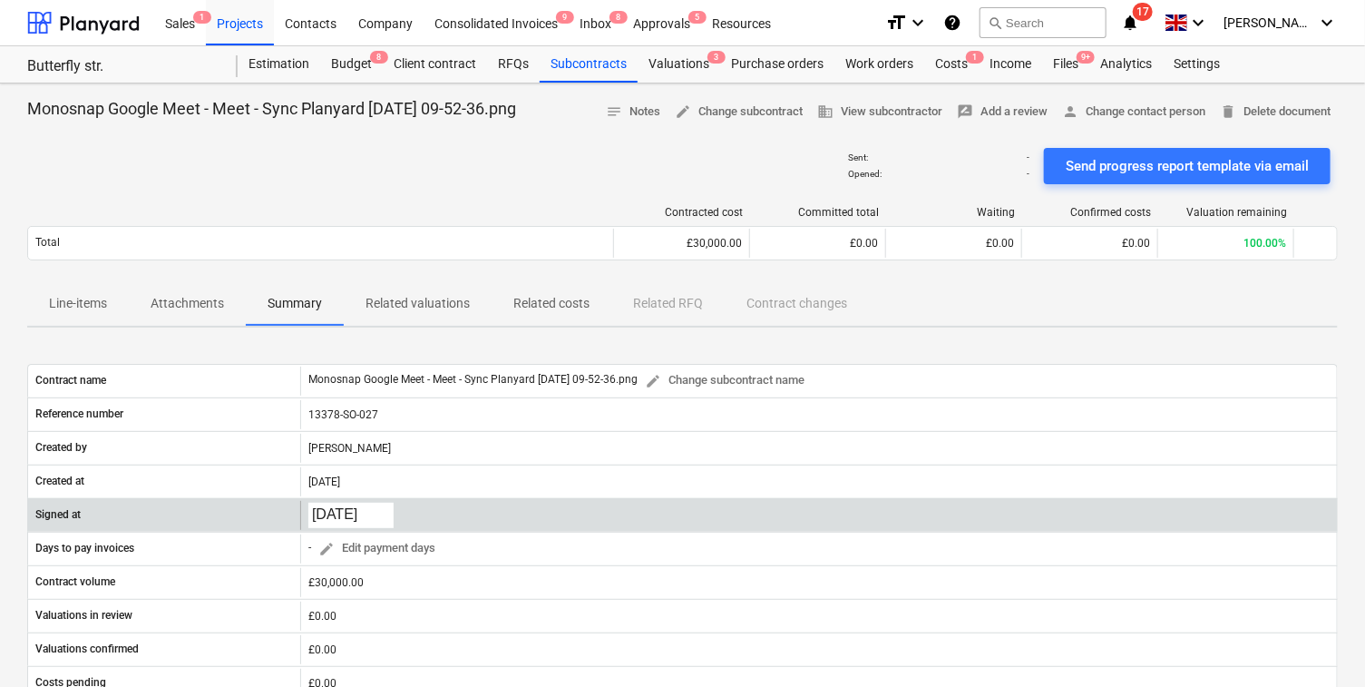
click at [332, 502] on body "Sales 1 Projects Contacts Company Consolidated Invoices 9 Inbox 8 Approvals 5 R…" at bounding box center [682, 343] width 1365 height 687
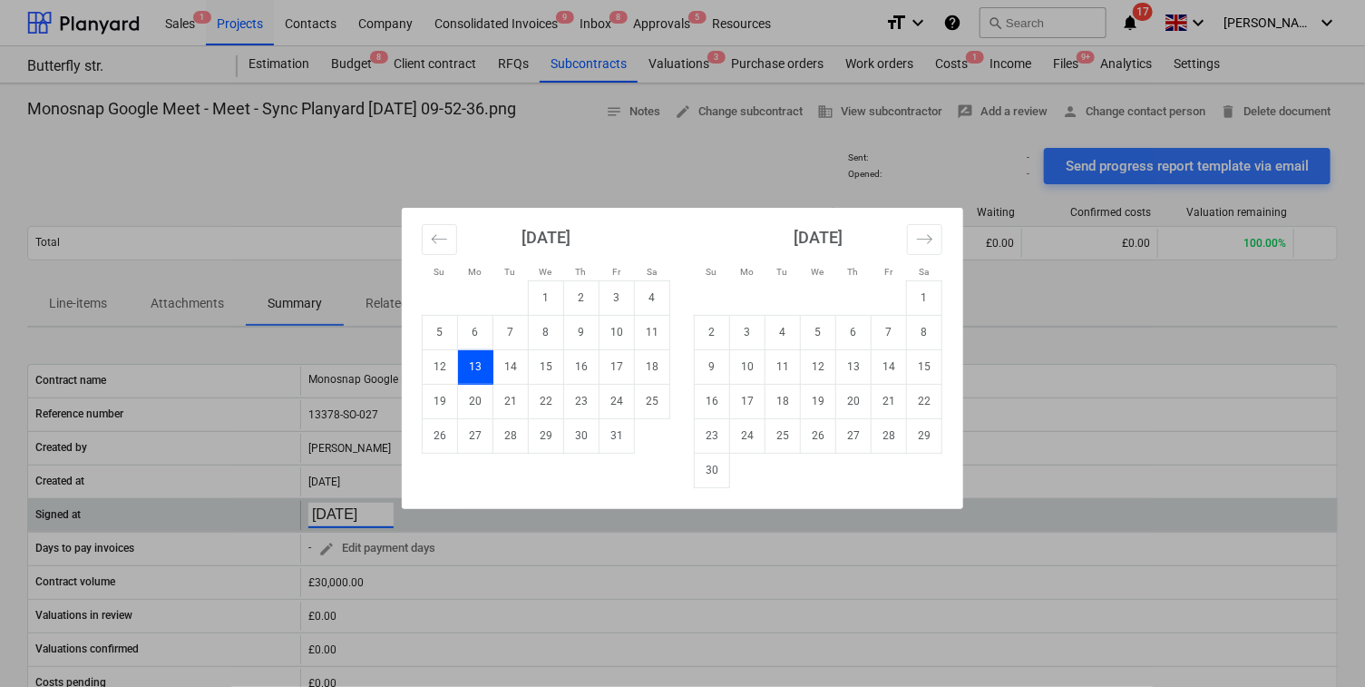
click at [332, 502] on div "Su Mo Tu We Th Fr Sa Su Mo Tu We Th Fr Sa September 2025 1 2 3 4 5 6 7 8 9 10 1…" at bounding box center [682, 343] width 1365 height 687
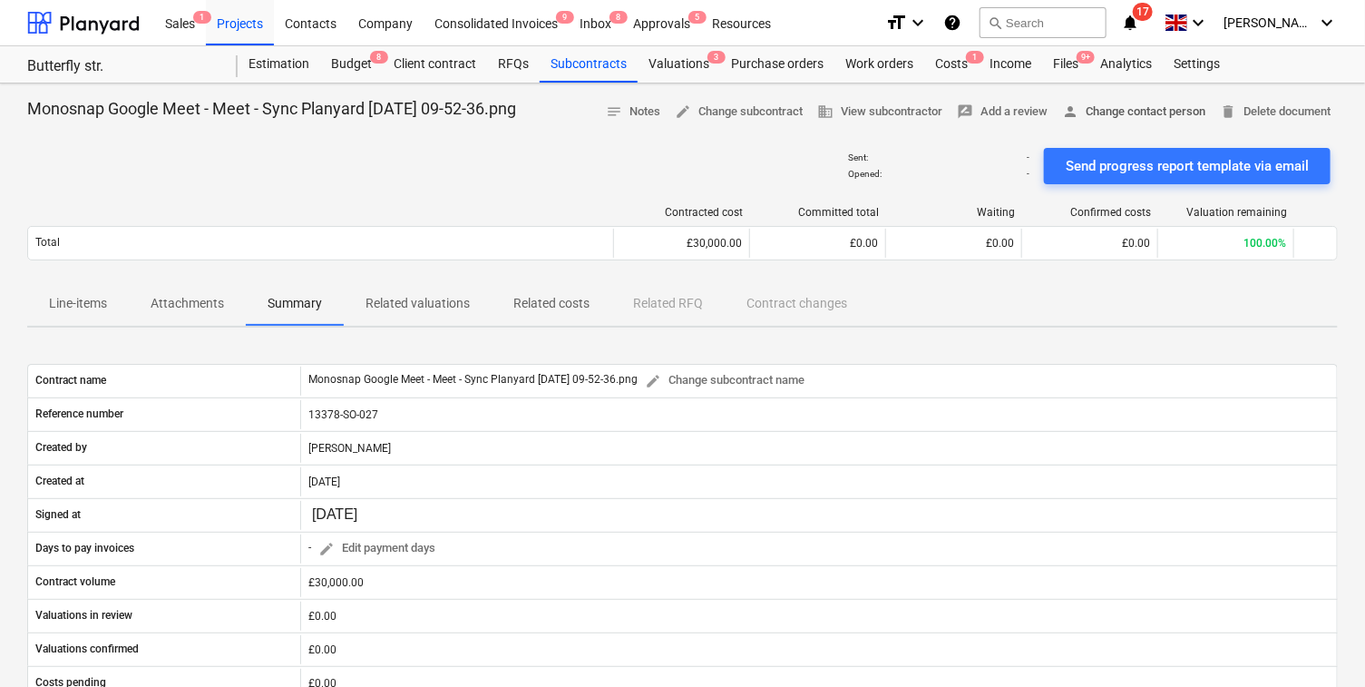
click at [1089, 105] on span "person Change contact person" at bounding box center [1133, 112] width 143 height 21
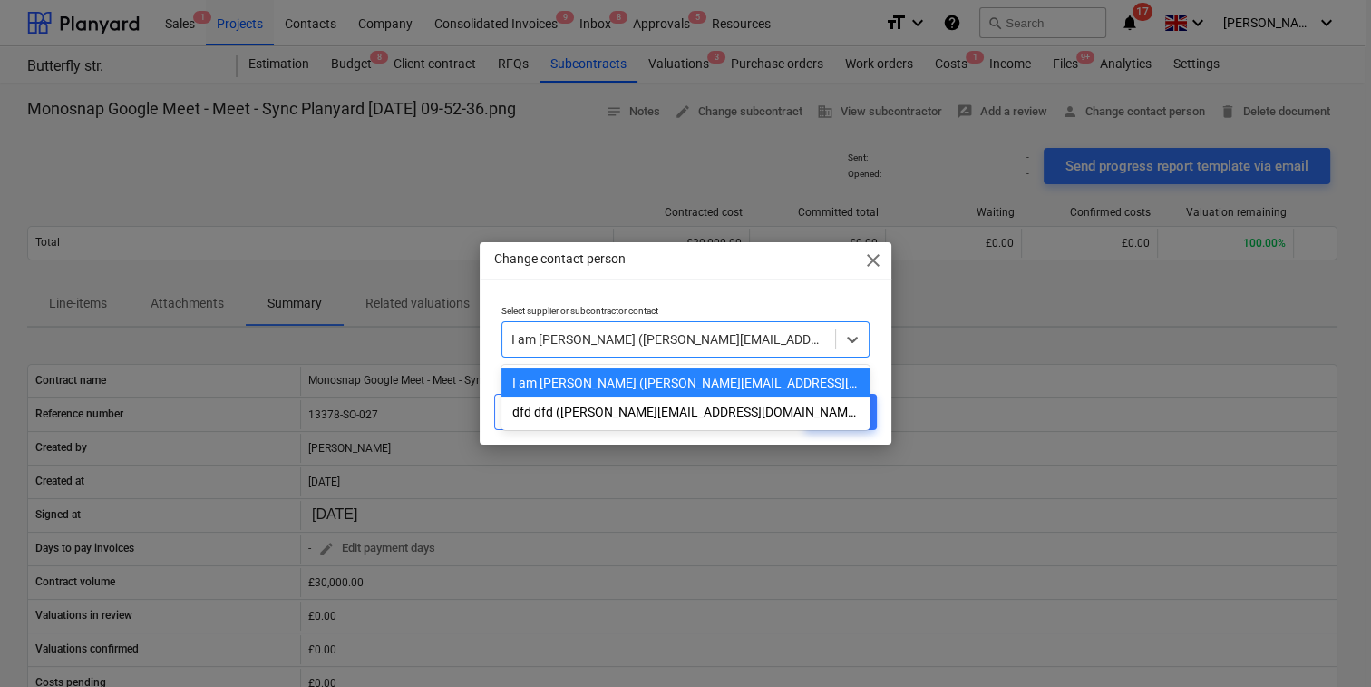
click at [710, 333] on div at bounding box center [669, 339] width 315 height 18
click at [875, 260] on span "close" at bounding box center [874, 260] width 22 height 22
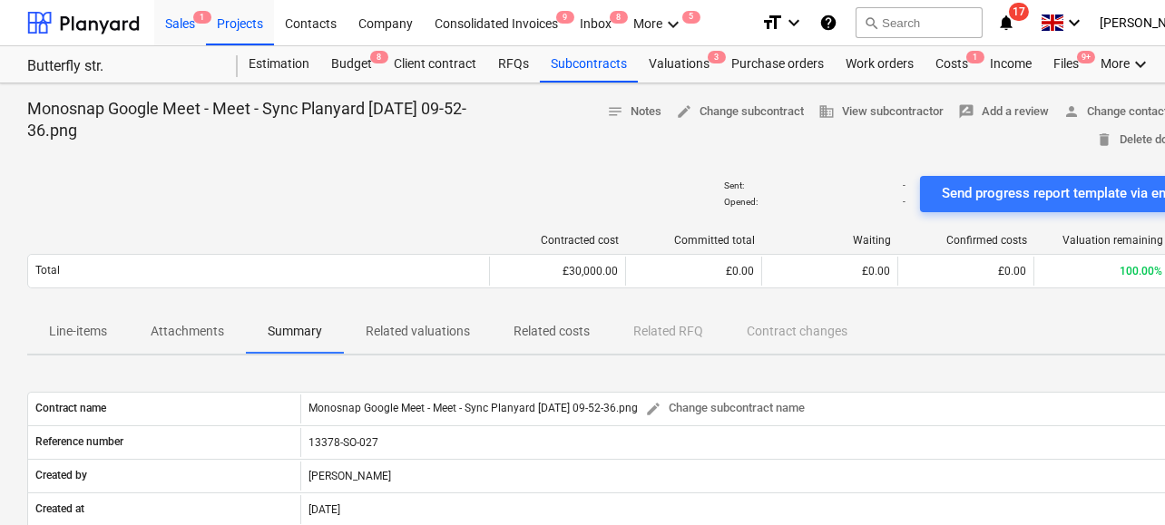
click at [187, 19] on div "Sales 1" at bounding box center [180, 22] width 52 height 46
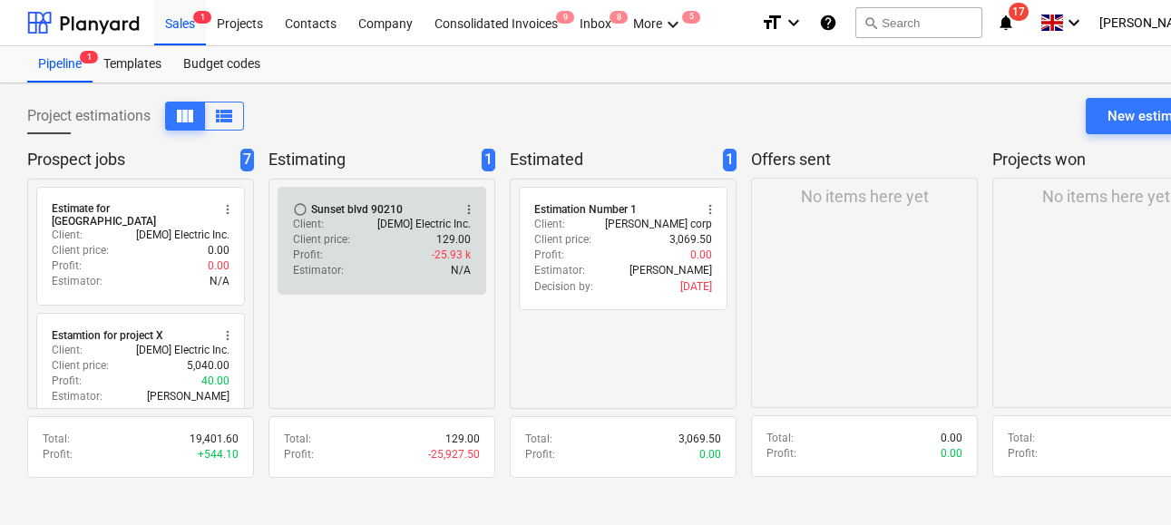
click at [377, 236] on div "Client price : 129.00" at bounding box center [382, 239] width 178 height 15
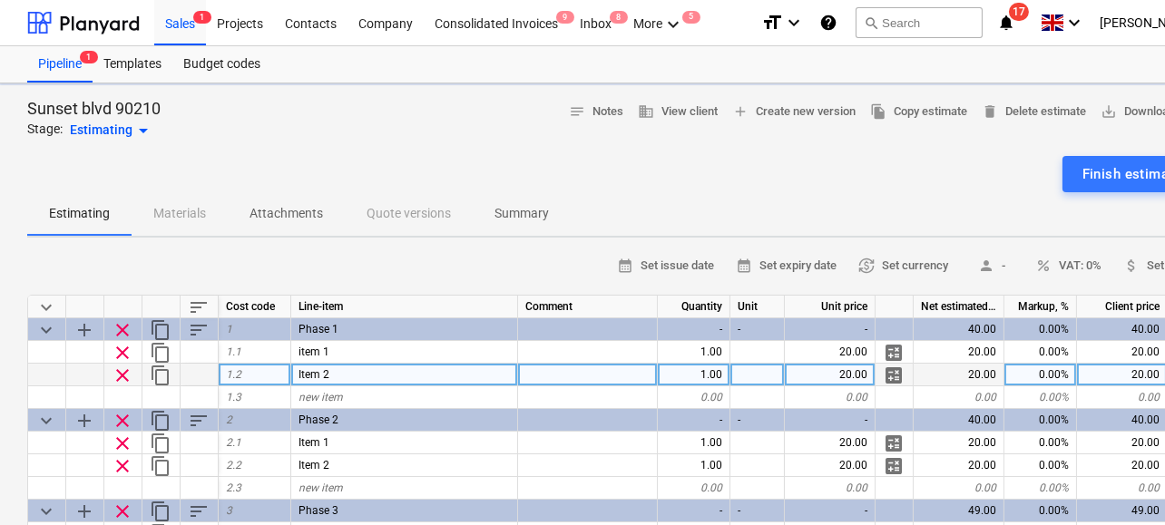
type textarea "x"
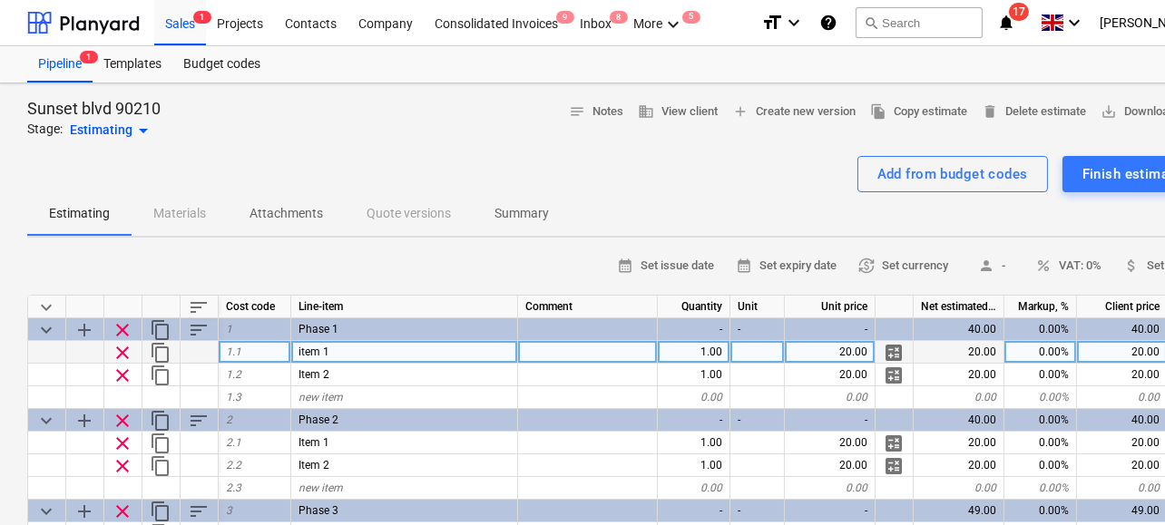
click at [829, 356] on div "20.00" at bounding box center [830, 352] width 91 height 23
type input "0"
click at [887, 345] on span "calculate" at bounding box center [893, 353] width 22 height 22
type textarea "x"
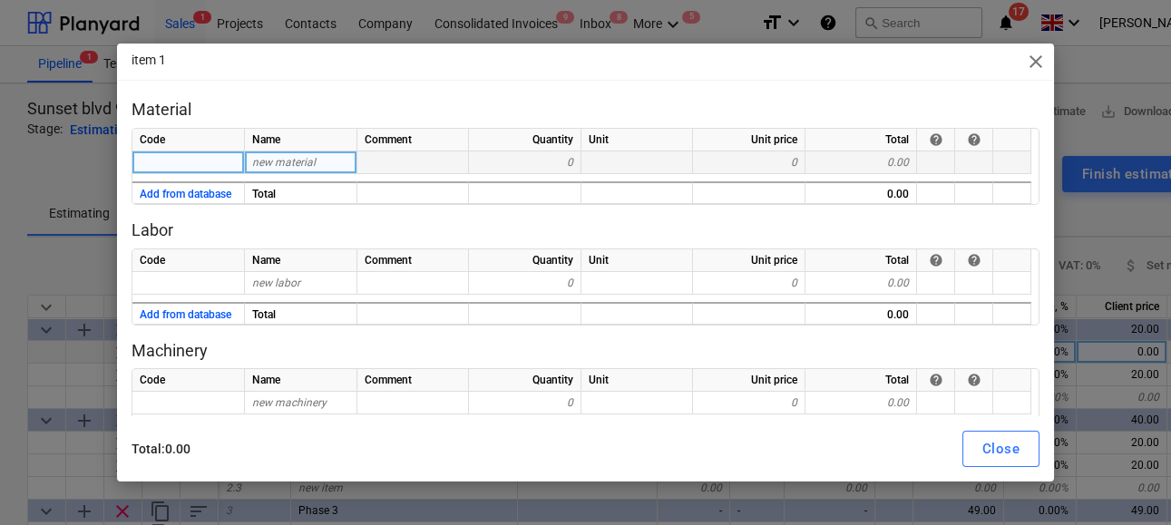
click at [327, 161] on div "new material" at bounding box center [301, 162] width 112 height 23
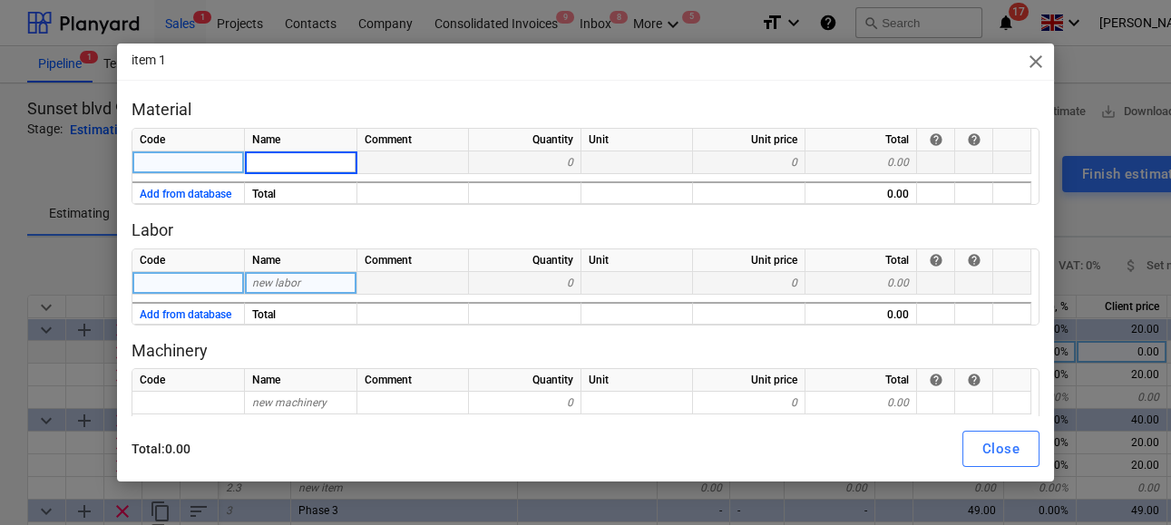
click at [314, 273] on div "new labor" at bounding box center [301, 283] width 112 height 23
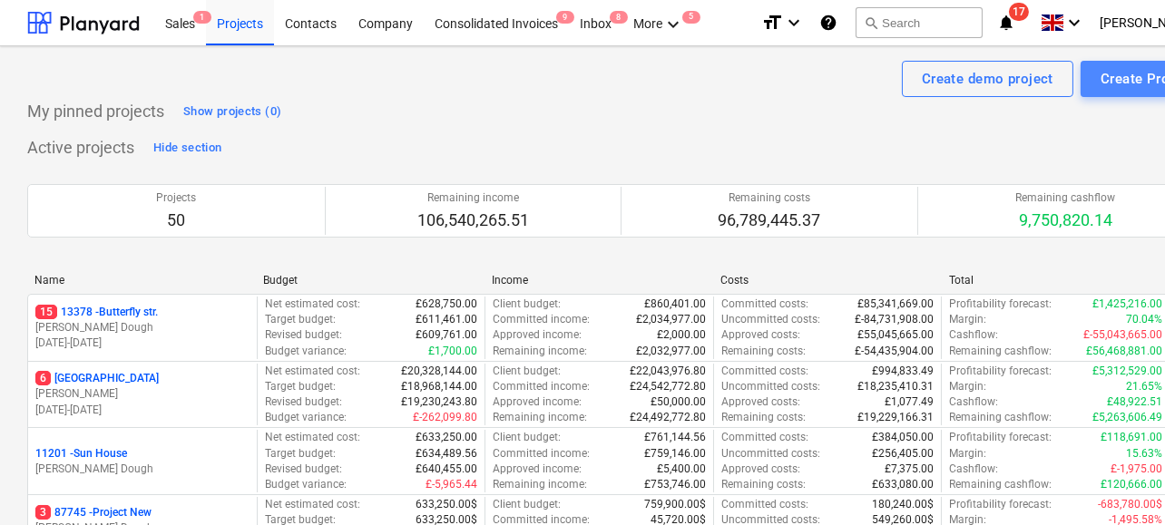
click at [1142, 83] on div "Create Project" at bounding box center [1146, 79] width 93 height 24
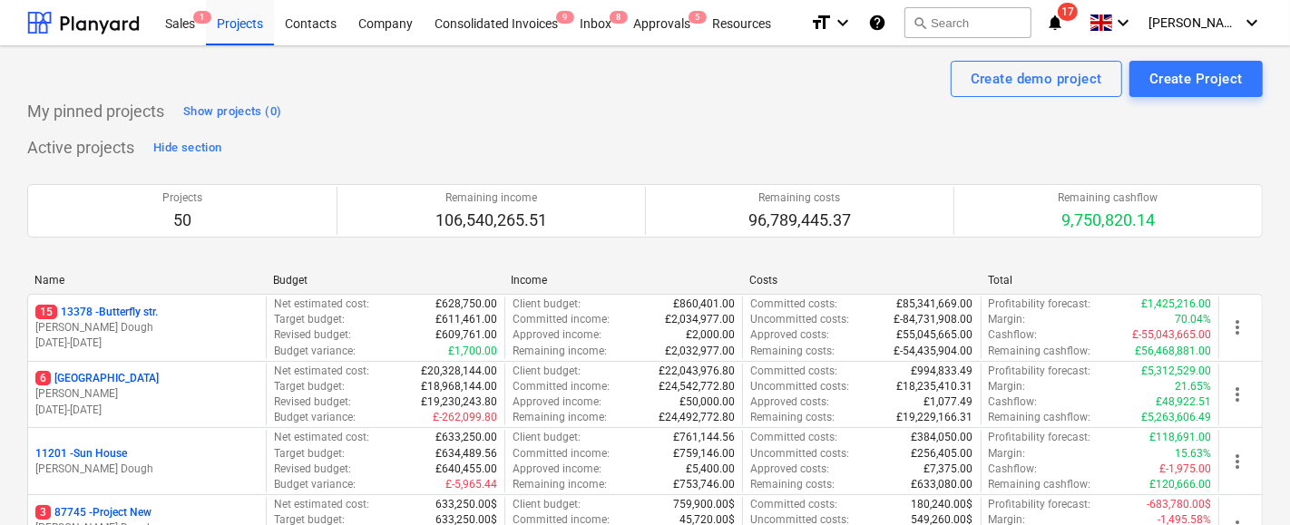
click at [1150, 94] on button "Create Project" at bounding box center [1195, 79] width 133 height 36
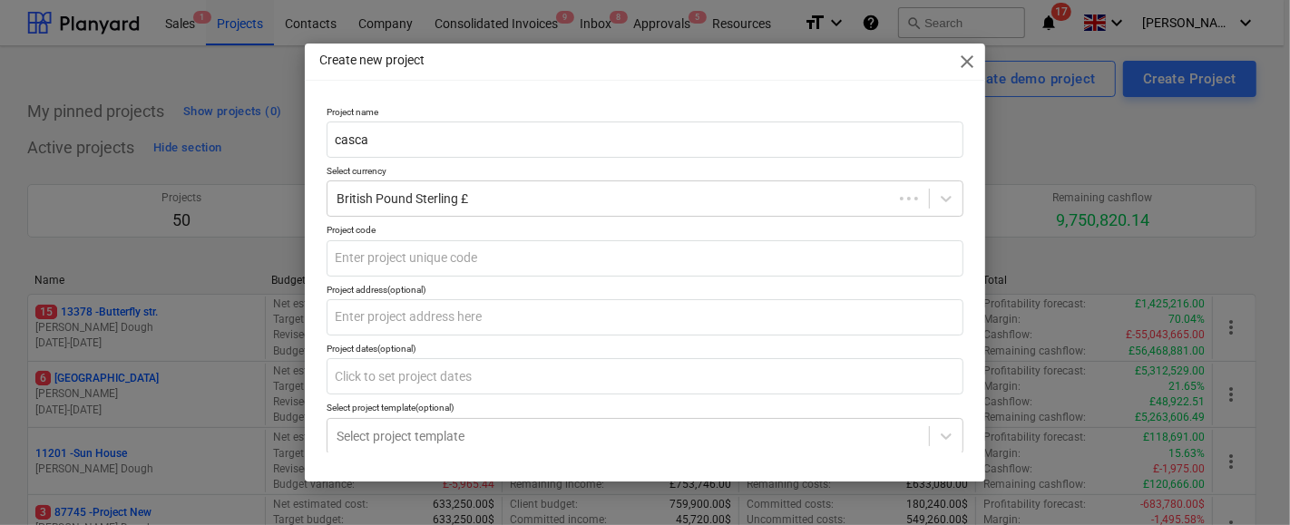
type input "casca"
click at [450, 224] on div "Project name casca Select currency British Pound Sterling £ Project code Projec…" at bounding box center [645, 309] width 637 height 406
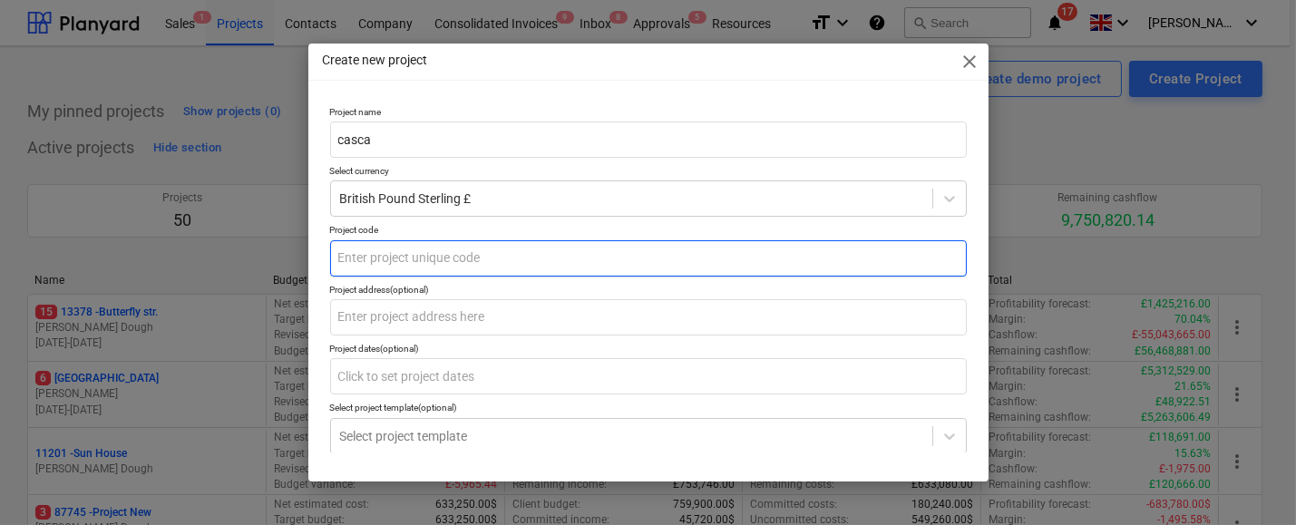
click at [434, 249] on input "text" at bounding box center [648, 258] width 637 height 36
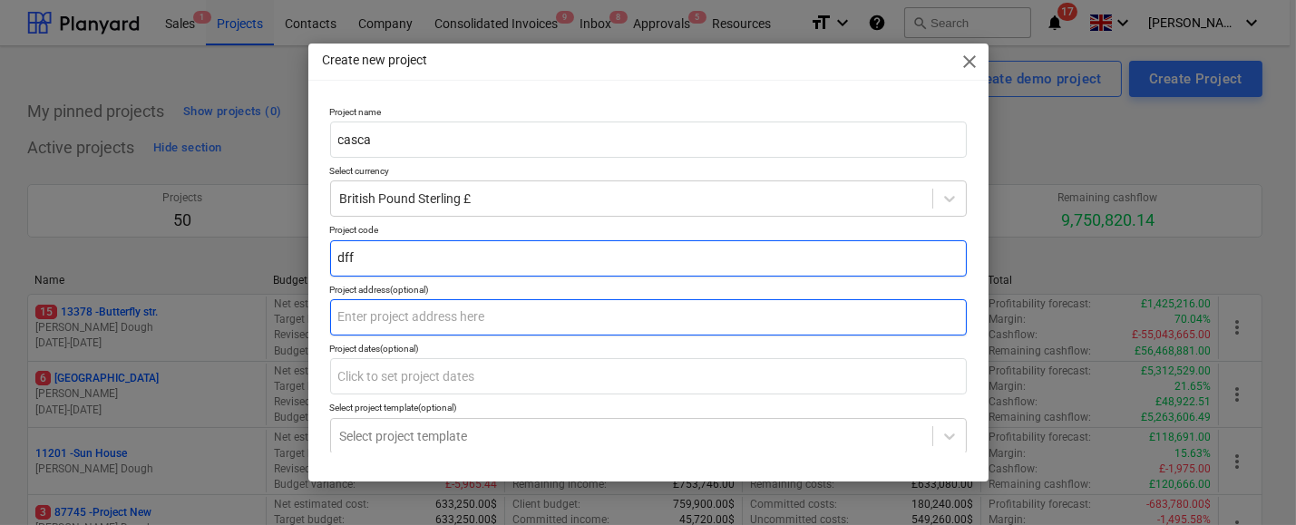
type input "dff"
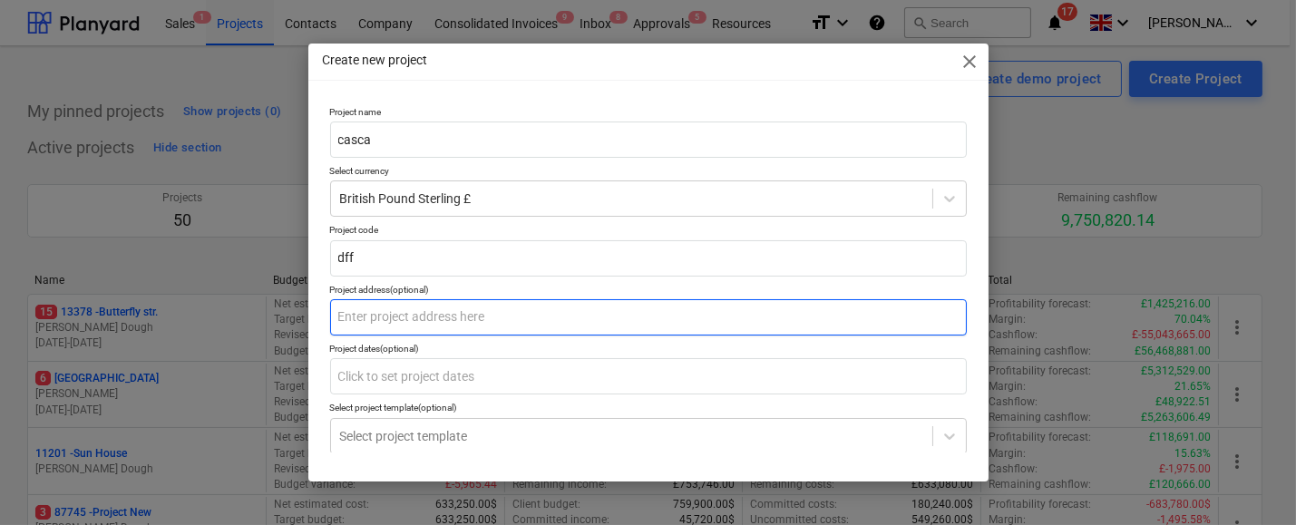
click at [420, 317] on input "text" at bounding box center [648, 317] width 637 height 36
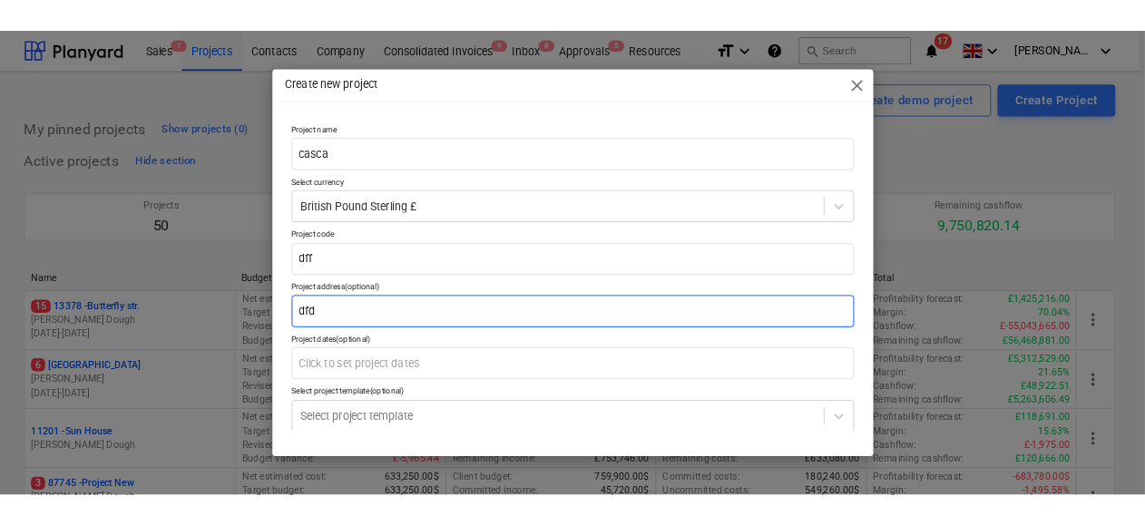
scroll to position [81, 0]
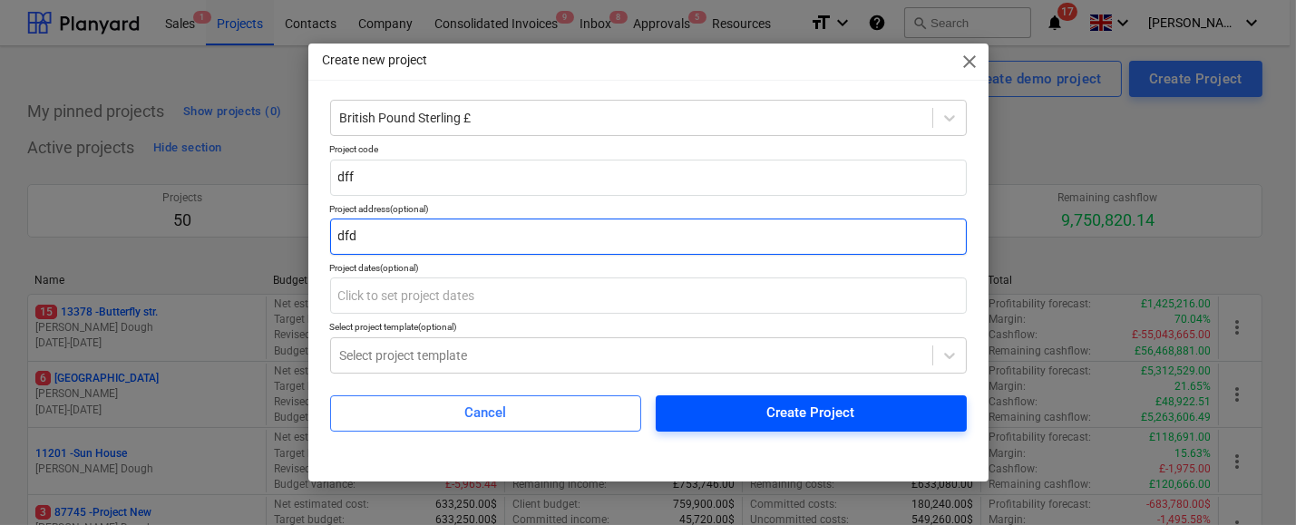
type input "dfd"
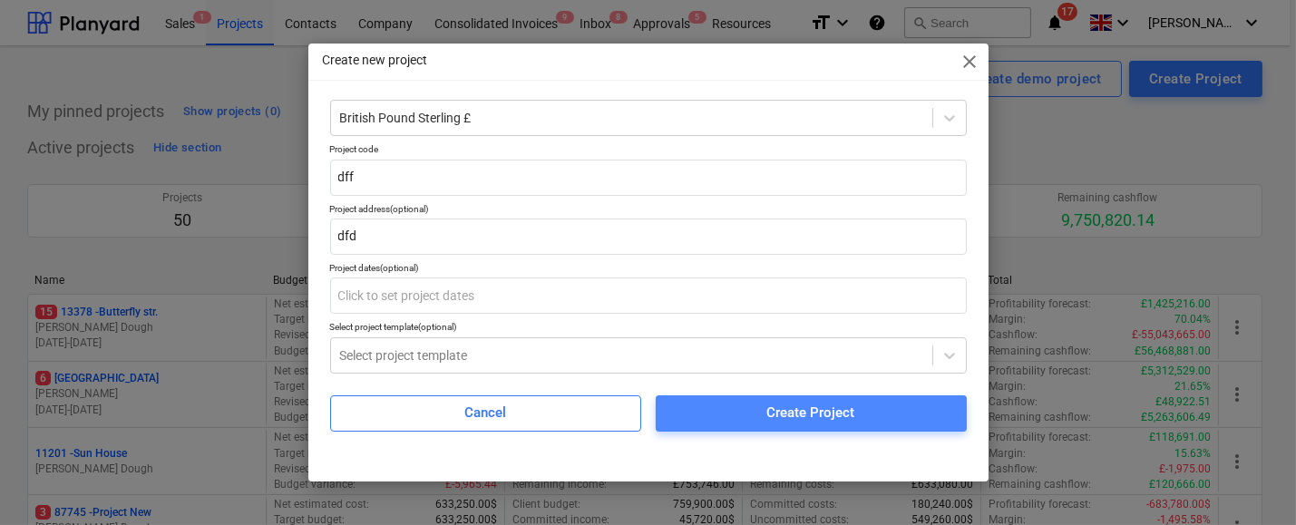
click at [816, 410] on div "Create Project" at bounding box center [811, 413] width 88 height 24
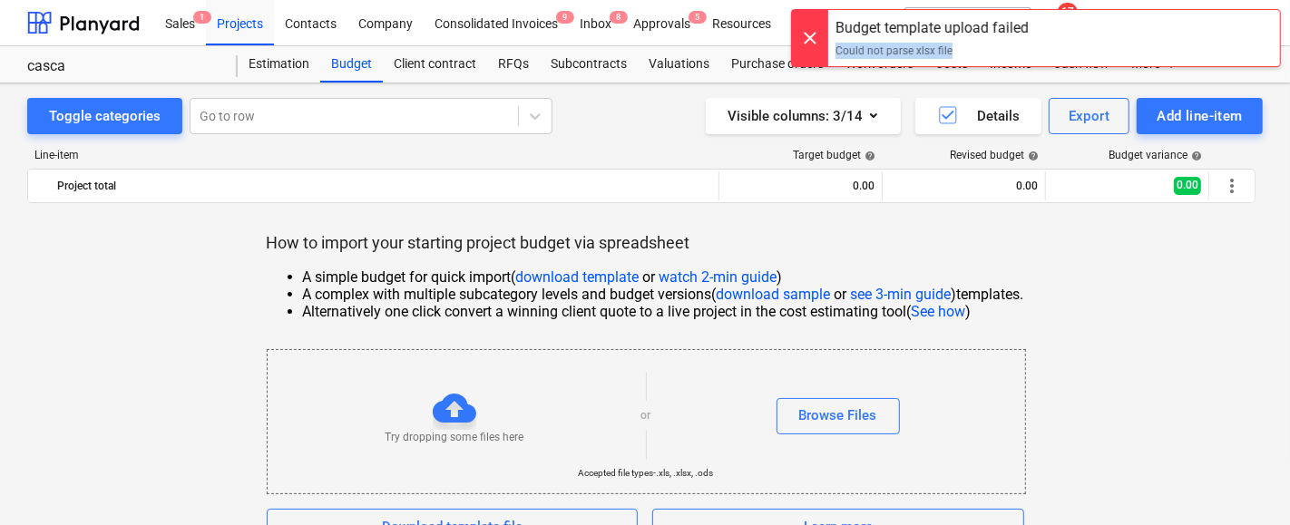
copy div "Could not parse xlsx file"
drag, startPoint x: 951, startPoint y: 45, endPoint x: 832, endPoint y: 47, distance: 119.7
click at [832, 47] on div "Budget template upload failed Could not parse xlsx file" at bounding box center [932, 38] width 208 height 56
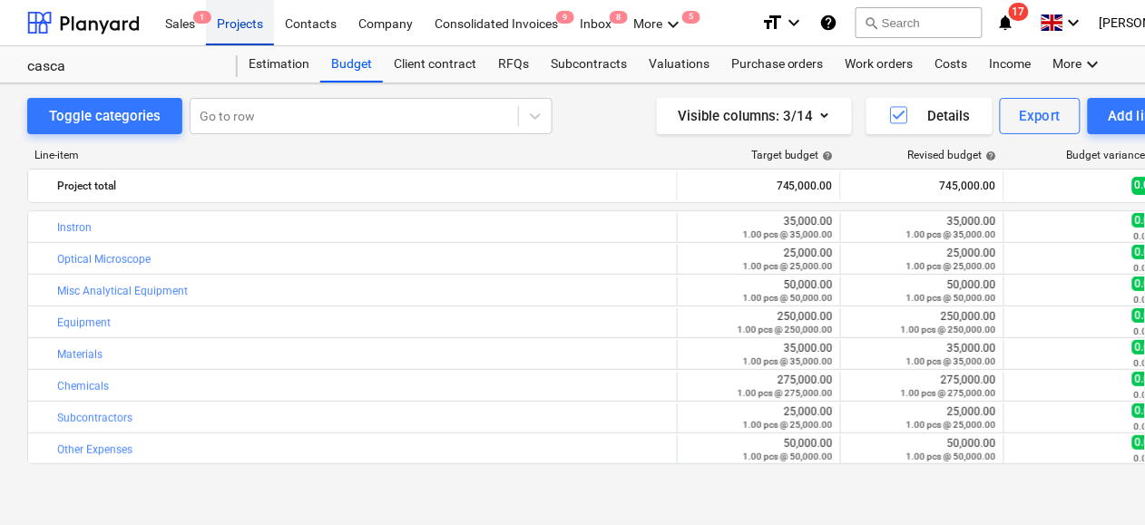
click at [233, 24] on div "Projects" at bounding box center [240, 22] width 68 height 46
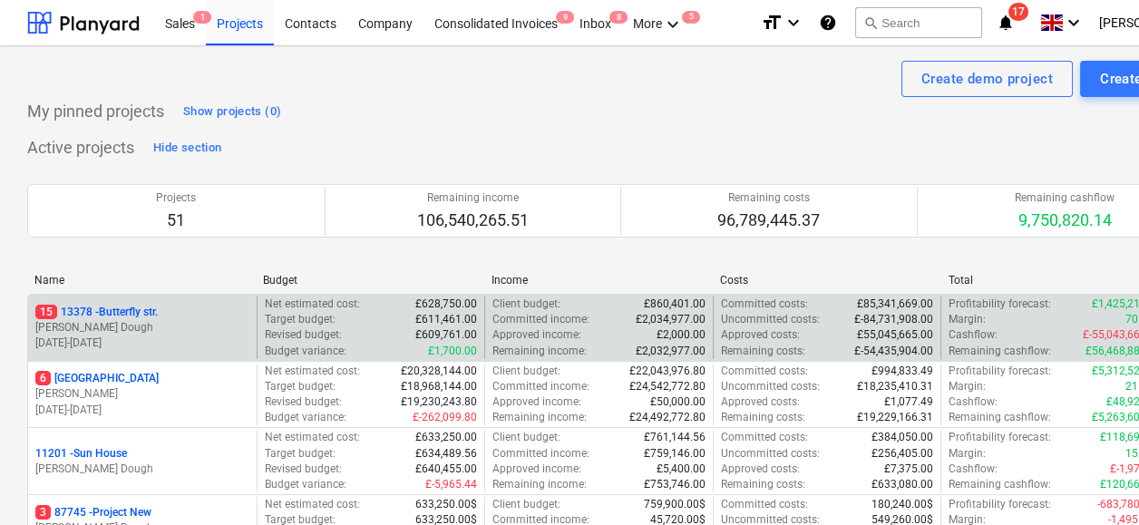
click at [185, 328] on p "[PERSON_NAME] Dough" at bounding box center [142, 327] width 214 height 15
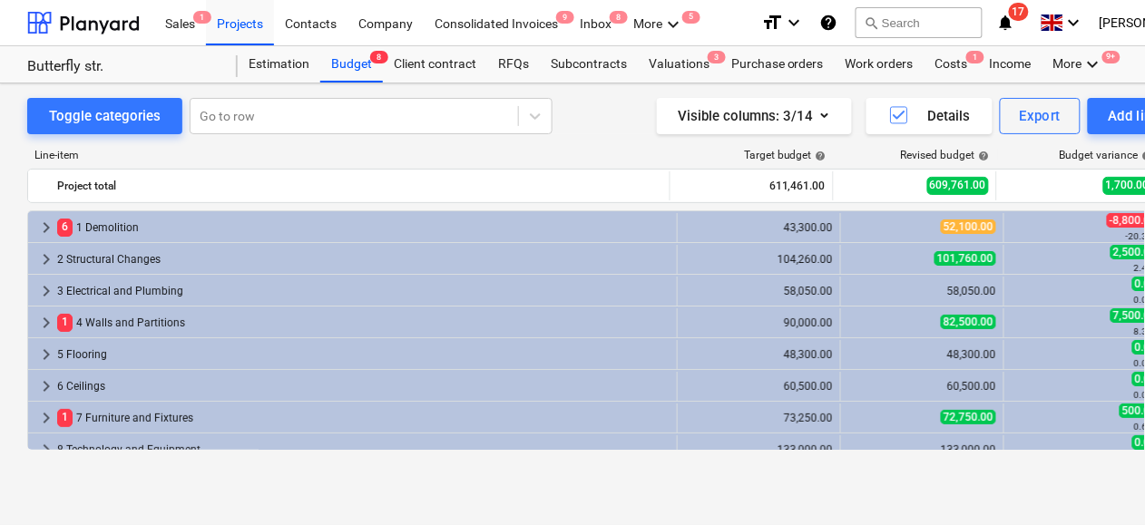
scroll to position [0, 95]
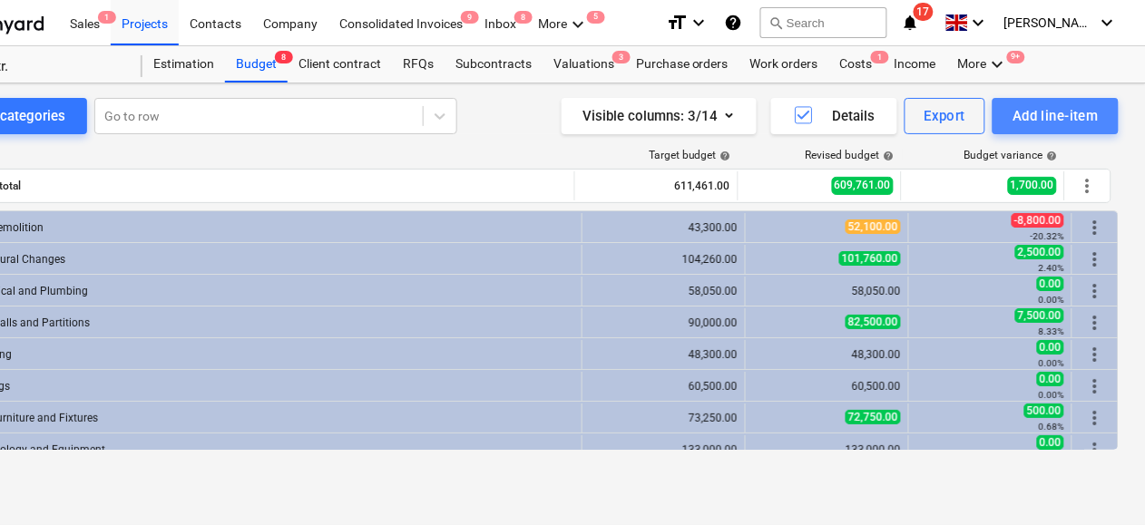
click at [1041, 112] on div "Add line-item" at bounding box center [1055, 116] width 86 height 24
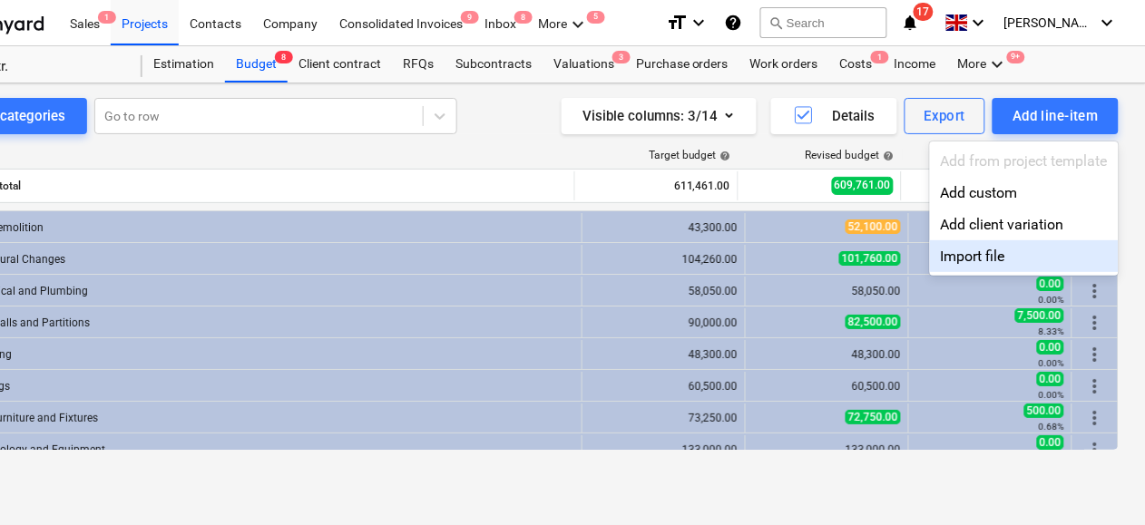
click at [985, 259] on div "Import file" at bounding box center [1024, 256] width 189 height 32
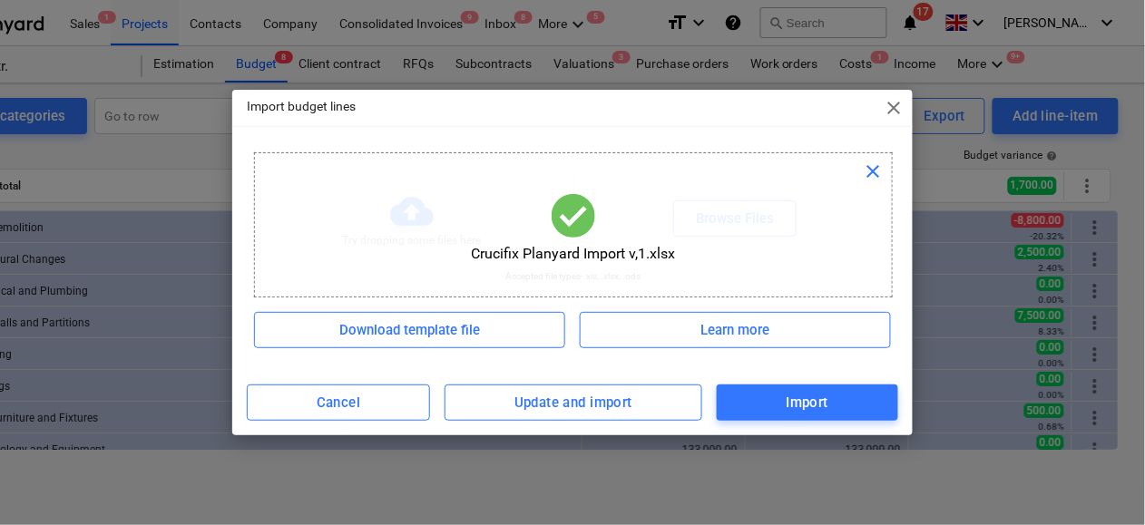
click at [894, 103] on span "close" at bounding box center [894, 108] width 22 height 22
